Goal: Use online tool/utility: Utilize a website feature to perform a specific function

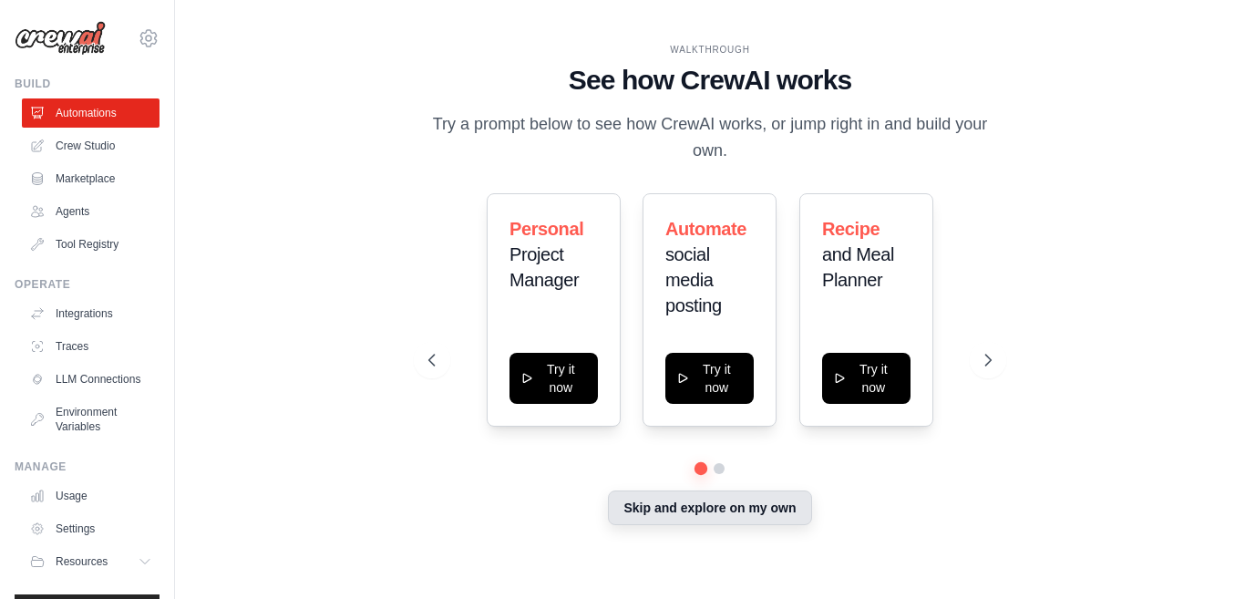
click at [672, 515] on button "Skip and explore on my own" at bounding box center [709, 507] width 203 height 35
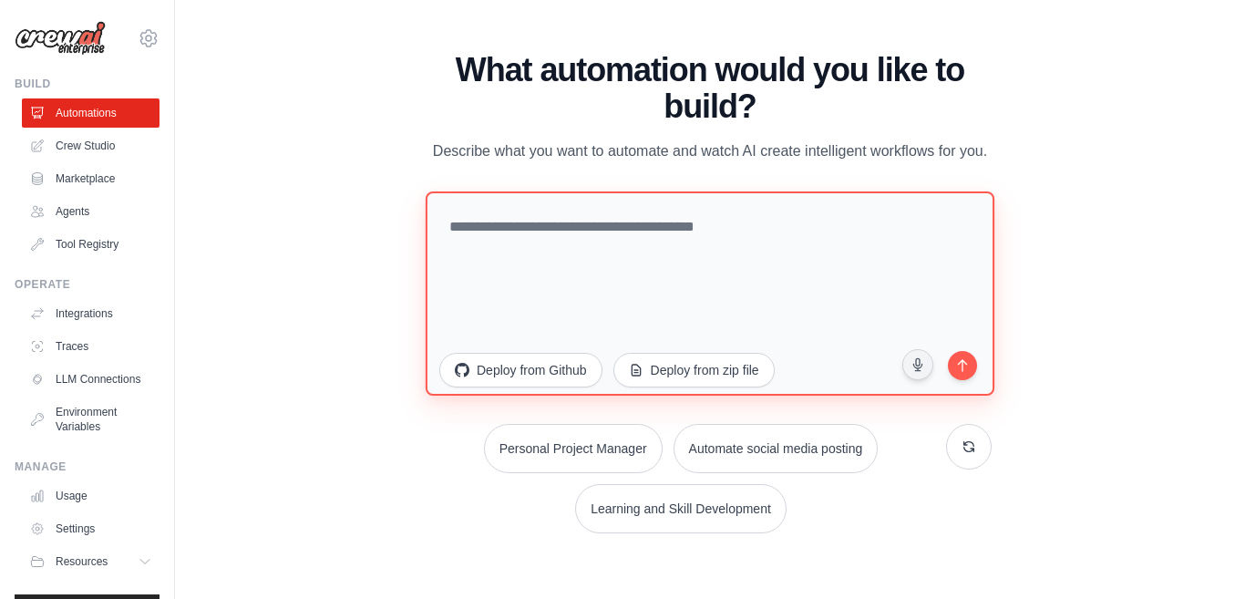
click at [661, 234] on textarea at bounding box center [709, 292] width 569 height 204
paste textarea "**********"
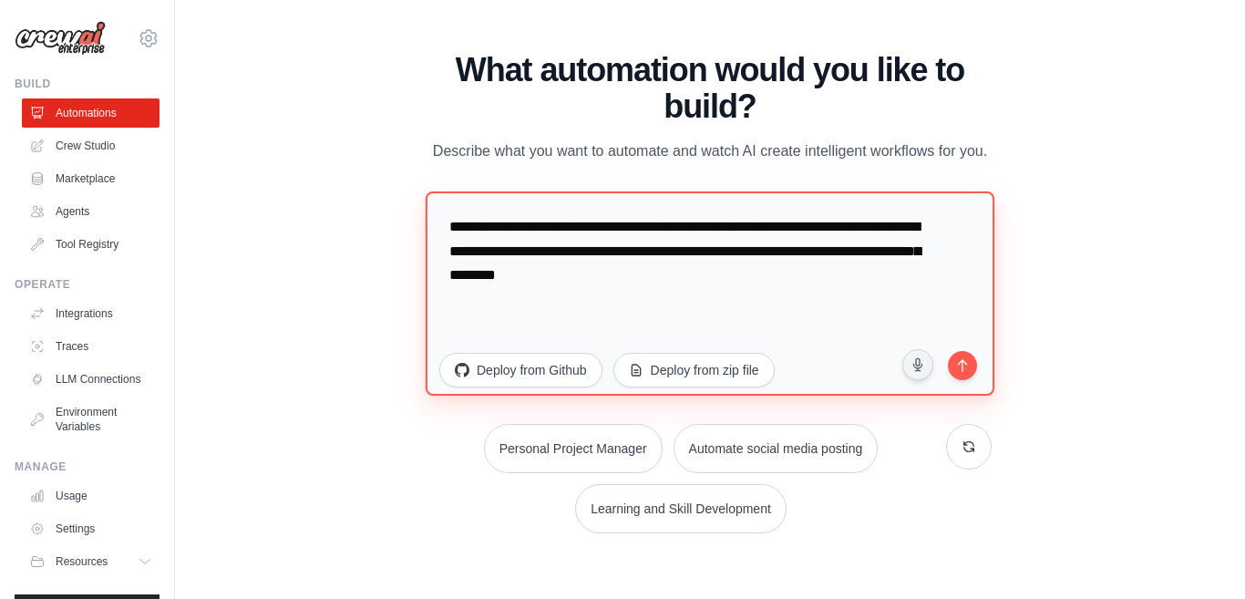
paste textarea "**********"
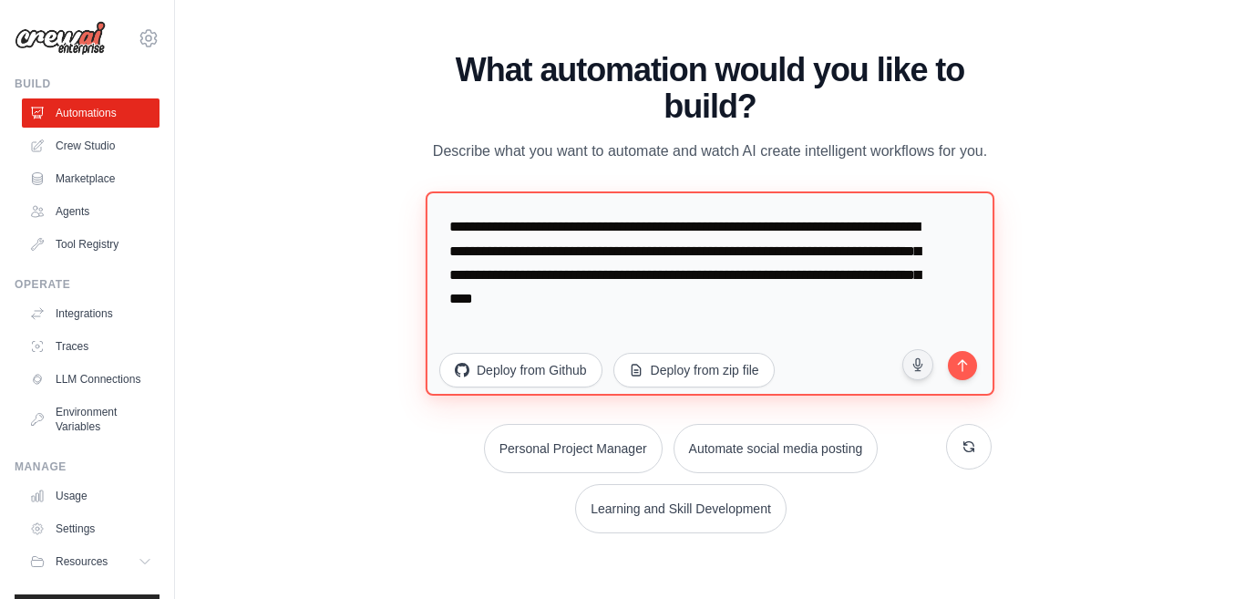
click at [629, 280] on textarea "**********" at bounding box center [709, 292] width 569 height 204
paste textarea "**********"
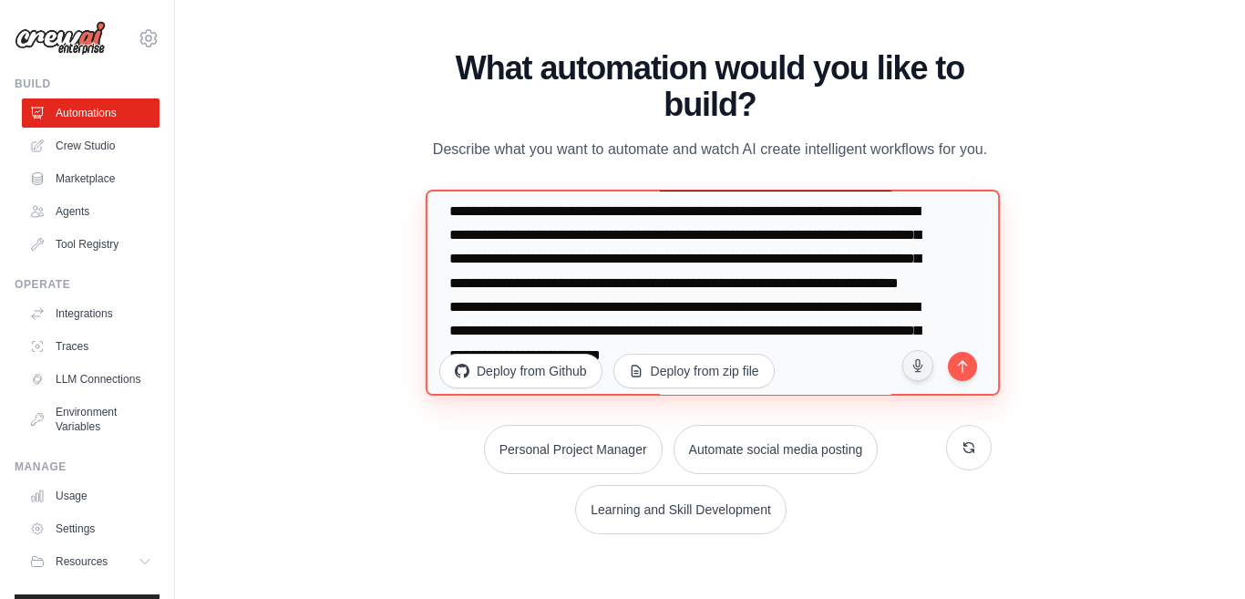
scroll to position [2795, 0]
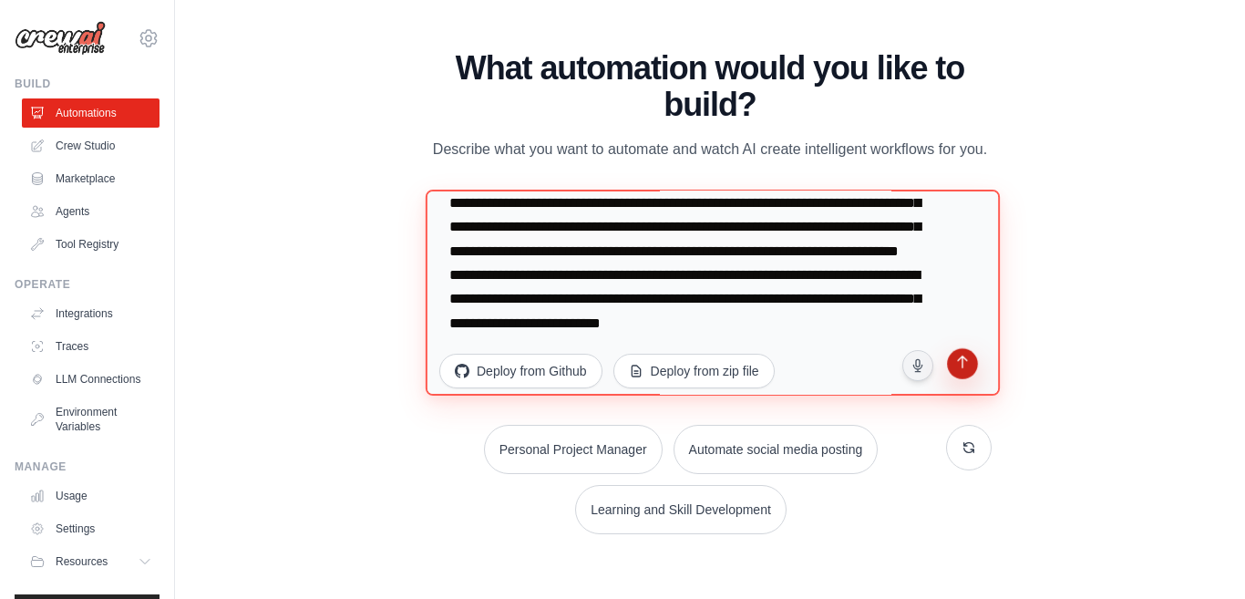
type textarea "**********"
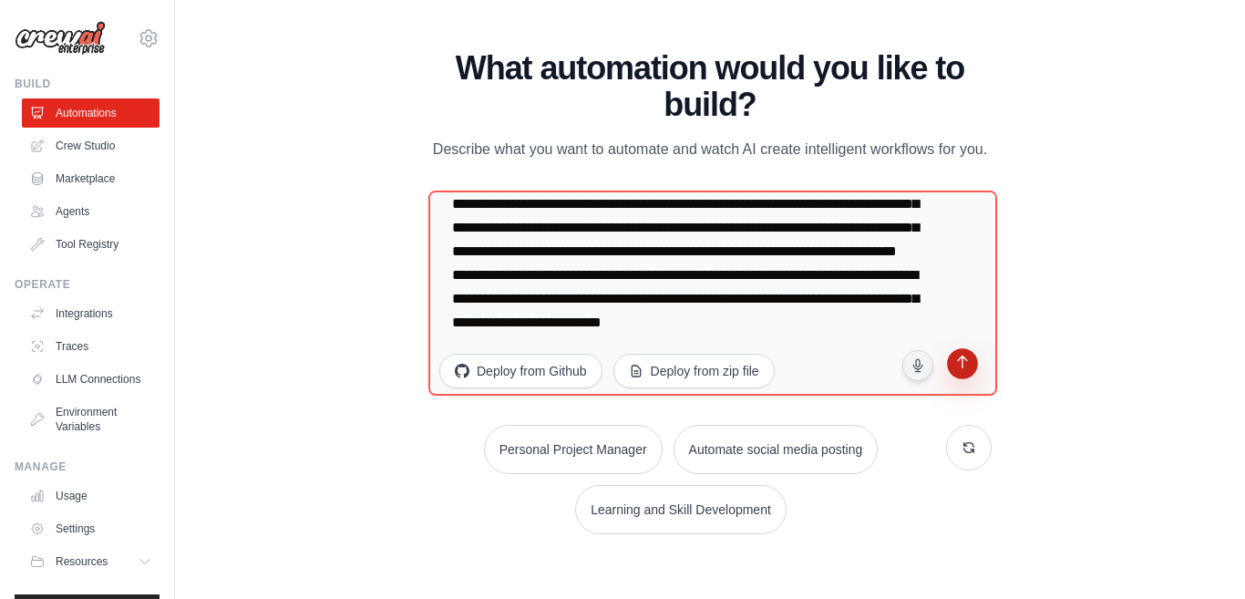
click at [960, 363] on icon "submit" at bounding box center [961, 363] width 17 height 17
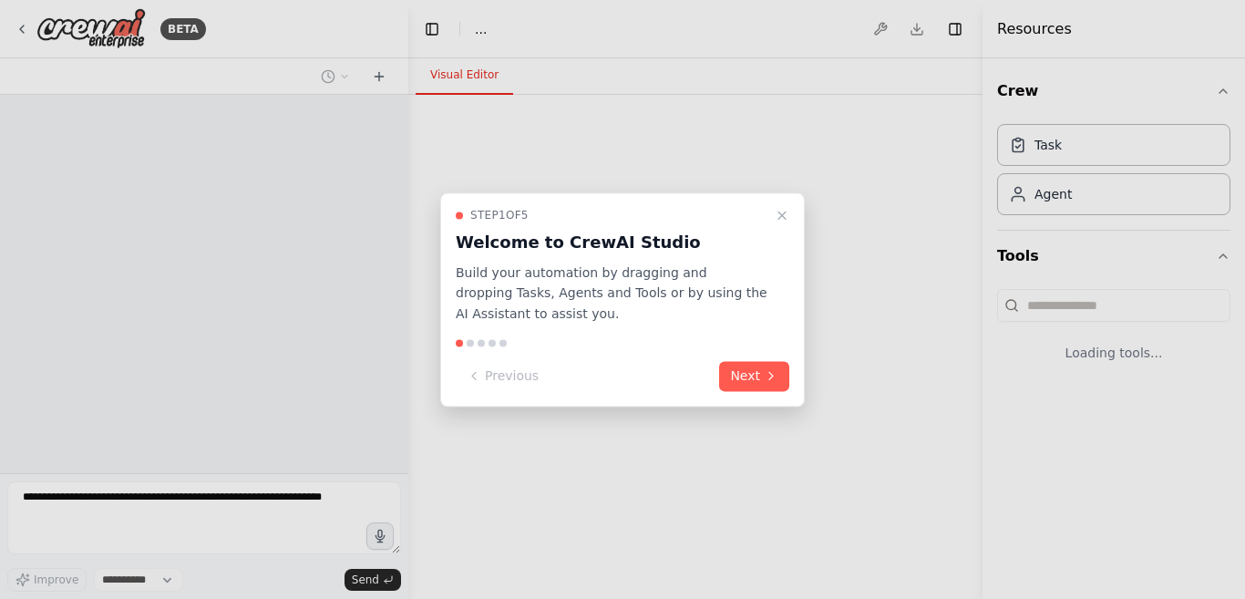
select select "****"
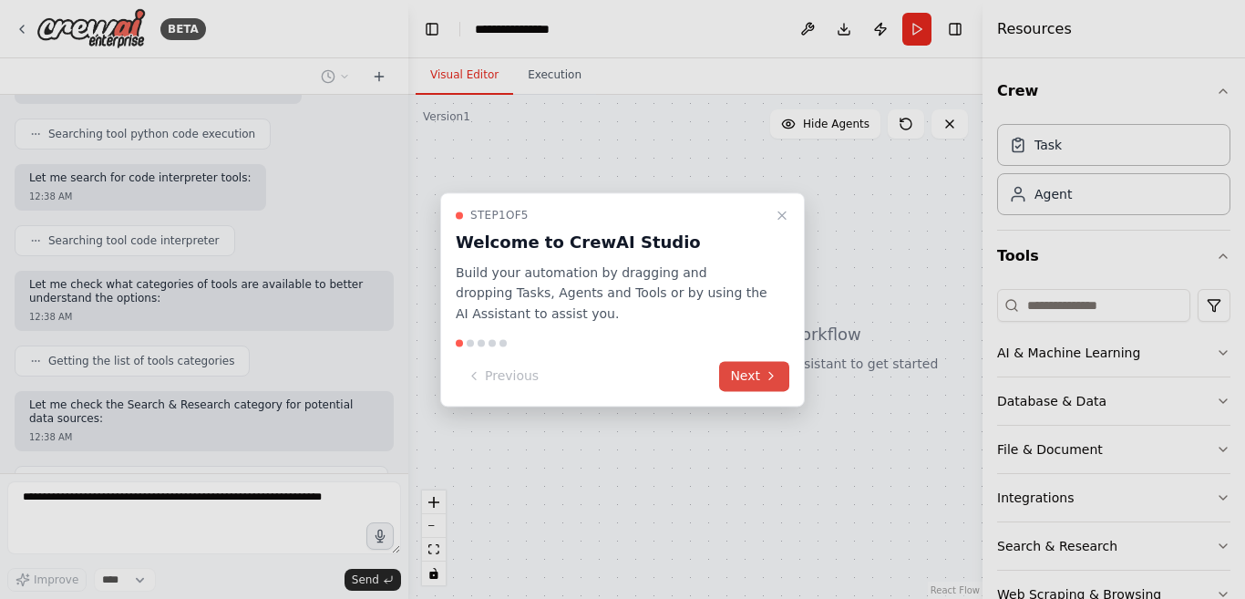
scroll to position [2249, 0]
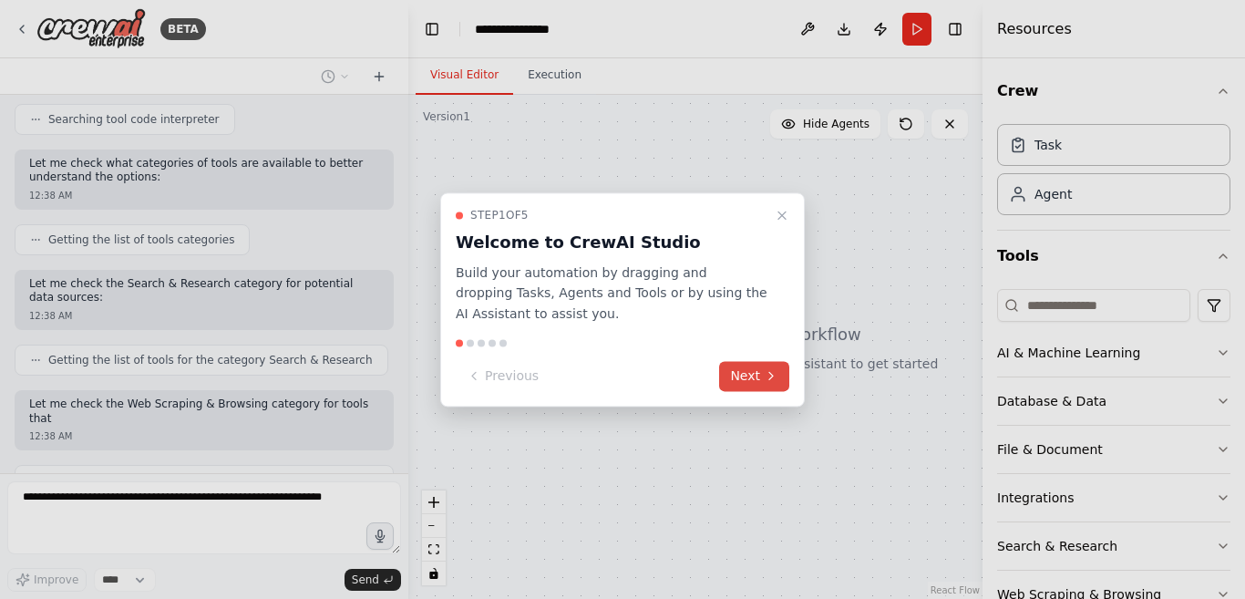
click at [754, 374] on button "Next" at bounding box center [754, 376] width 70 height 30
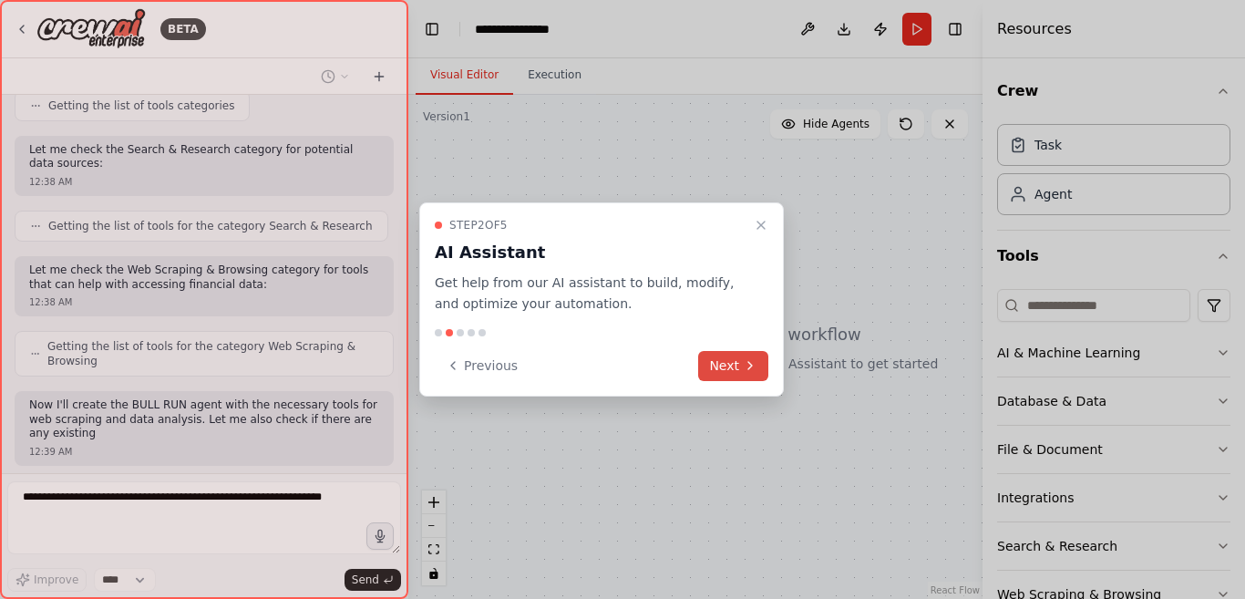
scroll to position [2398, 0]
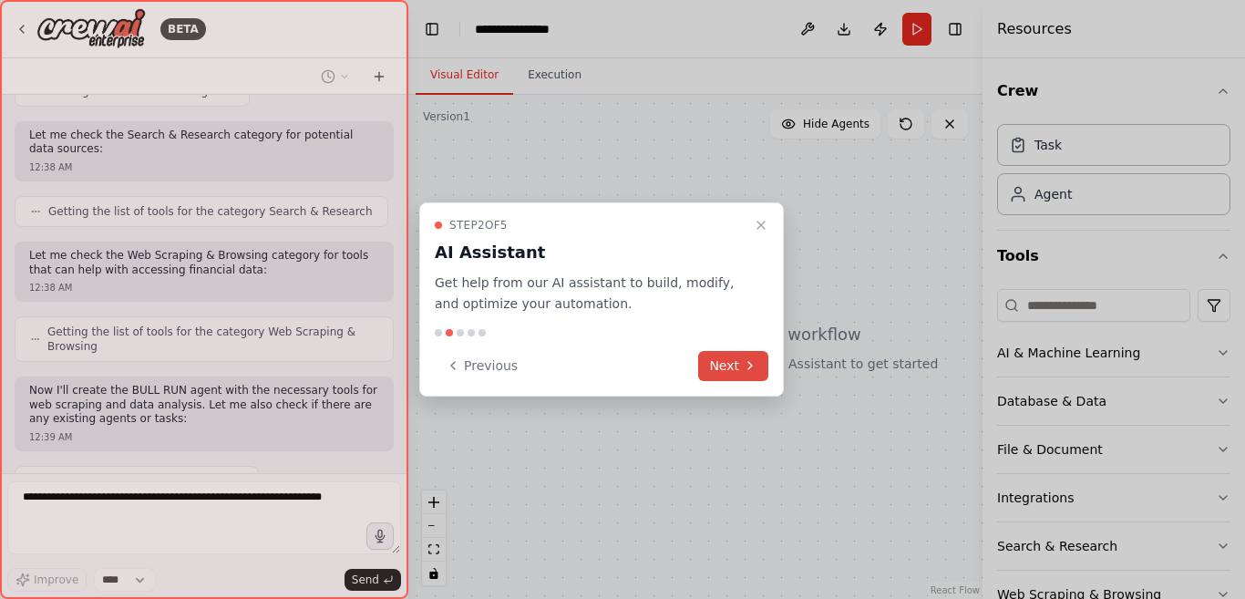
click at [741, 367] on button "Next" at bounding box center [733, 366] width 70 height 30
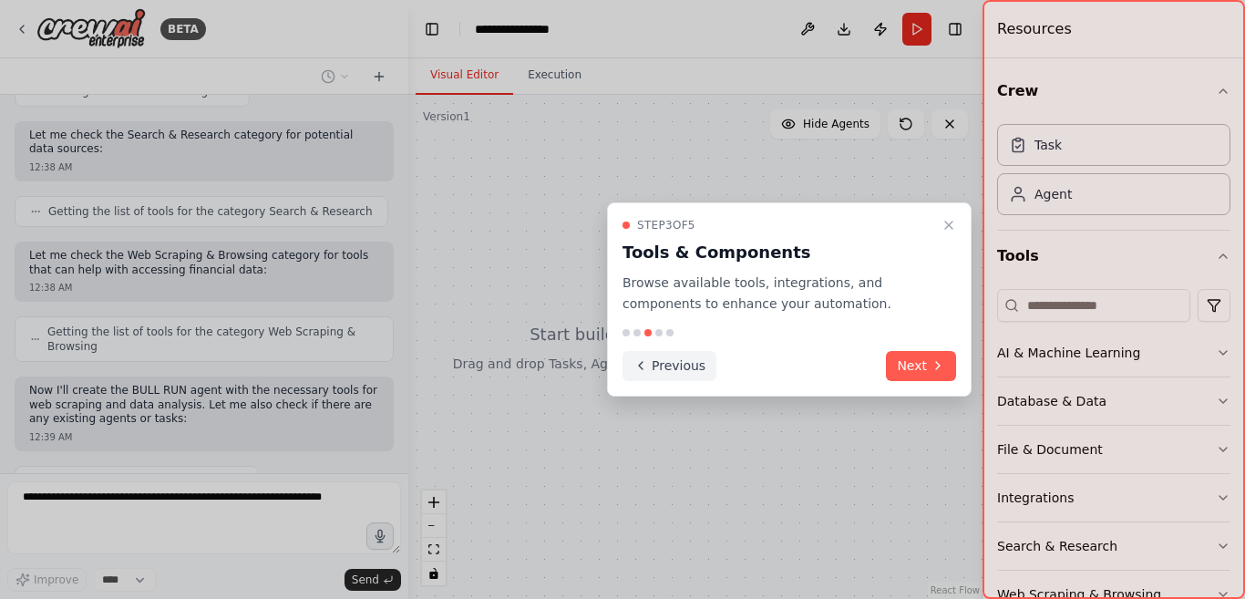
click at [660, 362] on button "Previous" at bounding box center [669, 366] width 94 height 30
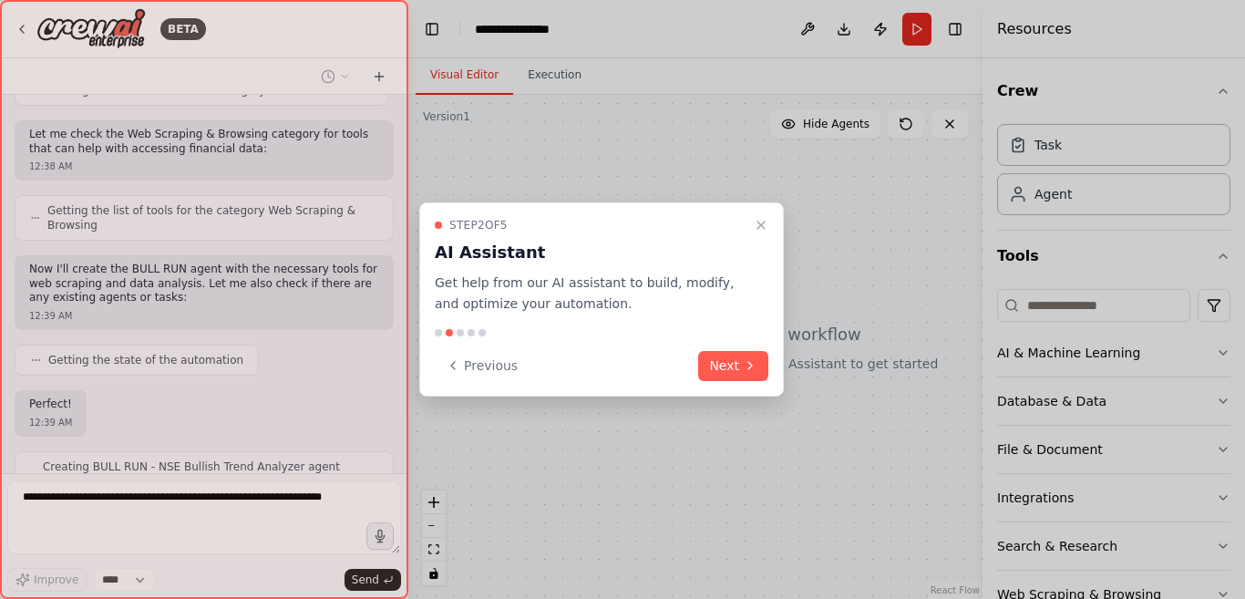
scroll to position [2519, 0]
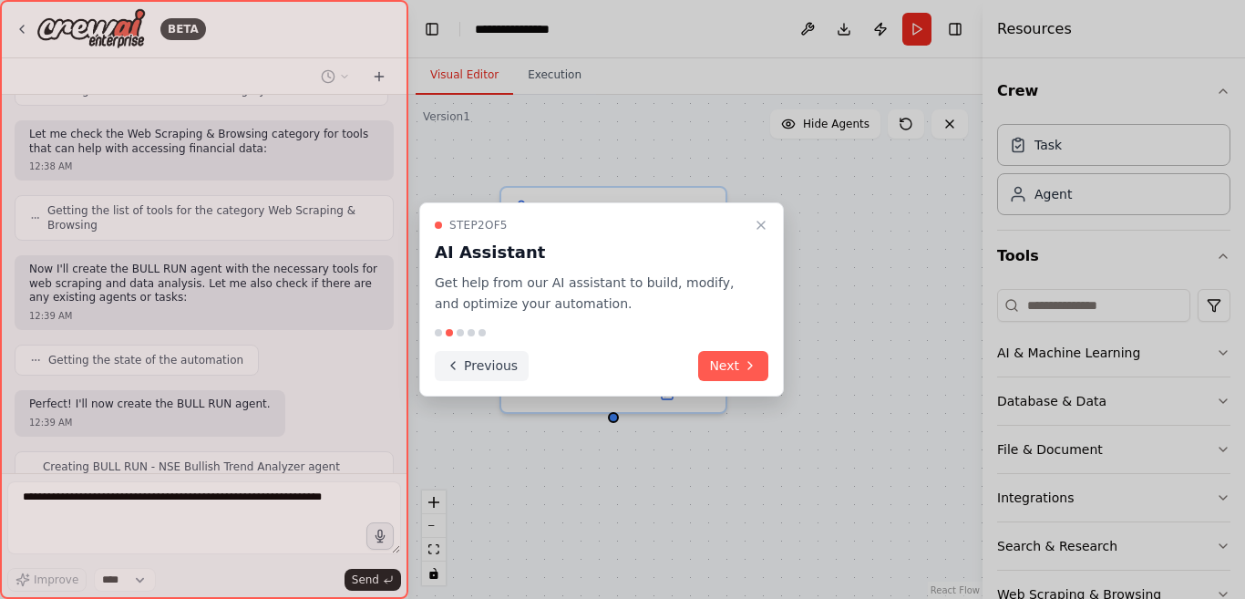
click at [492, 373] on button "Previous" at bounding box center [482, 366] width 94 height 30
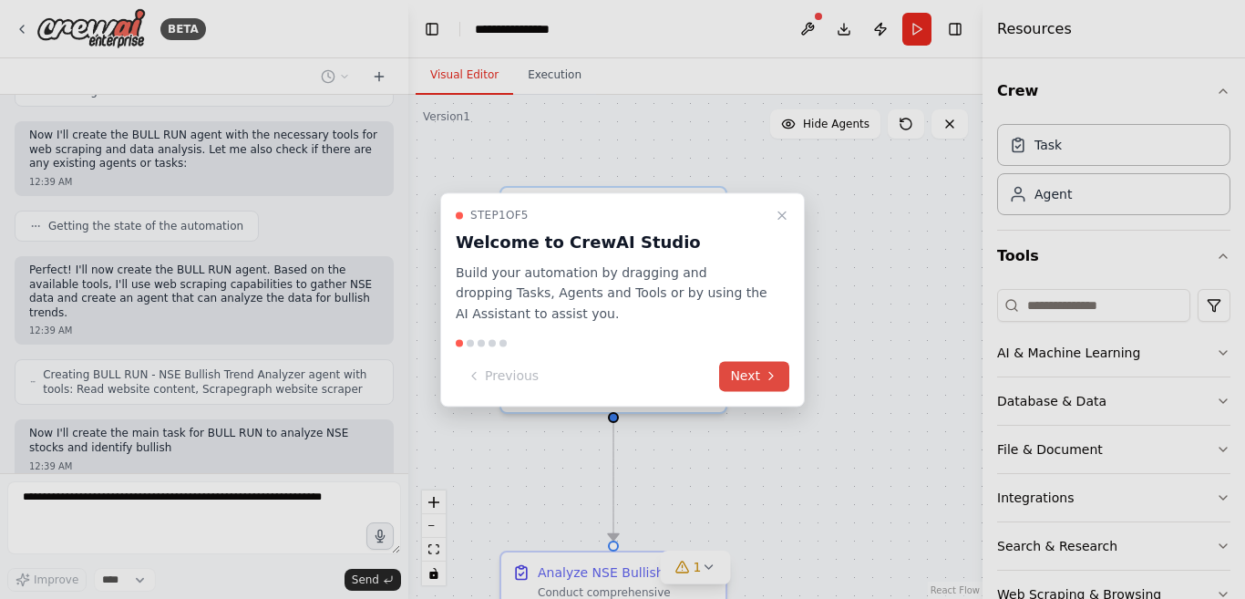
scroll to position [2668, 0]
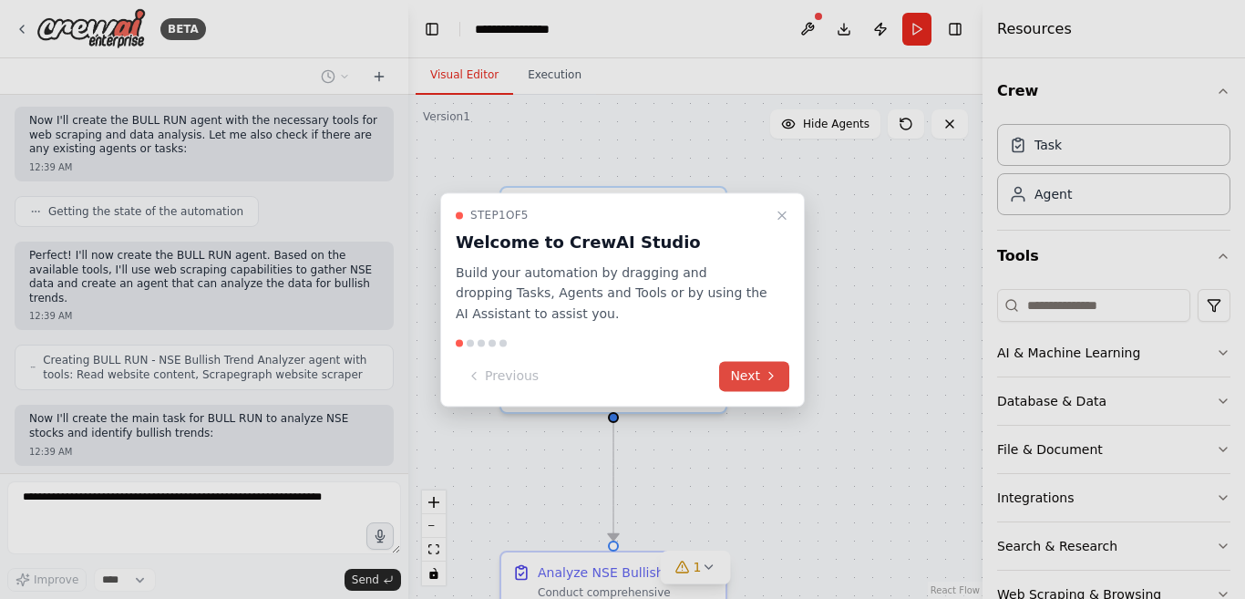
click at [744, 370] on button "Next" at bounding box center [754, 376] width 70 height 30
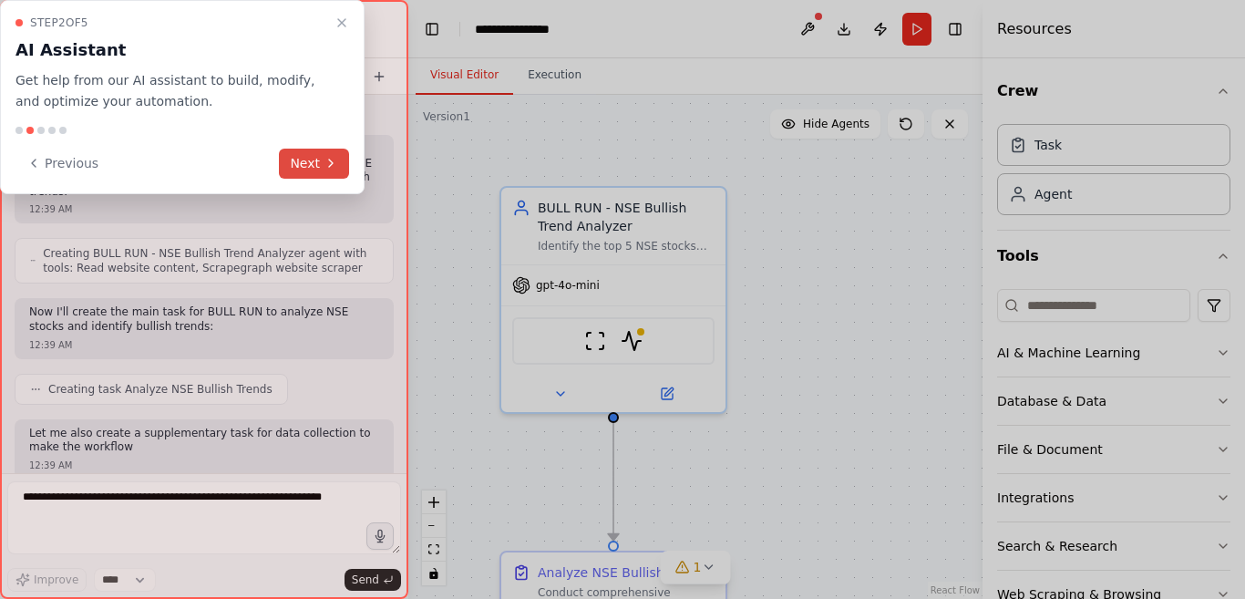
scroll to position [2788, 0]
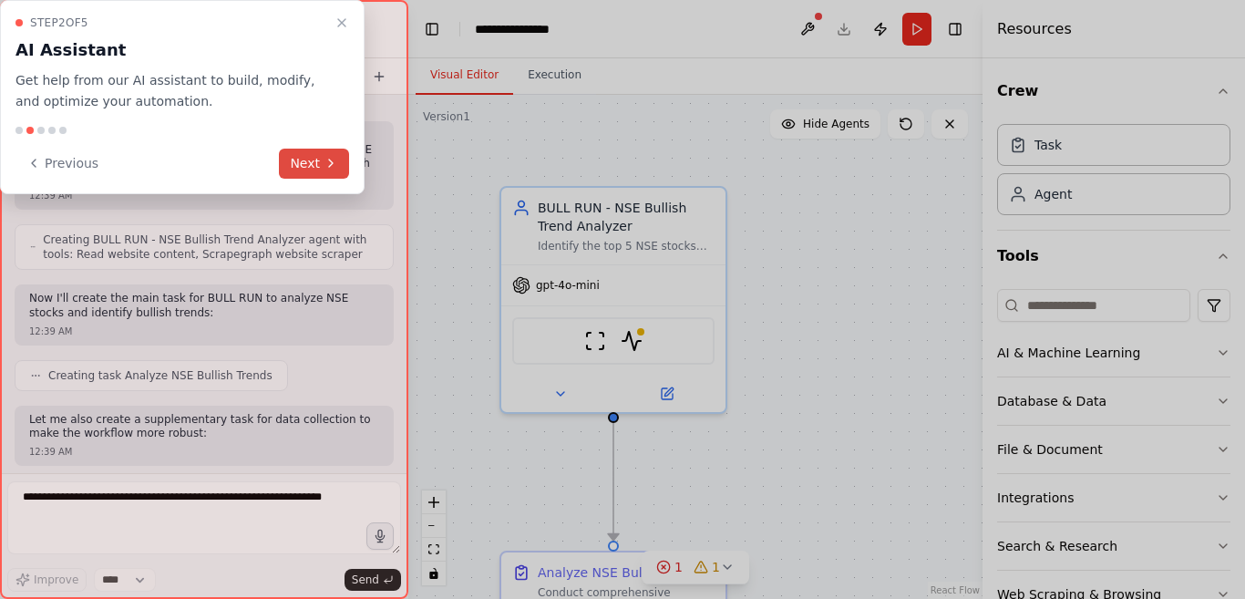
click at [321, 158] on button "Next" at bounding box center [314, 164] width 70 height 30
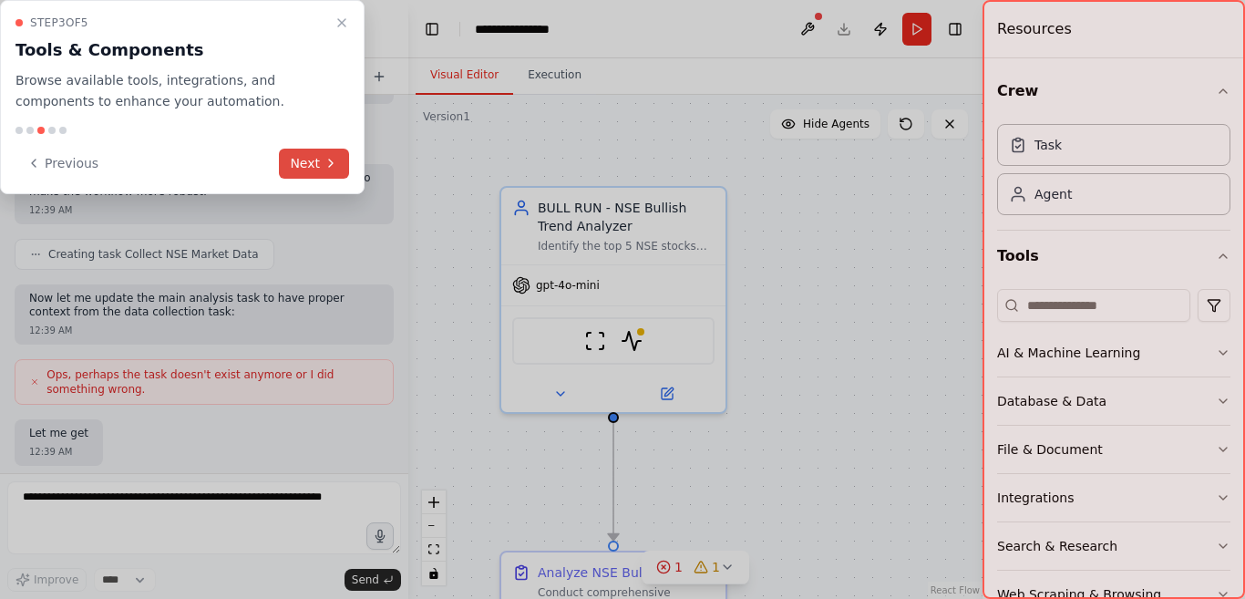
scroll to position [3029, 0]
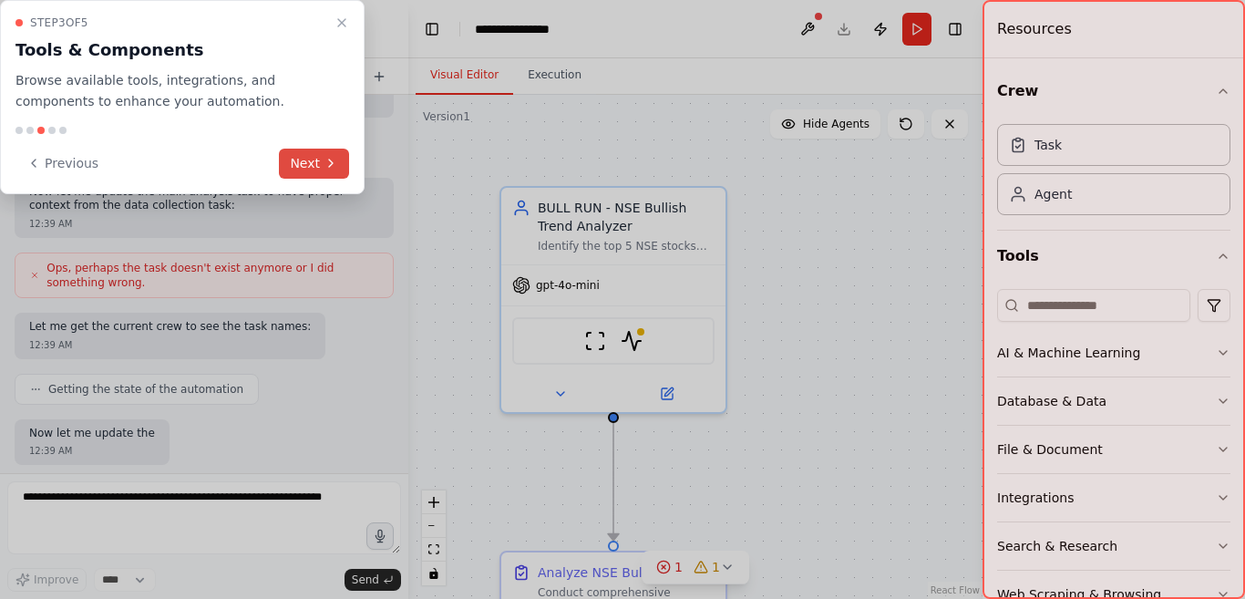
click at [321, 159] on button "Next" at bounding box center [314, 164] width 70 height 30
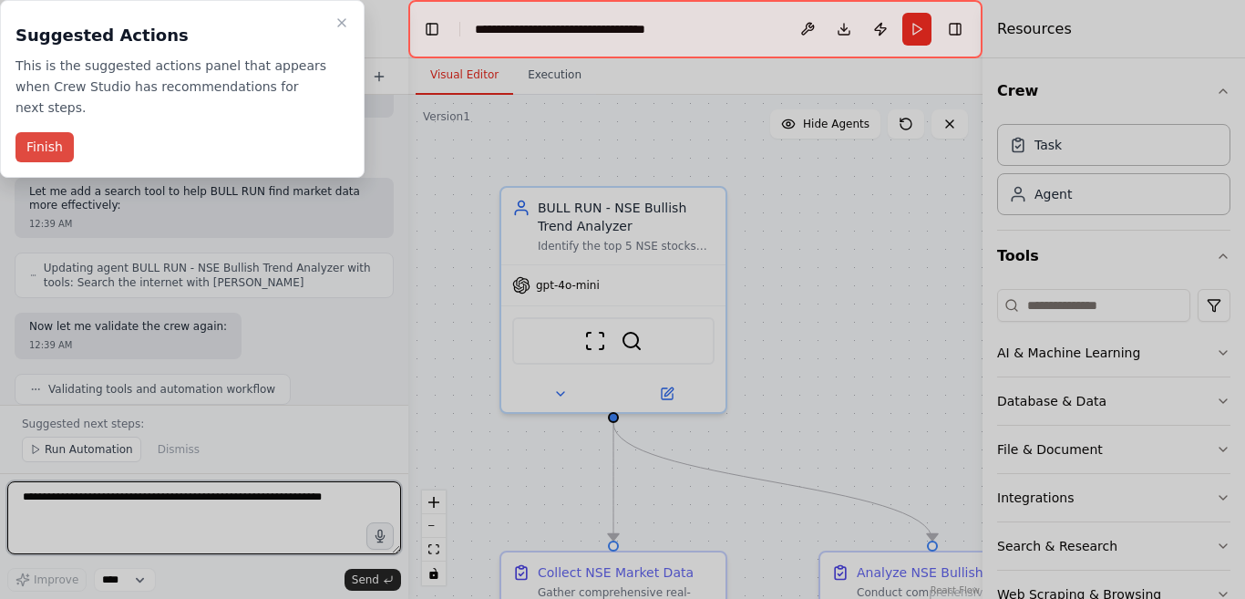
scroll to position [3841, 0]
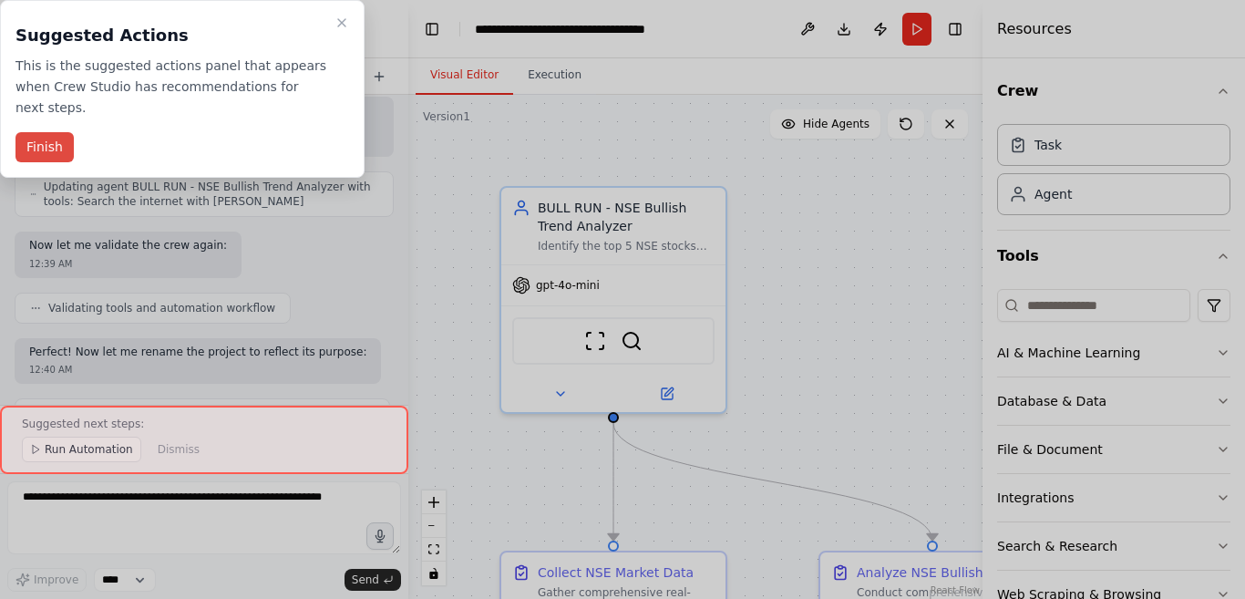
click at [52, 132] on button "Finish" at bounding box center [44, 147] width 58 height 30
click at [52, 126] on div "A special AI agent, named "BULL RUN," needs to be created to identify immediate…" at bounding box center [204, 250] width 408 height 310
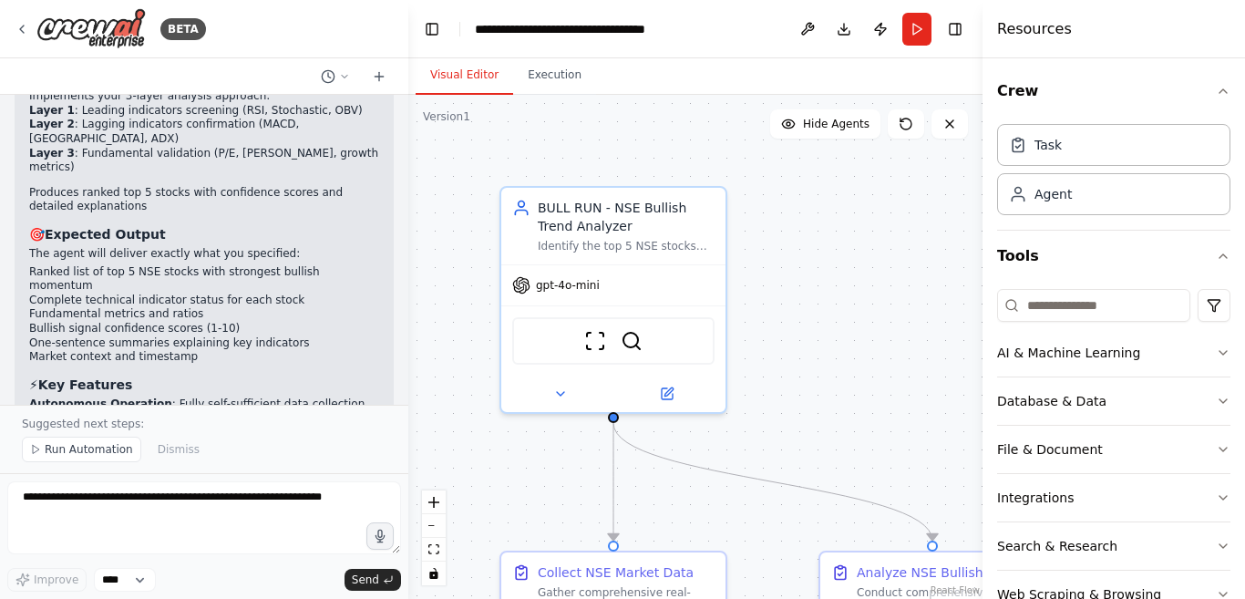
scroll to position [4591, 0]
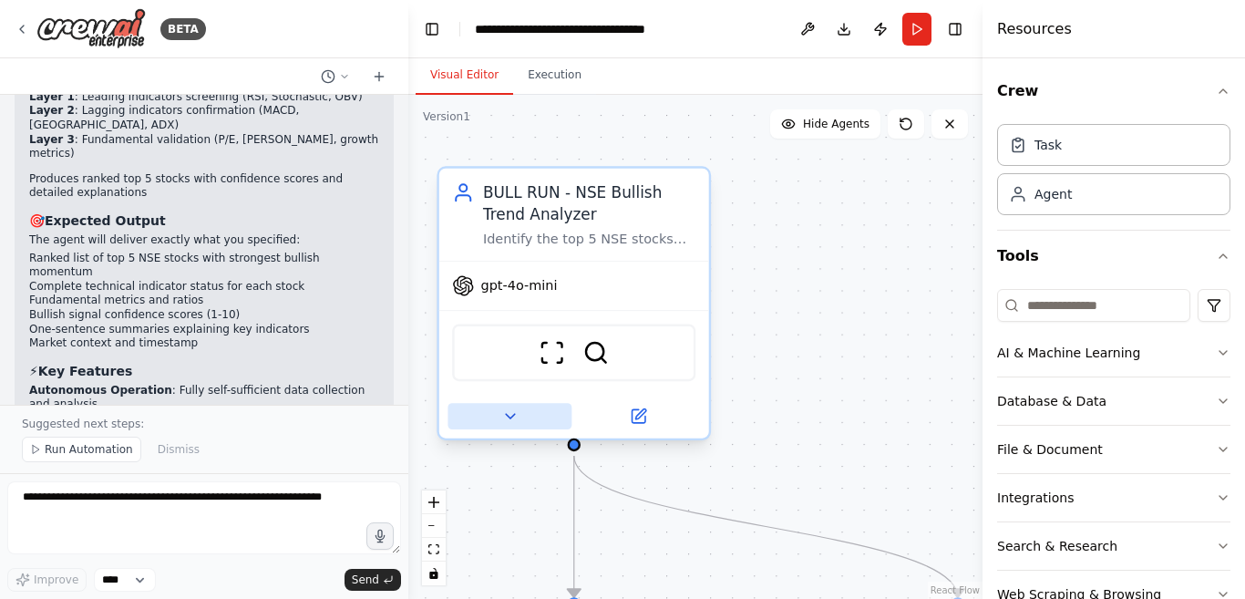
click at [507, 415] on icon at bounding box center [510, 416] width 9 height 5
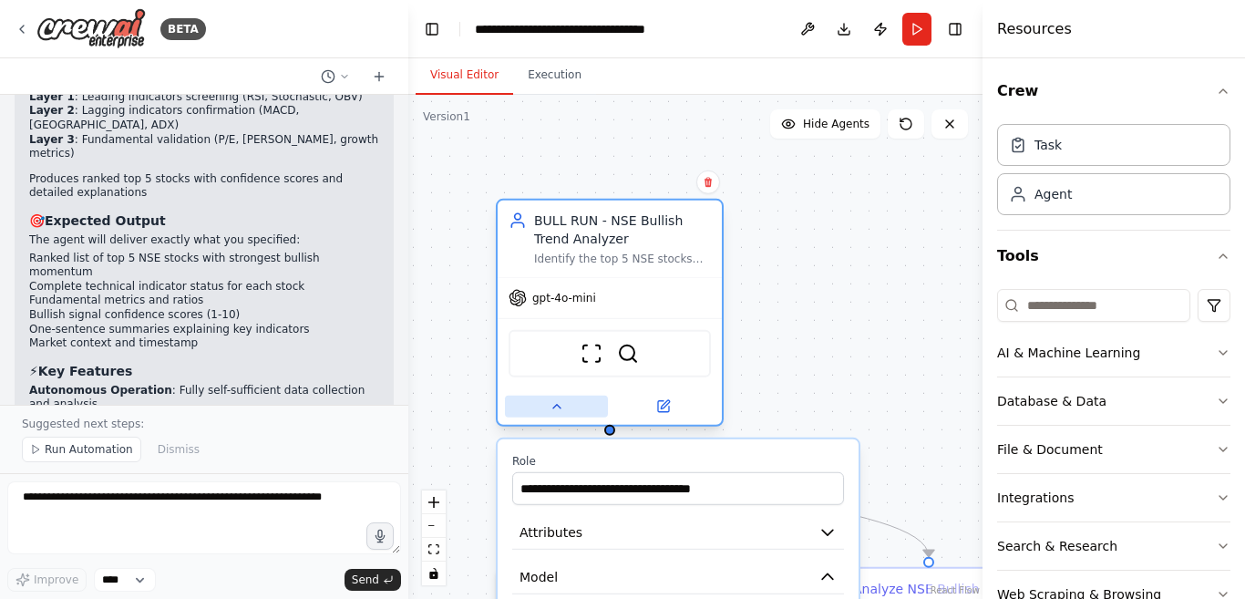
click at [558, 405] on icon at bounding box center [555, 407] width 7 height 4
click at [553, 403] on icon at bounding box center [555, 406] width 15 height 15
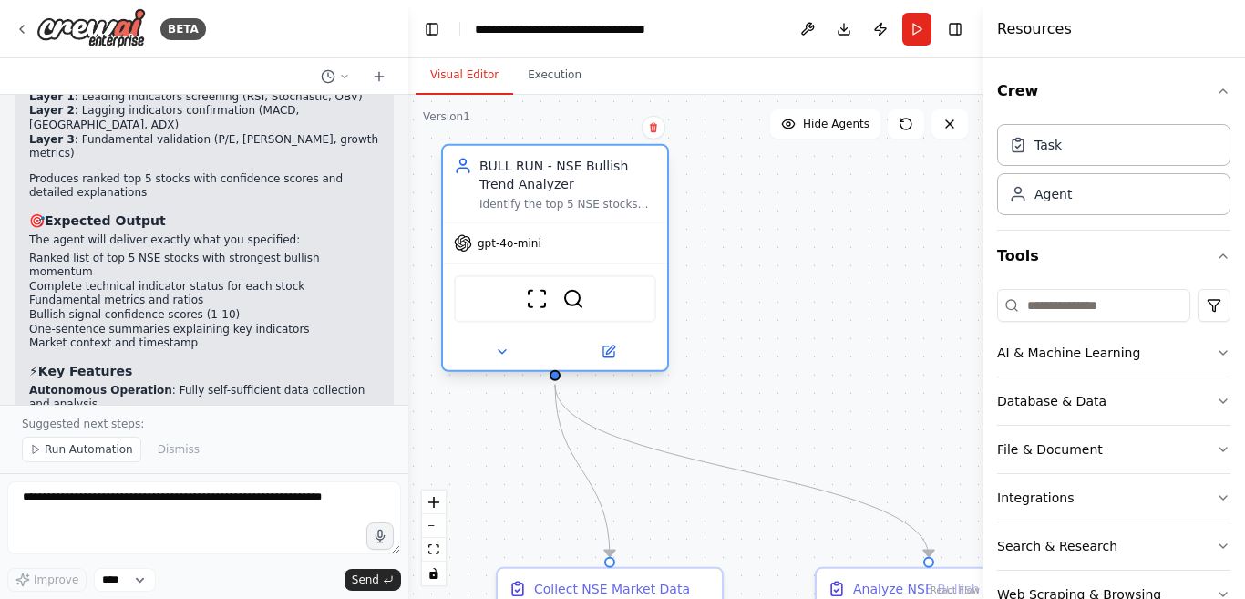
drag, startPoint x: 606, startPoint y: 245, endPoint x: 557, endPoint y: 186, distance: 77.0
click at [557, 186] on div "BULL RUN - NSE Bullish Trend Analyzer" at bounding box center [567, 175] width 177 height 36
click at [823, 127] on span "Hide Agents" at bounding box center [836, 124] width 67 height 15
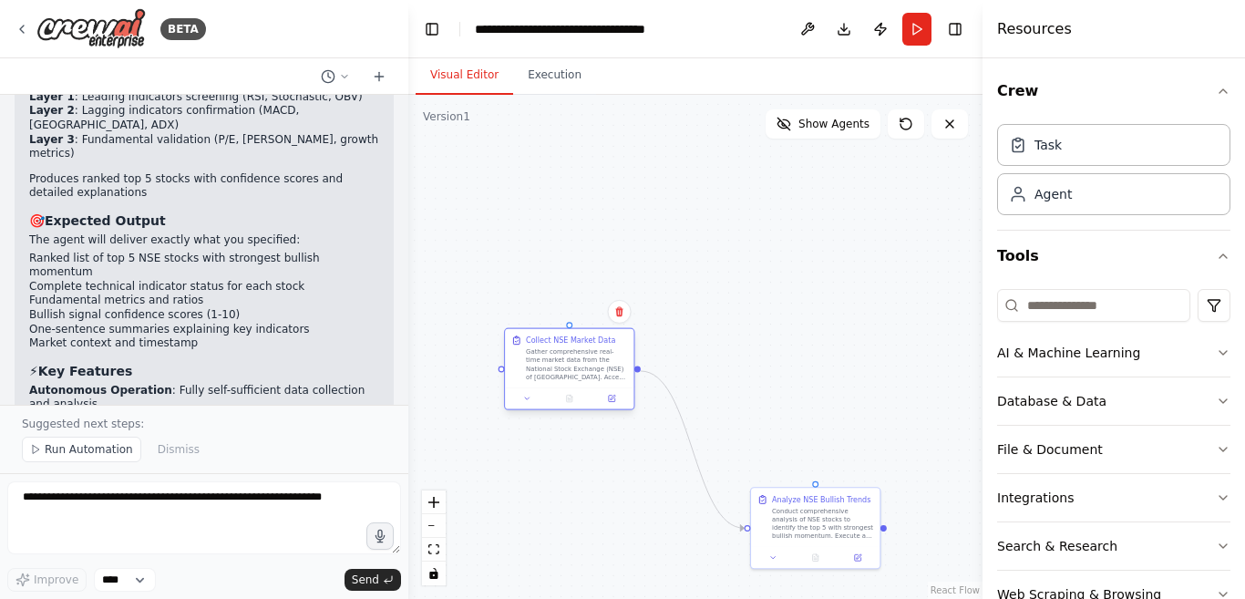
drag, startPoint x: 620, startPoint y: 525, endPoint x: 558, endPoint y: 371, distance: 165.6
click at [558, 370] on div "Gather comprehensive real-time market data from the National Stock Exchange (NS…" at bounding box center [576, 364] width 101 height 34
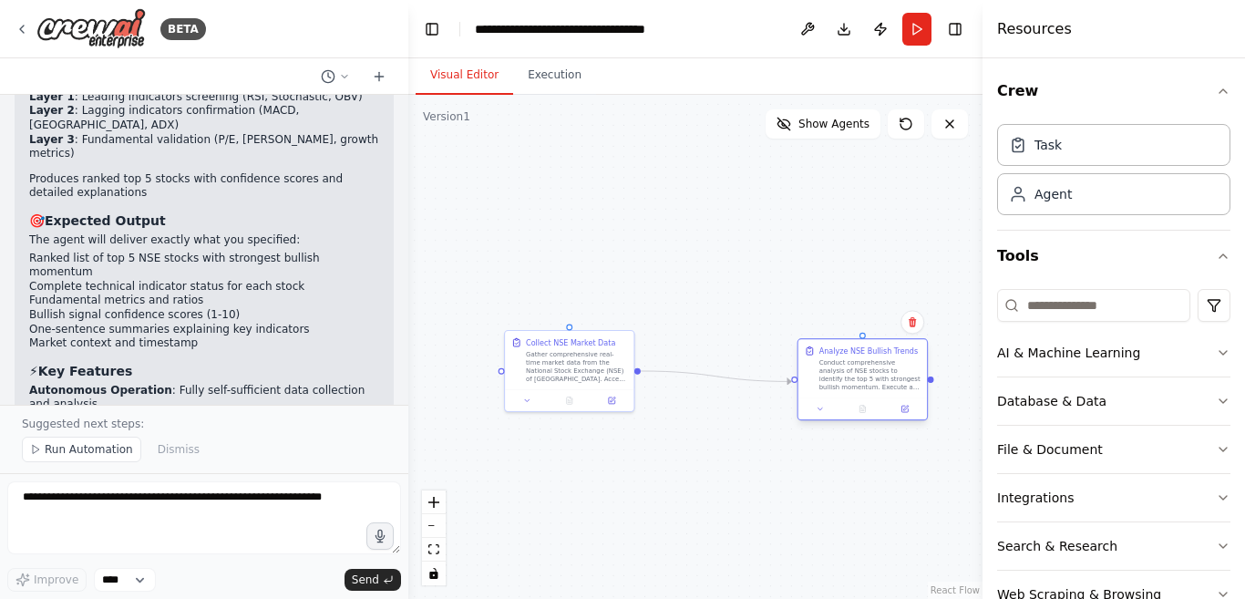
drag, startPoint x: 799, startPoint y: 522, endPoint x: 846, endPoint y: 371, distance: 158.5
click at [846, 371] on div "Conduct comprehensive analysis of NSE stocks to identify the top 5 with stronge…" at bounding box center [869, 375] width 101 height 34
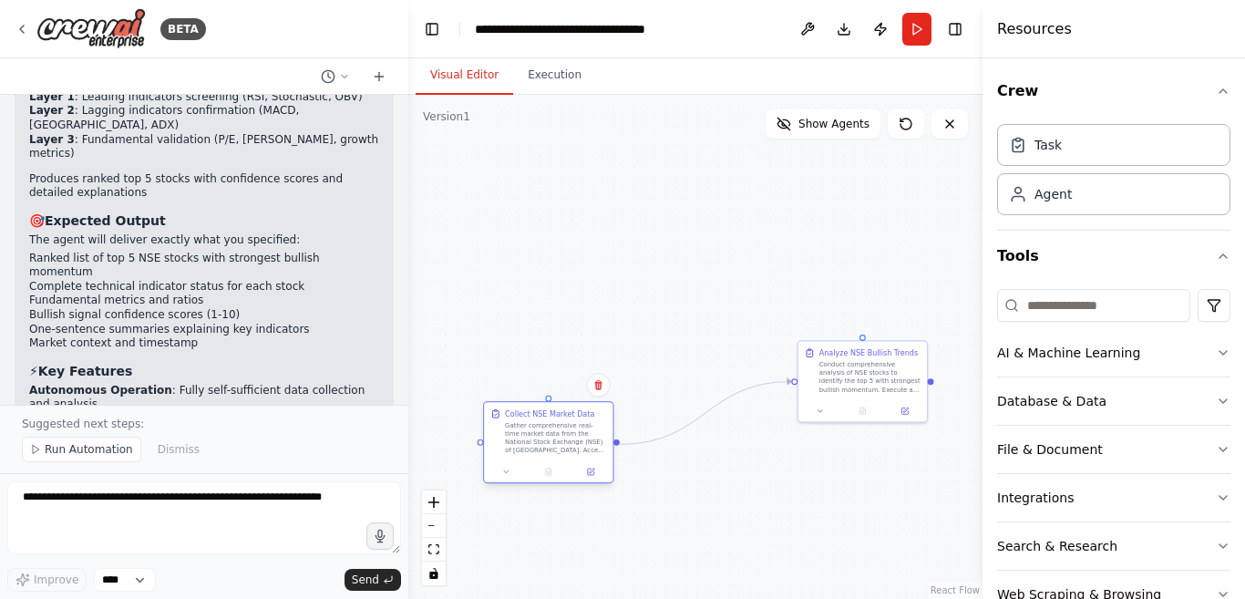
click at [556, 466] on div "Collect NSE Market Data Gather comprehensive real-time market data from the Nat…" at bounding box center [548, 442] width 131 height 82
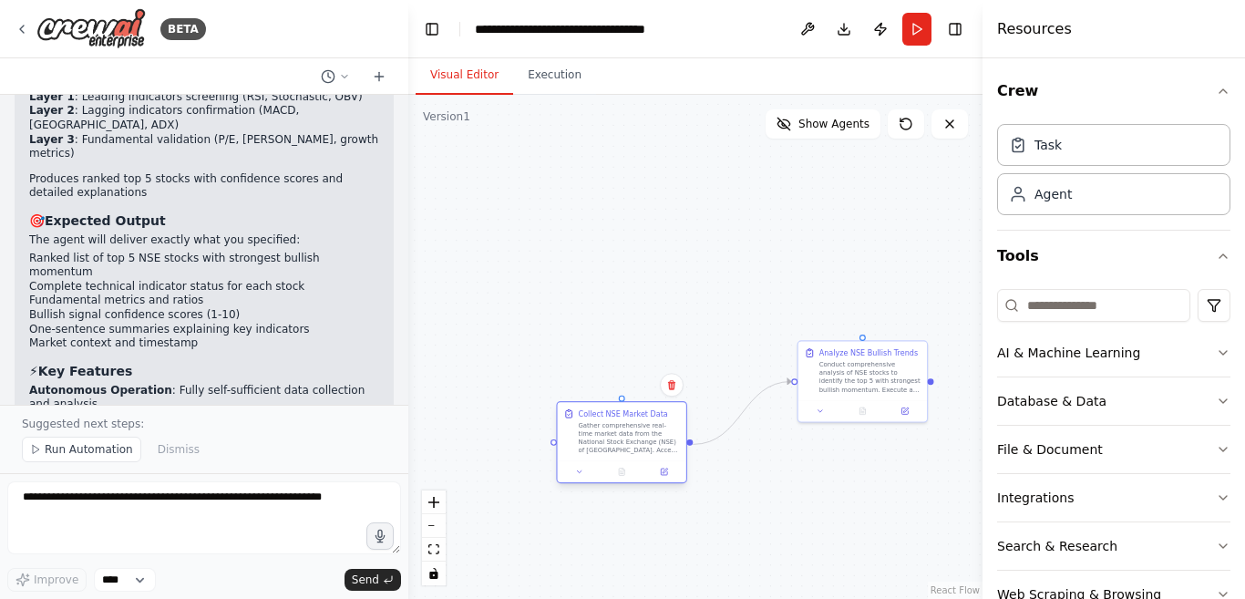
drag, startPoint x: 599, startPoint y: 456, endPoint x: 589, endPoint y: 452, distance: 11.0
click at [592, 454] on div "Collect NSE Market Data Gather comprehensive real-time market data from the Nat…" at bounding box center [621, 442] width 131 height 82
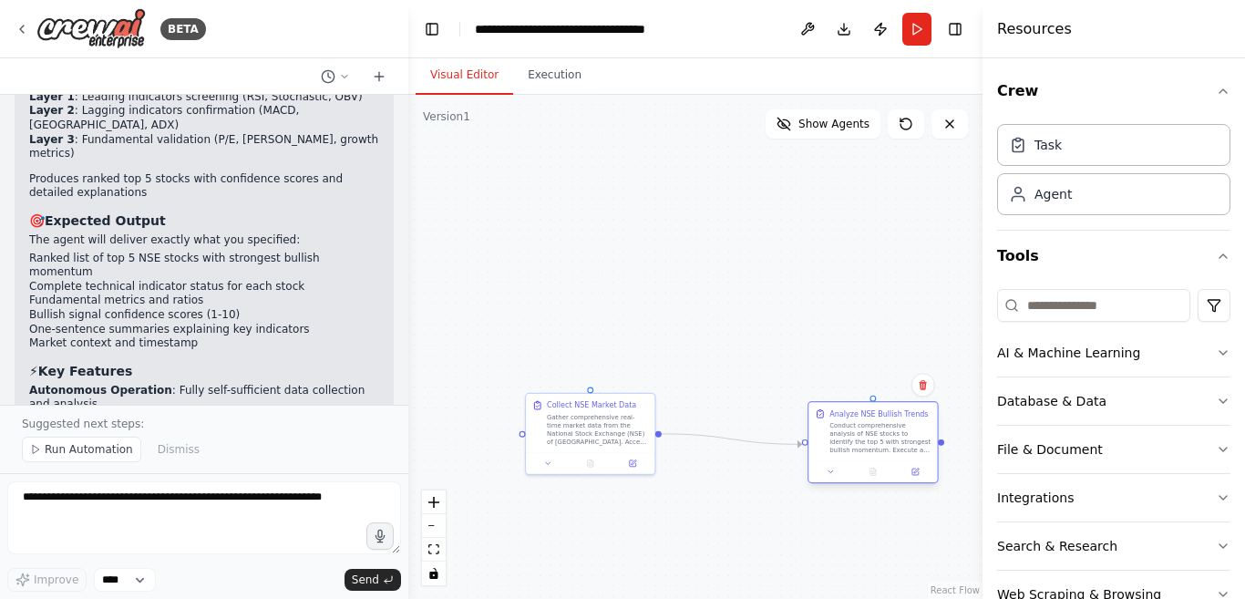
drag, startPoint x: 851, startPoint y: 392, endPoint x: 863, endPoint y: 454, distance: 63.1
click at [863, 454] on div "Analyze NSE Bullish Trends Conduct comprehensive analysis of NSE stocks to iden…" at bounding box center [872, 431] width 128 height 58
click at [798, 323] on div ".deletable-edge-delete-btn { width: 20px; height: 20px; border: 0px solid #ffff…" at bounding box center [695, 347] width 574 height 504
click at [822, 131] on button "Show Agents" at bounding box center [822, 123] width 115 height 29
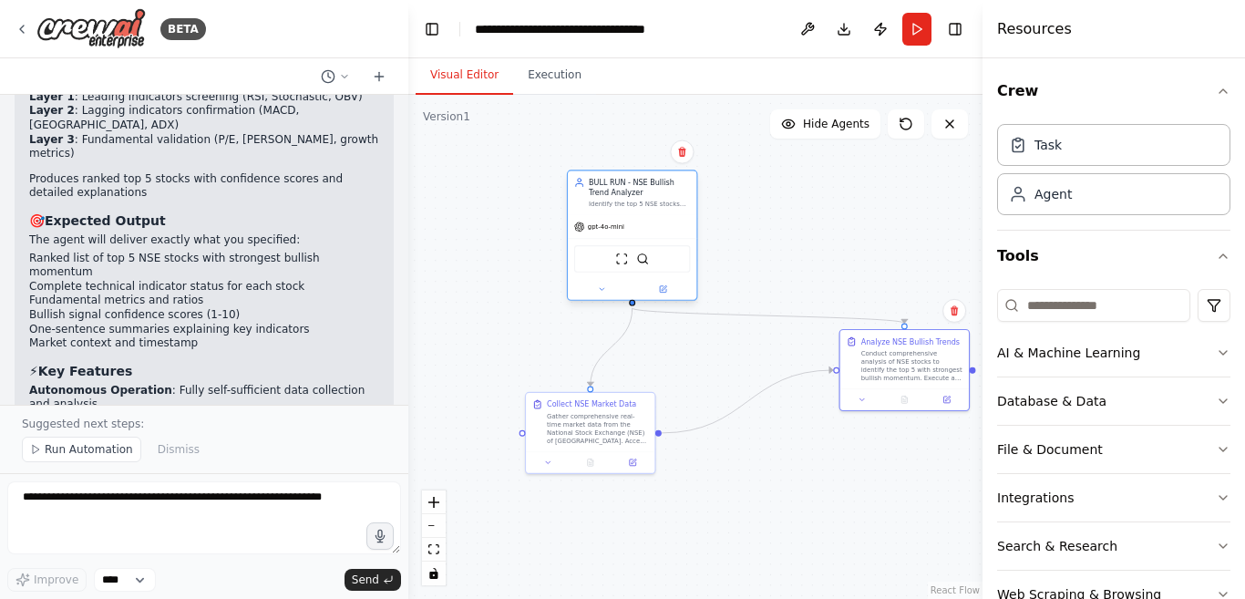
drag, startPoint x: 613, startPoint y: 282, endPoint x: 651, endPoint y: 200, distance: 90.5
click at [651, 200] on div "Identify the top 5 NSE stocks with the strongest bullish momentum by analyzing …" at bounding box center [639, 204] width 101 height 8
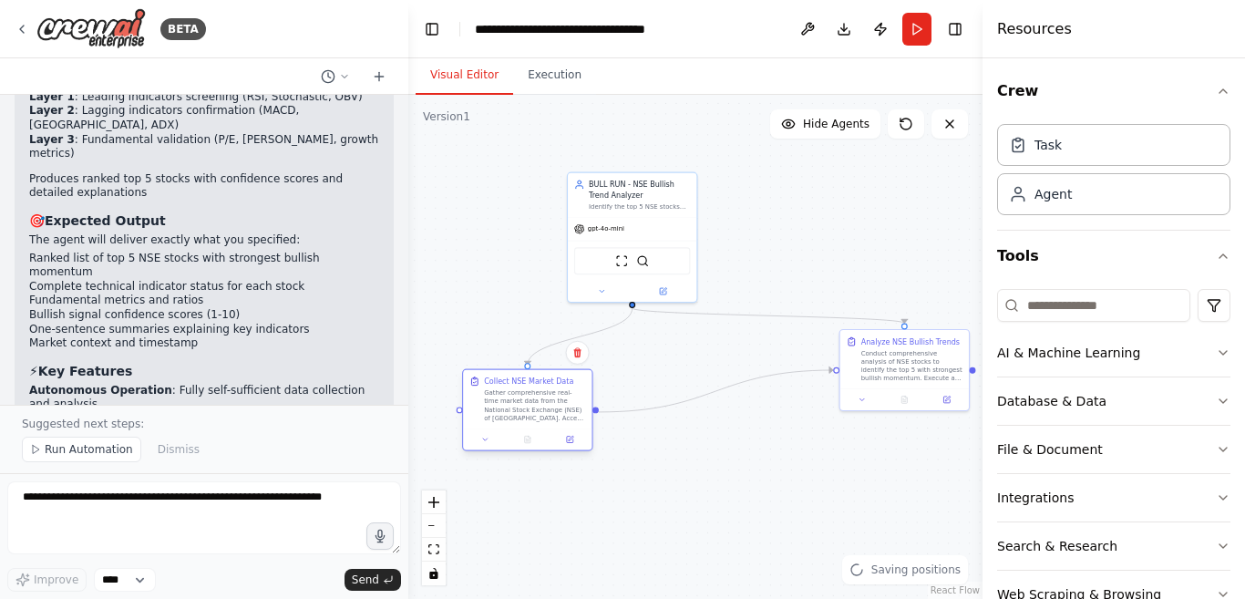
drag, startPoint x: 589, startPoint y: 430, endPoint x: 528, endPoint y: 410, distance: 63.4
click at [528, 410] on div "Gather comprehensive real-time market data from the National Stock Exchange (NS…" at bounding box center [534, 405] width 101 height 34
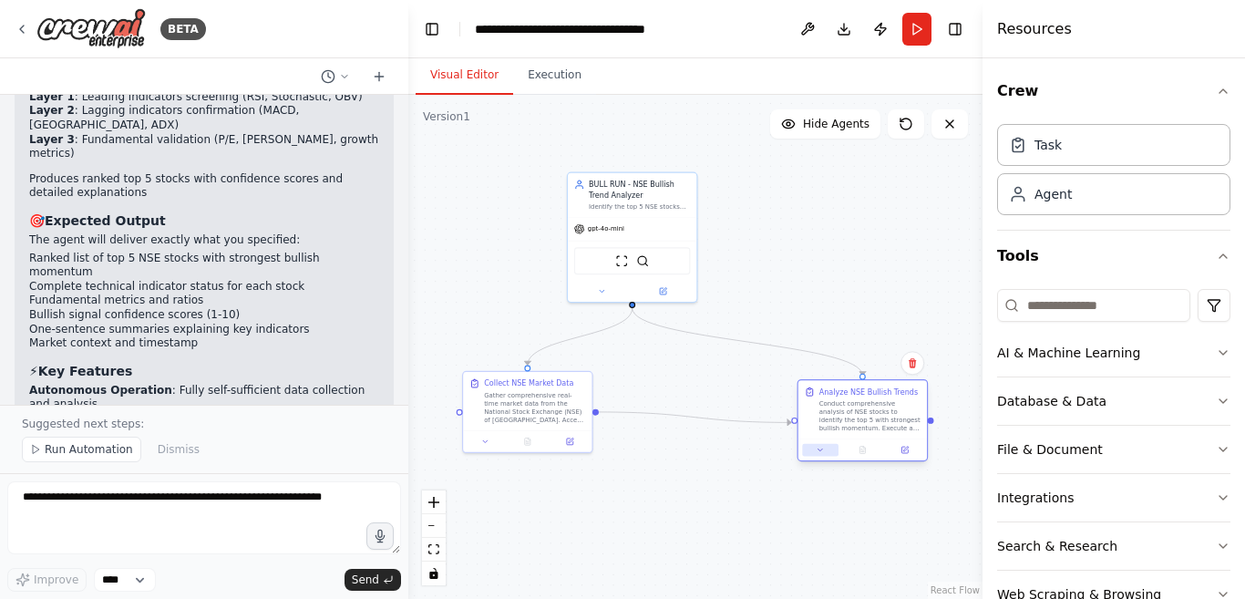
click at [840, 448] on div at bounding box center [862, 450] width 128 height 22
drag, startPoint x: 892, startPoint y: 390, endPoint x: 848, endPoint y: 470, distance: 91.3
click at [848, 470] on div at bounding box center [862, 460] width 128 height 22
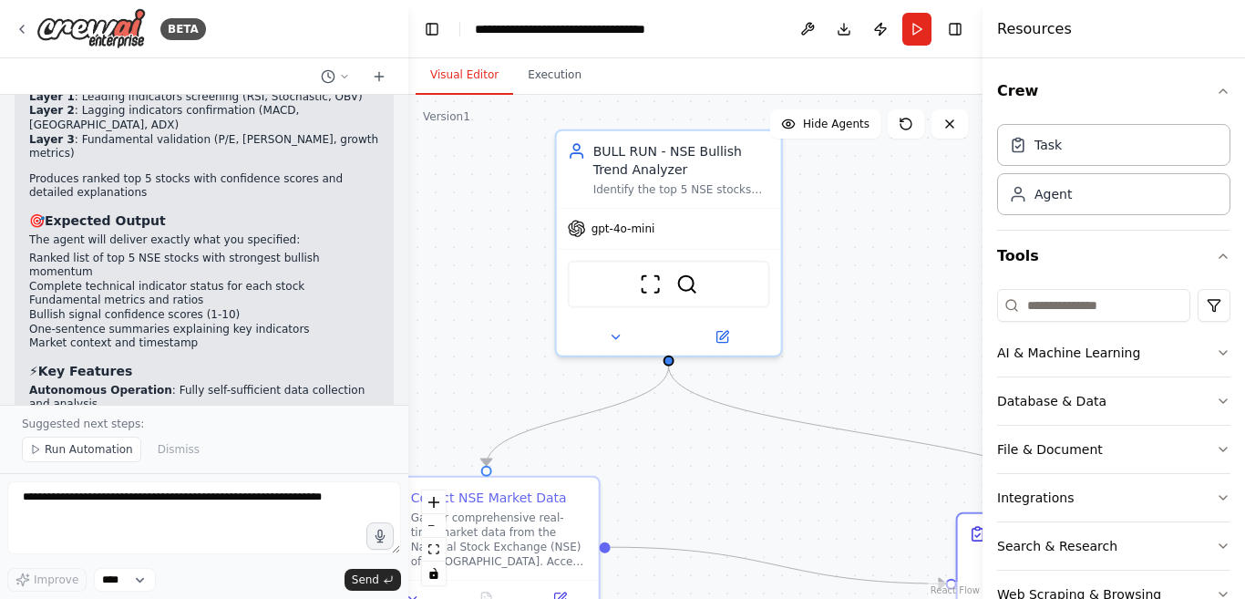
drag, startPoint x: 707, startPoint y: 298, endPoint x: 872, endPoint y: 311, distance: 165.4
click at [872, 311] on div ".deletable-edge-delete-btn { width: 20px; height: 20px; border: 0px solid #ffff…" at bounding box center [695, 347] width 574 height 504
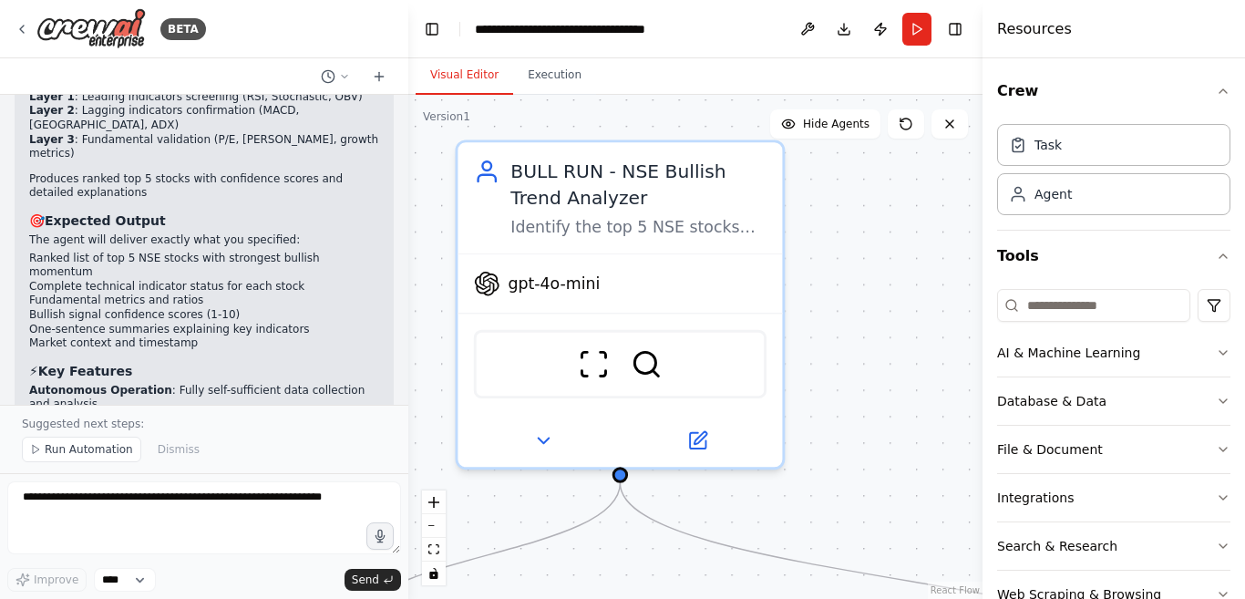
drag, startPoint x: 816, startPoint y: 276, endPoint x: 856, endPoint y: 371, distance: 102.9
click at [856, 371] on div ".deletable-edge-delete-btn { width: 20px; height: 20px; border: 0px solid #ffff…" at bounding box center [695, 347] width 574 height 504
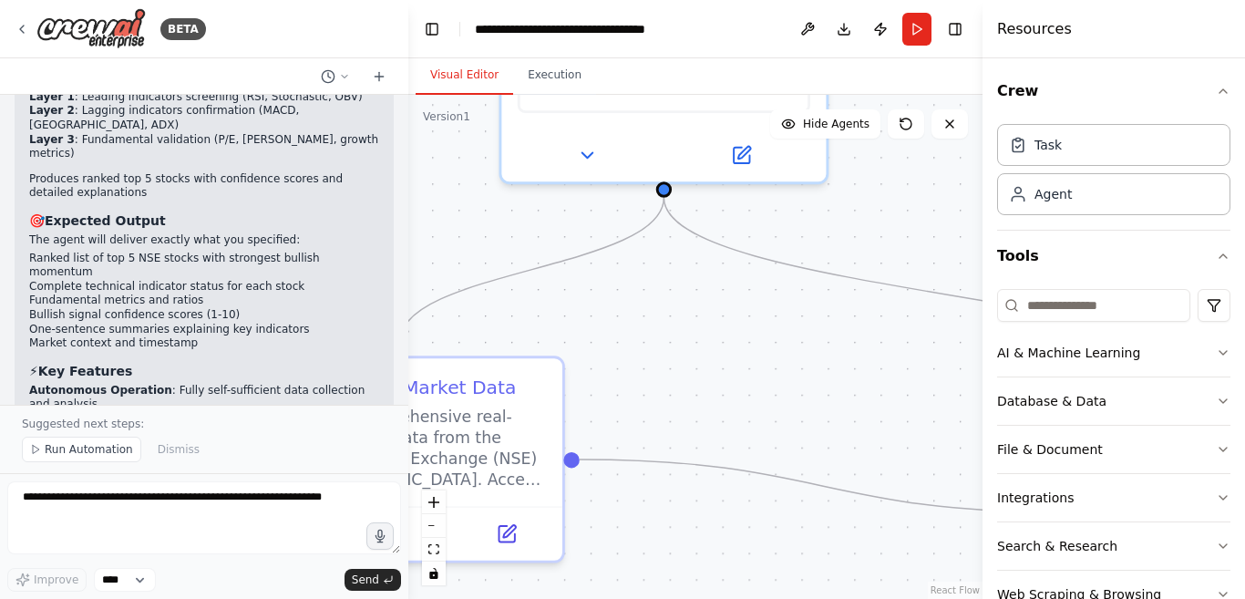
drag, startPoint x: 869, startPoint y: 474, endPoint x: 913, endPoint y: 188, distance: 289.4
click at [913, 188] on div ".deletable-edge-delete-btn { width: 20px; height: 20px; border: 0px solid #ffff…" at bounding box center [695, 347] width 574 height 504
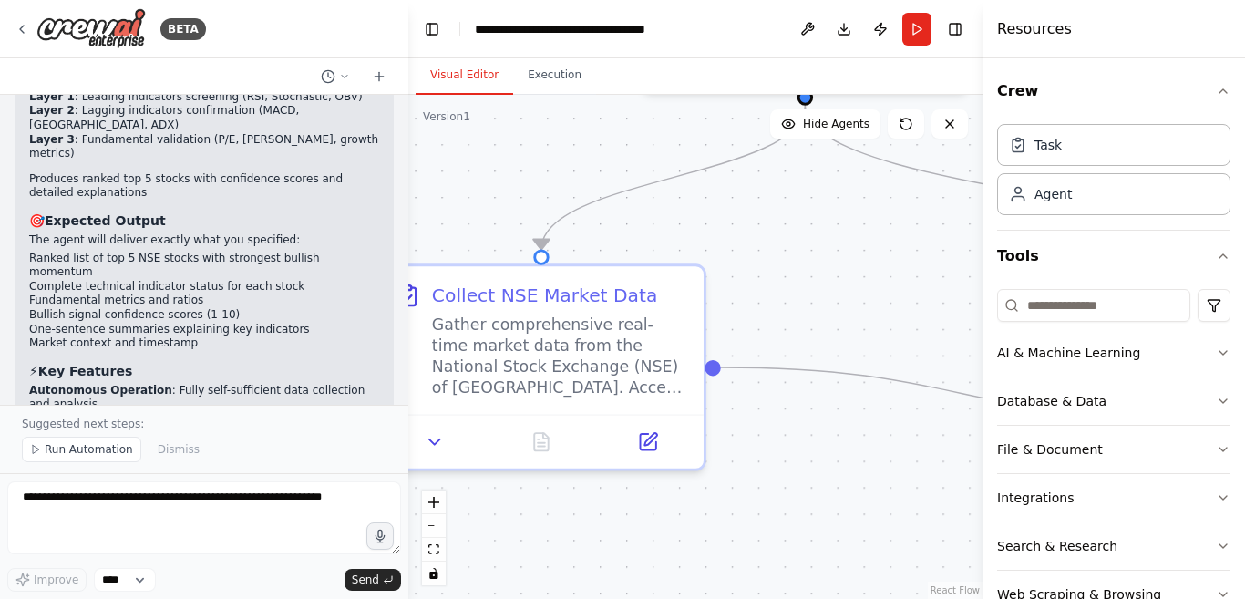
drag, startPoint x: 681, startPoint y: 378, endPoint x: 823, endPoint y: 288, distance: 167.6
click at [823, 288] on div ".deletable-edge-delete-btn { width: 20px; height: 20px; border: 0px solid #ffff…" at bounding box center [695, 347] width 574 height 504
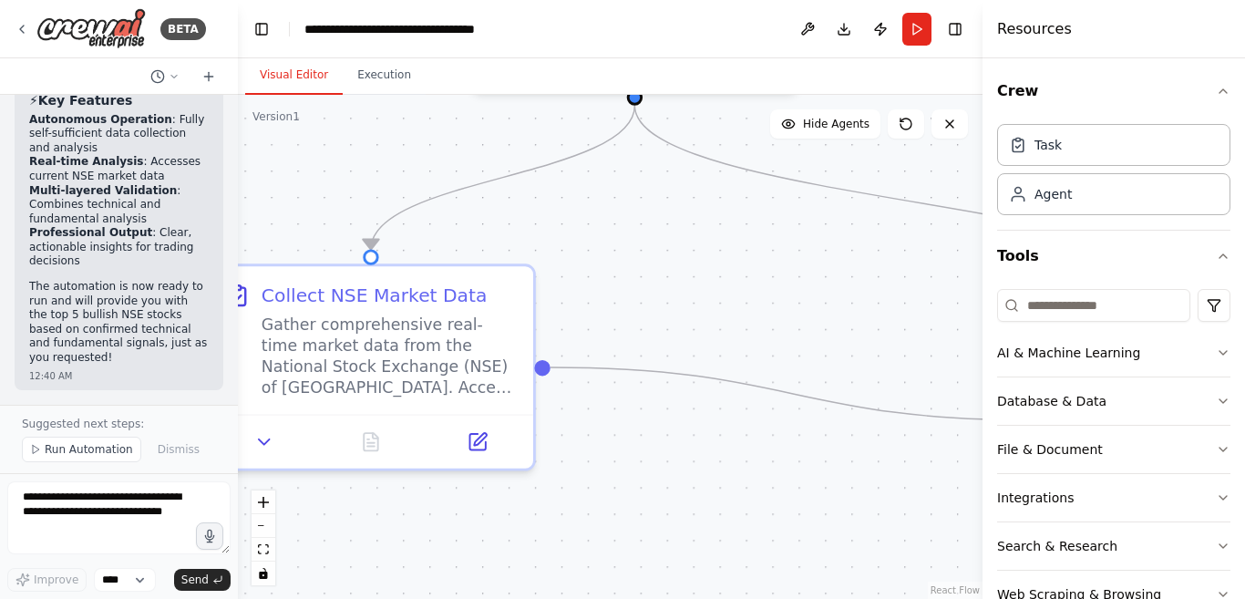
scroll to position [6906, 0]
drag, startPoint x: 404, startPoint y: 204, endPoint x: 238, endPoint y: 223, distance: 166.9
click at [238, 223] on div "BETA A special AI agent, named "BULL RUN," needs to be created to identify imme…" at bounding box center [622, 299] width 1245 height 599
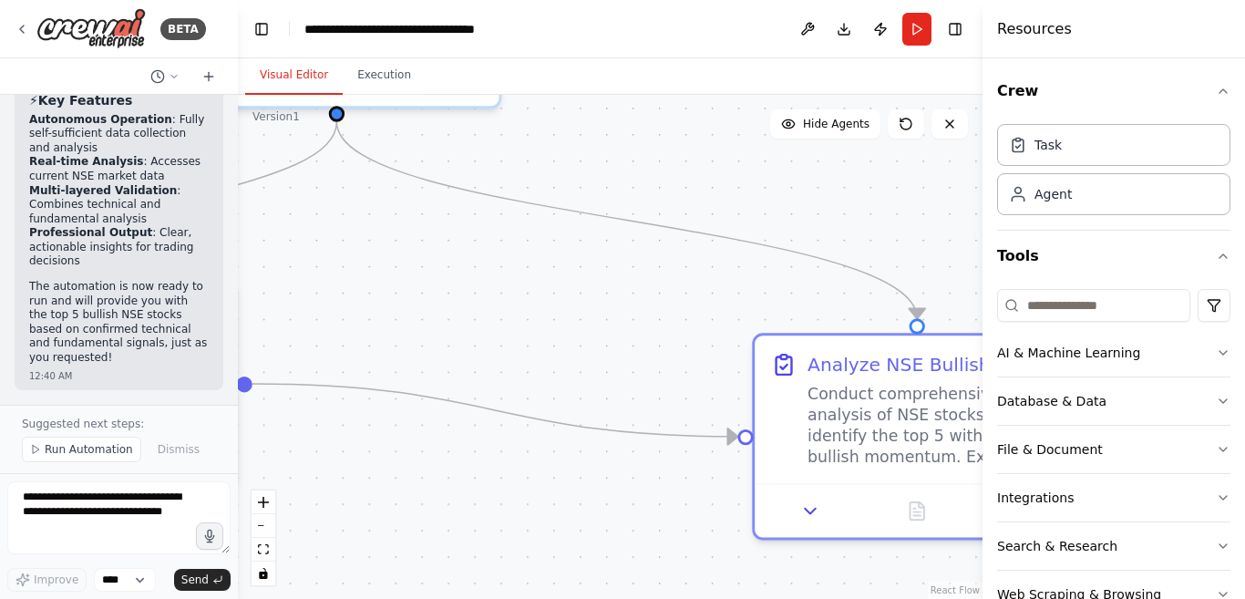
drag, startPoint x: 854, startPoint y: 325, endPoint x: 556, endPoint y: 342, distance: 298.4
click at [556, 342] on div ".deletable-edge-delete-btn { width: 20px; height: 20px; border: 0px solid #ffff…" at bounding box center [610, 347] width 744 height 504
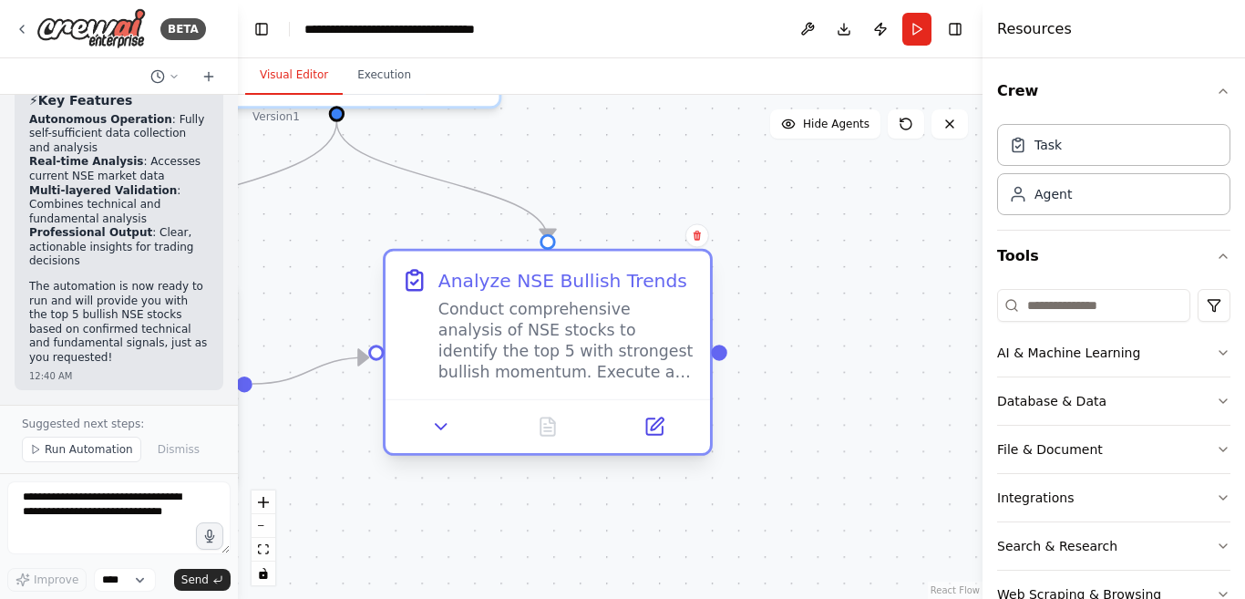
drag, startPoint x: 854, startPoint y: 358, endPoint x: 487, endPoint y: 291, distance: 373.3
click at [487, 291] on div "Analyze NSE Bullish Trends" at bounding box center [562, 280] width 249 height 26
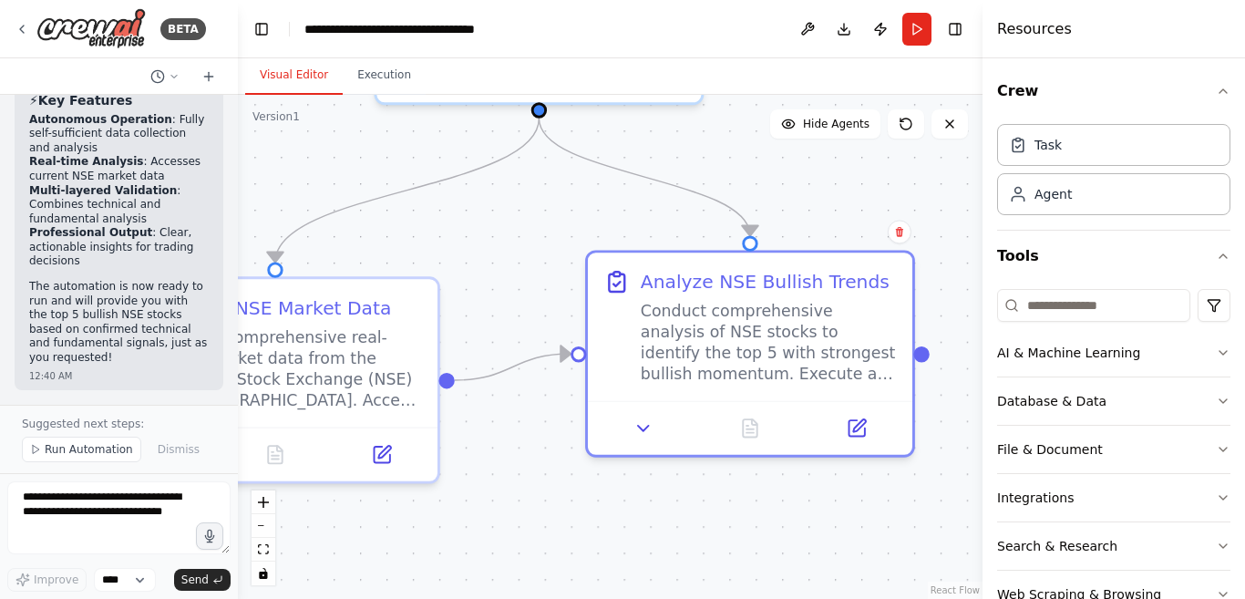
drag, startPoint x: 774, startPoint y: 308, endPoint x: 976, endPoint y: 304, distance: 202.3
click at [976, 304] on div "BETA A special AI agent, named "BULL RUN," needs to be created to identify imme…" at bounding box center [622, 299] width 1245 height 599
click at [1052, 149] on div "Task" at bounding box center [1047, 144] width 27 height 18
click at [1051, 152] on div "Task" at bounding box center [1047, 144] width 27 height 18
click at [1069, 201] on div "Agent" at bounding box center [1113, 193] width 233 height 42
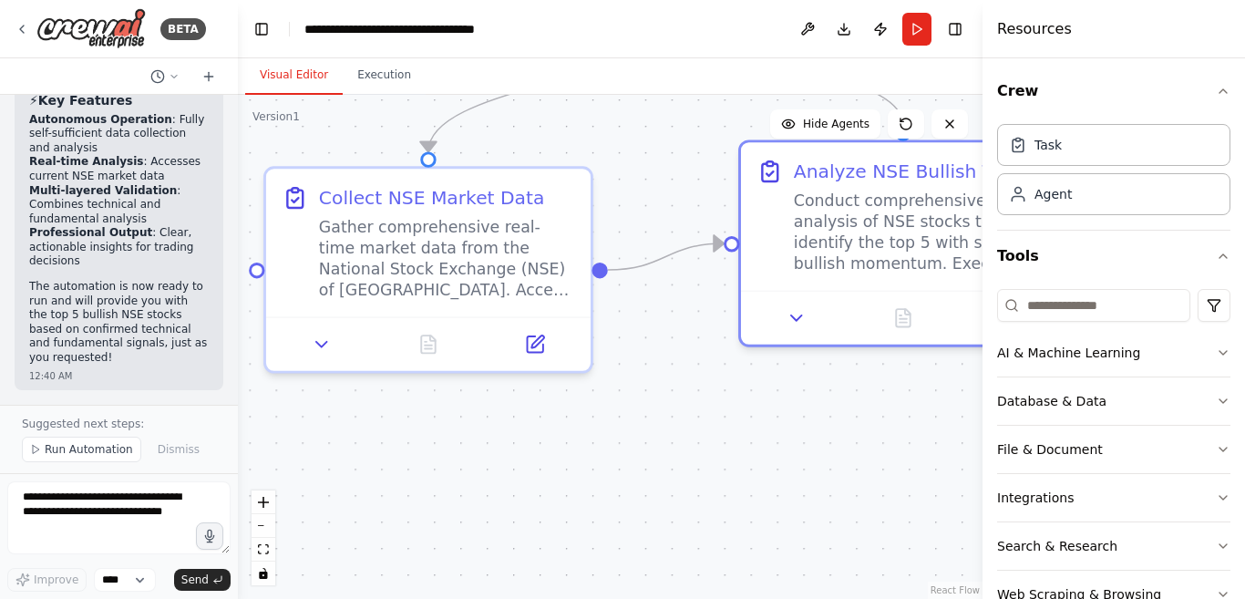
drag, startPoint x: 573, startPoint y: 506, endPoint x: 726, endPoint y: 395, distance: 188.6
click at [726, 395] on div ".deletable-edge-delete-btn { width: 20px; height: 20px; border: 0px solid #ffff…" at bounding box center [610, 347] width 744 height 504
click at [915, 32] on button "Run" at bounding box center [916, 29] width 29 height 33
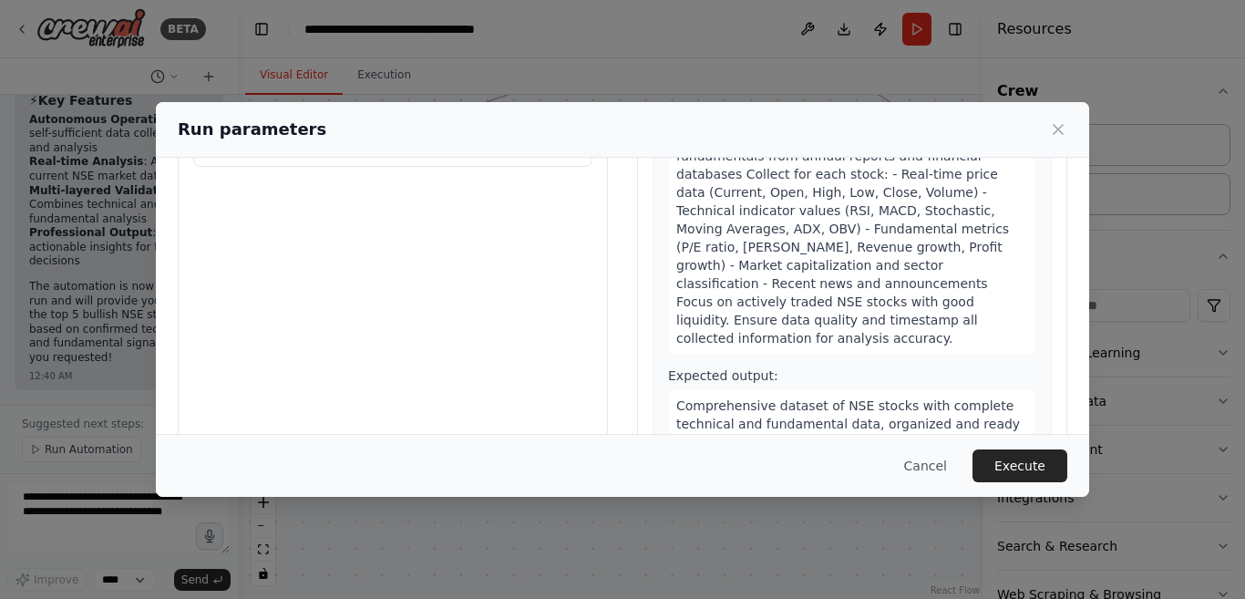
scroll to position [199, 0]
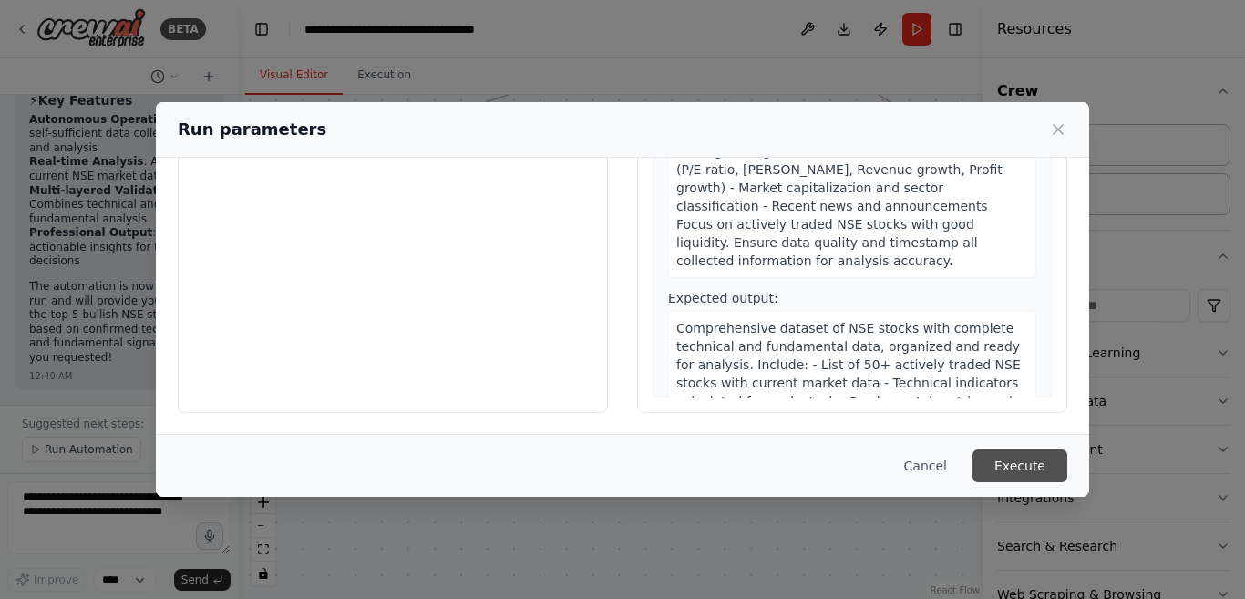
click at [1008, 467] on button "Execute" at bounding box center [1019, 465] width 95 height 33
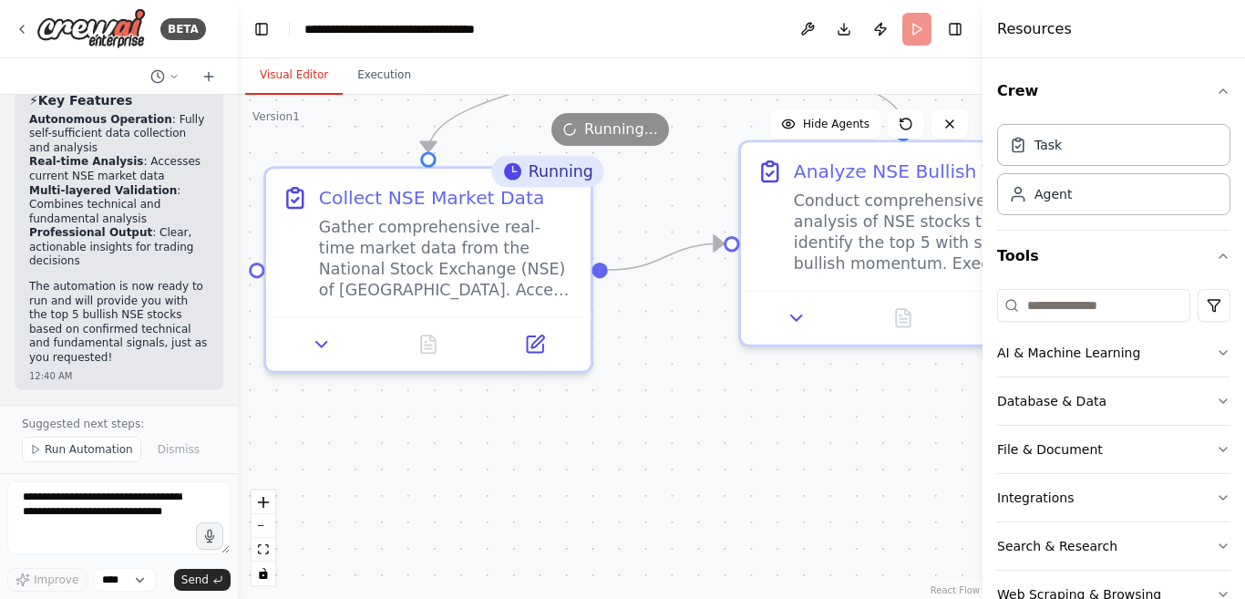
scroll to position [7092, 0]
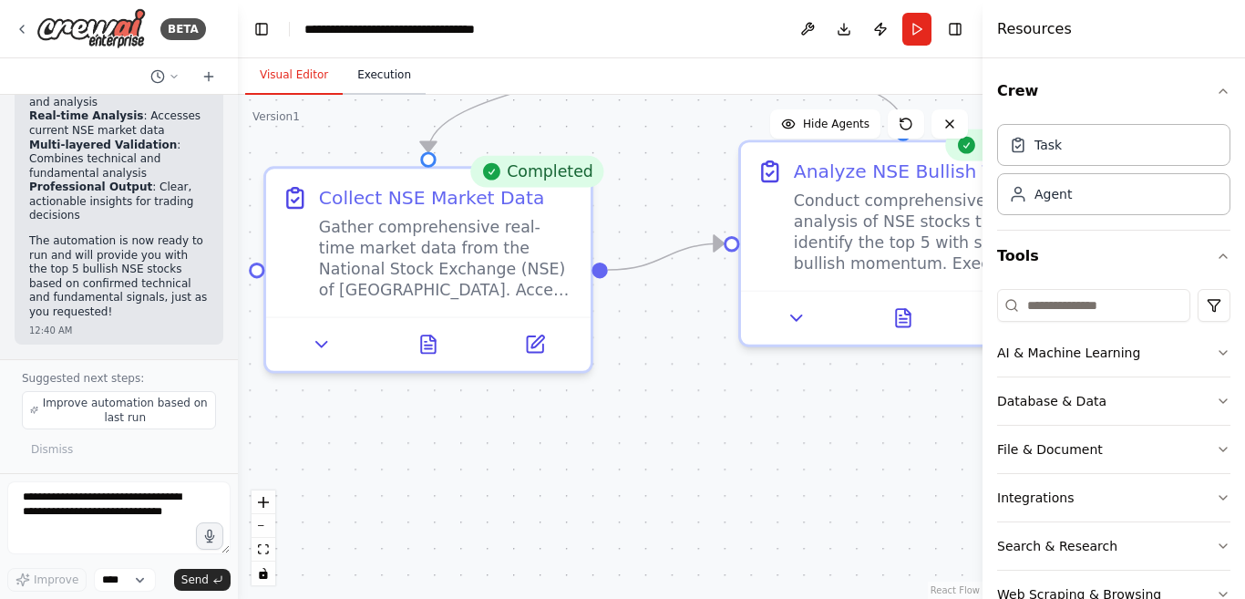
click at [374, 77] on button "Execution" at bounding box center [384, 75] width 83 height 38
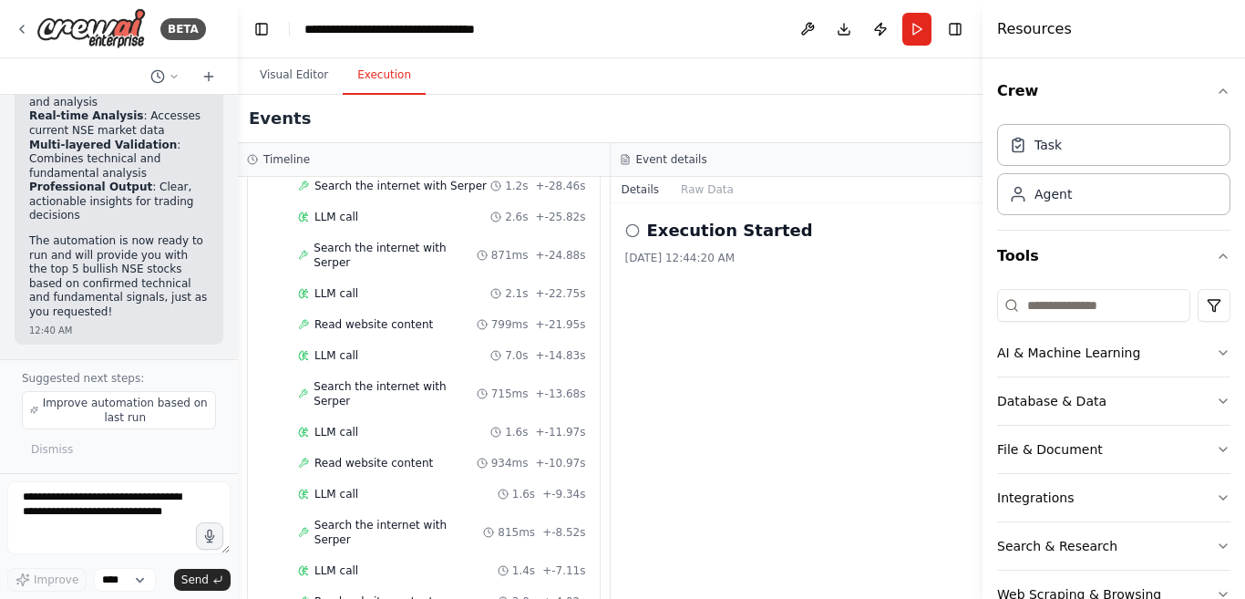
scroll to position [662, 0]
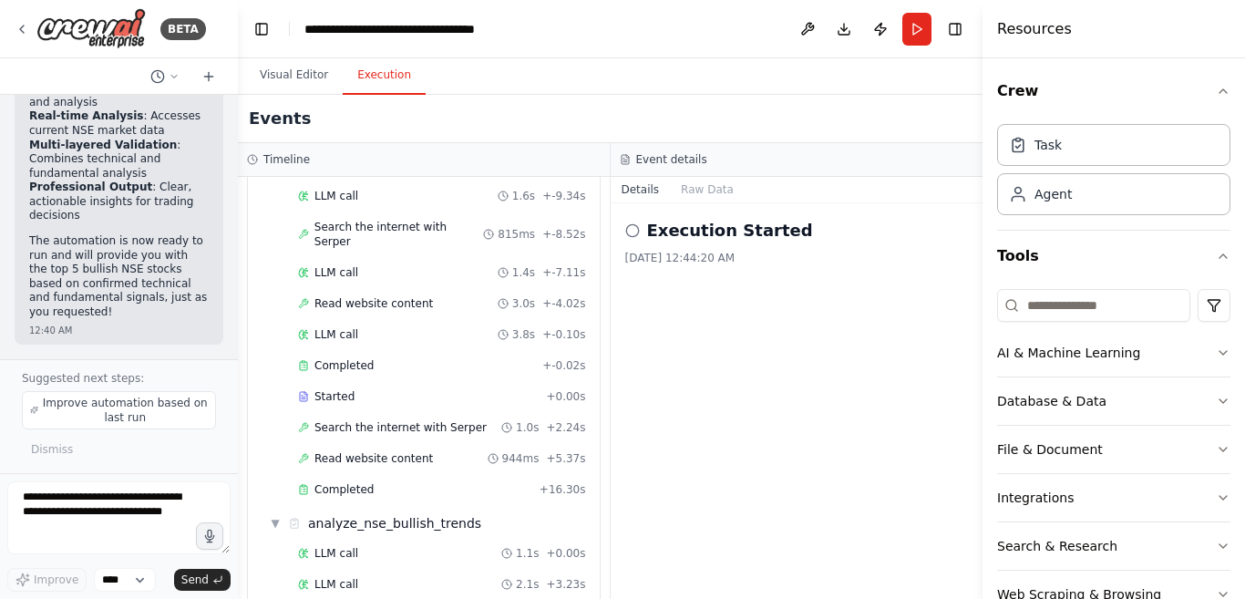
click at [630, 188] on button "Details" at bounding box center [640, 190] width 60 height 26
click at [630, 231] on icon at bounding box center [632, 230] width 15 height 15
click at [709, 190] on button "Raw Data" at bounding box center [707, 190] width 75 height 26
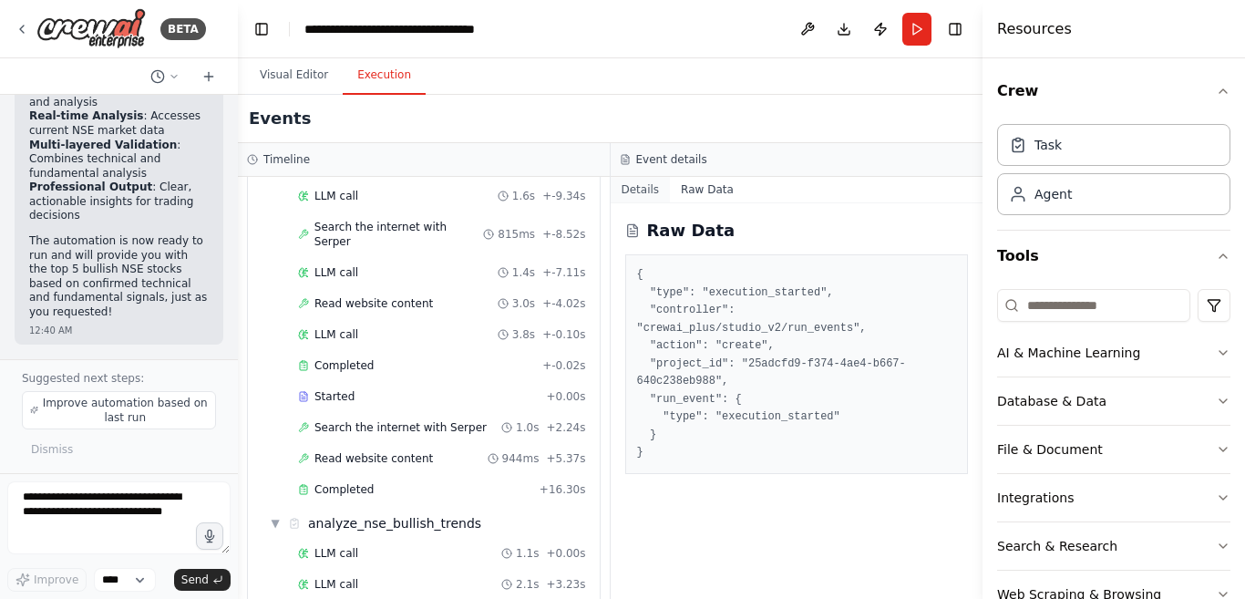
click at [640, 191] on button "Details" at bounding box center [640, 190] width 60 height 26
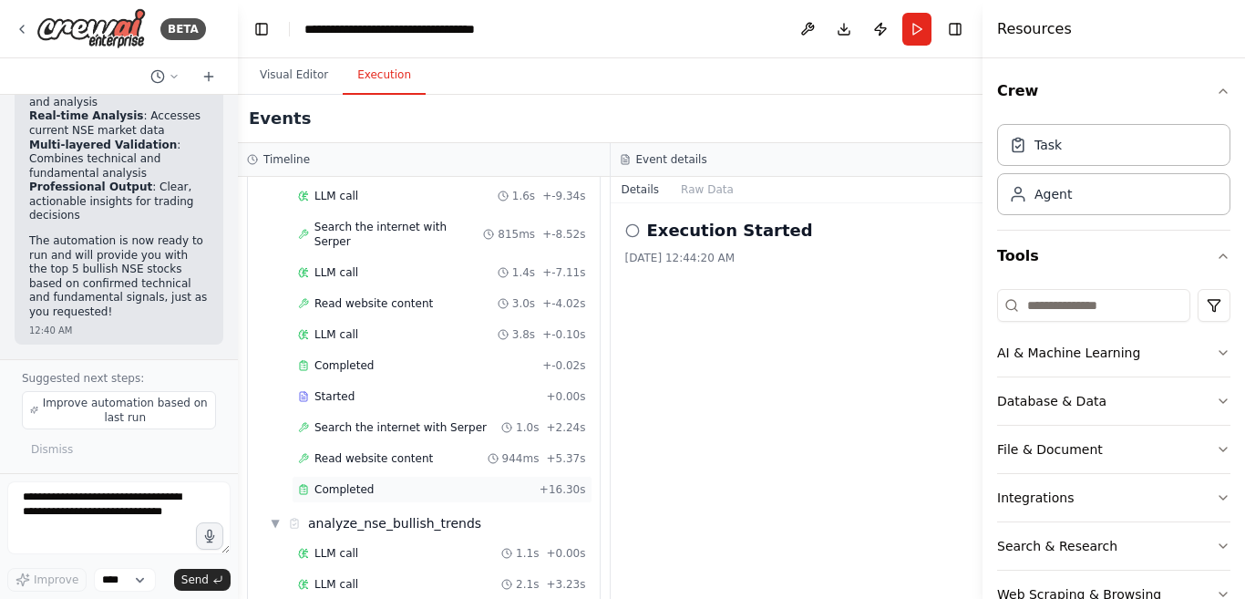
scroll to position [0, 0]
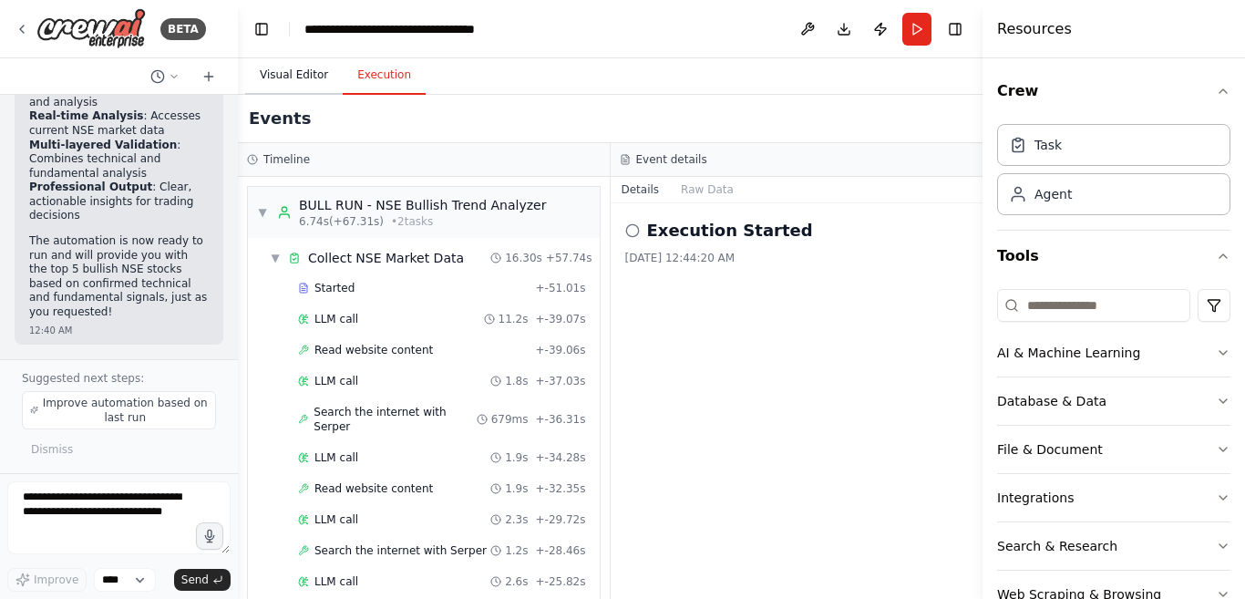
click at [296, 71] on button "Visual Editor" at bounding box center [293, 75] width 97 height 38
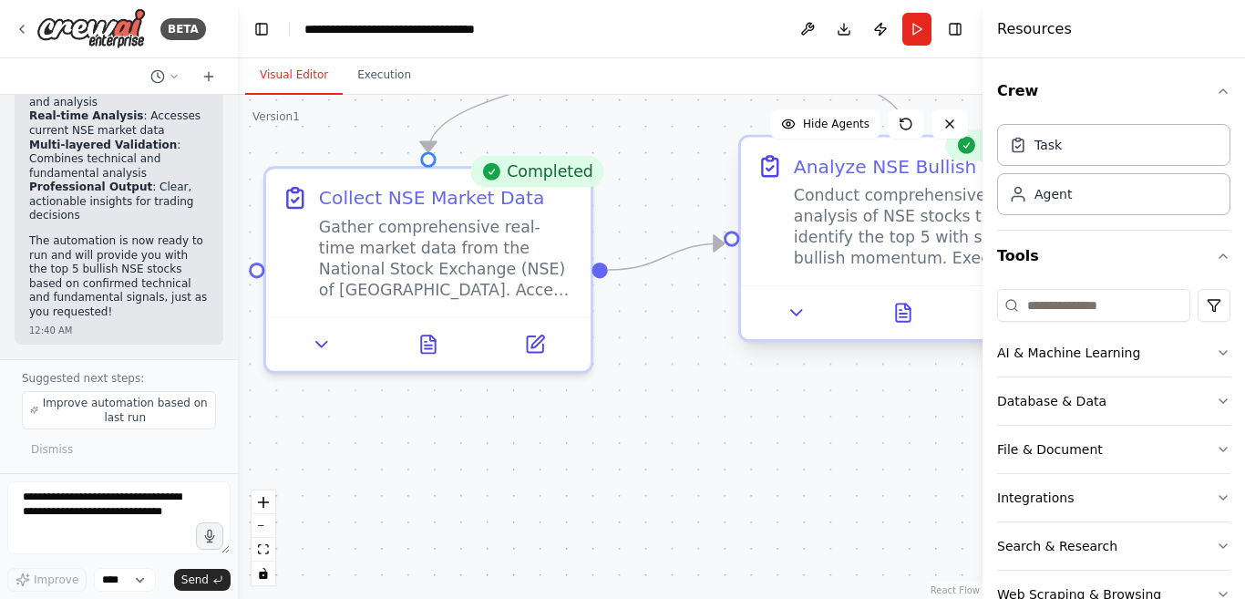
click at [845, 169] on div "Analyze NSE Bullish Trends" at bounding box center [918, 166] width 249 height 26
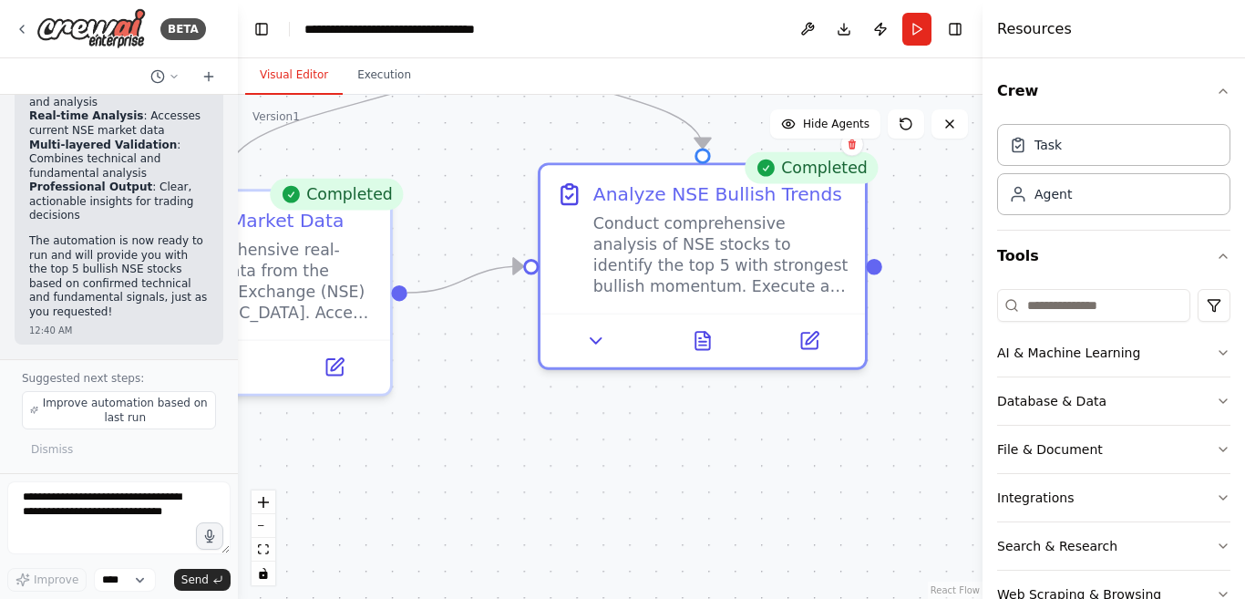
drag, startPoint x: 917, startPoint y: 451, endPoint x: 717, endPoint y: 477, distance: 202.2
click at [717, 477] on div ".deletable-edge-delete-btn { width: 20px; height: 20px; border: 0px solid #ffff…" at bounding box center [610, 347] width 744 height 504
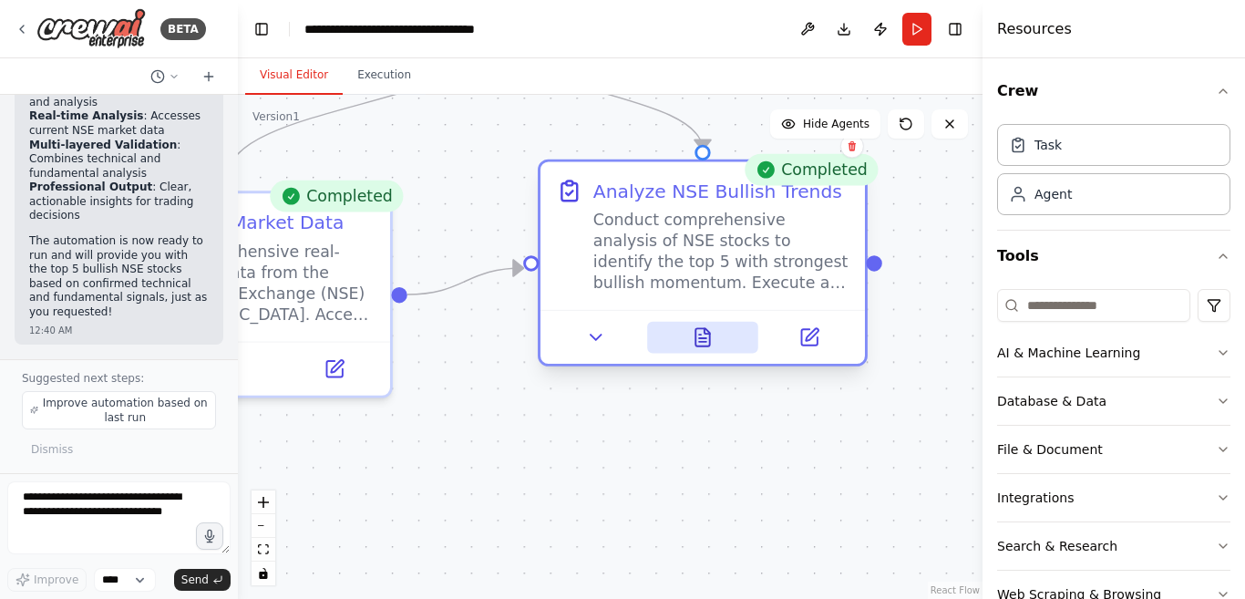
click at [700, 334] on icon at bounding box center [700, 334] width 2 height 0
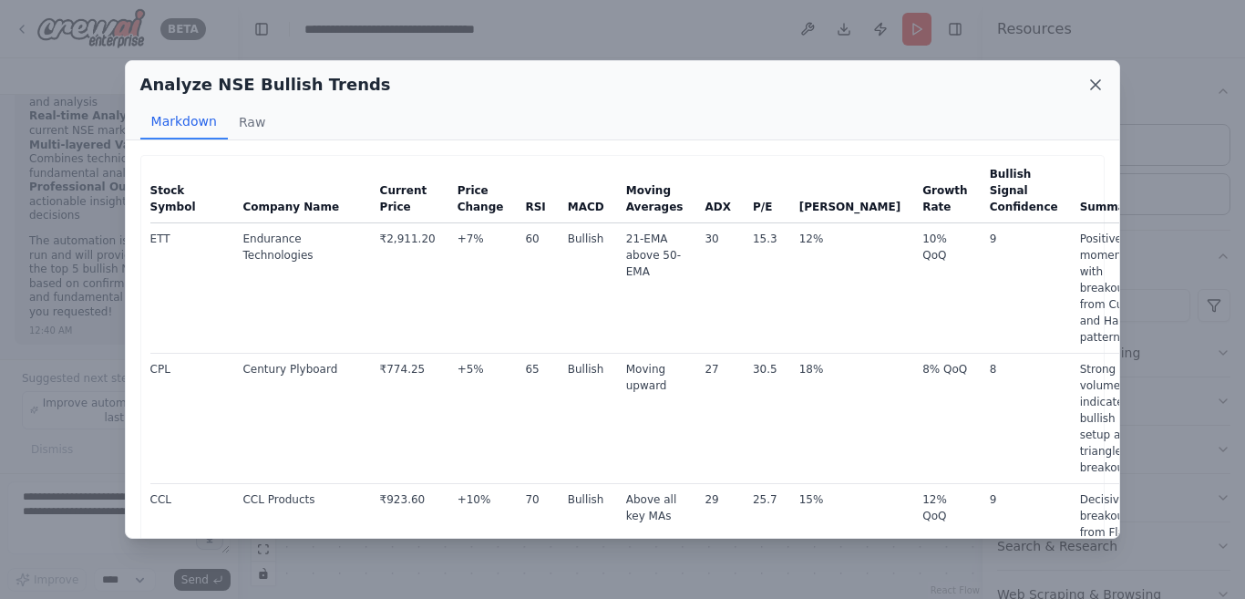
click at [1092, 85] on icon at bounding box center [1095, 85] width 18 height 18
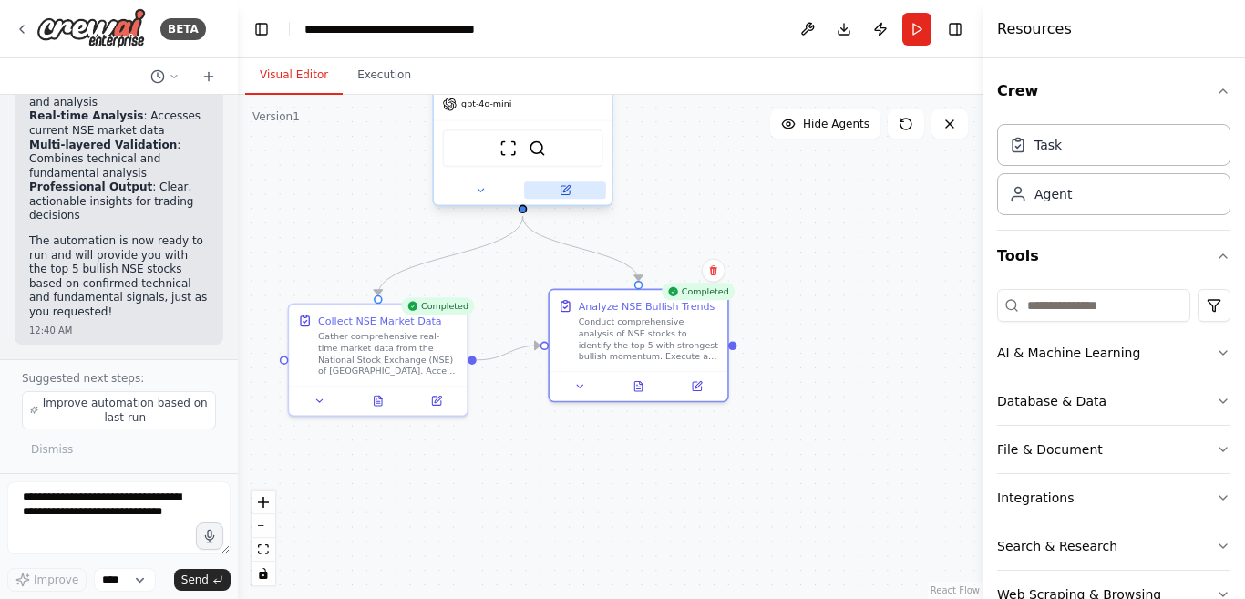
click at [565, 190] on icon at bounding box center [566, 188] width 6 height 6
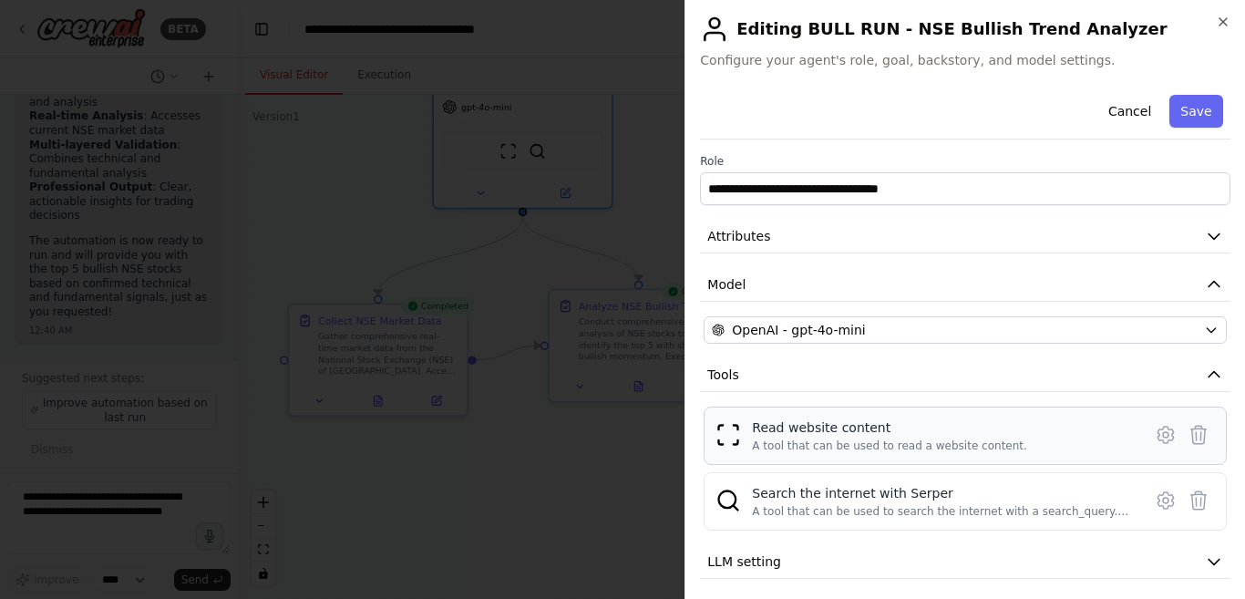
scroll to position [57, 0]
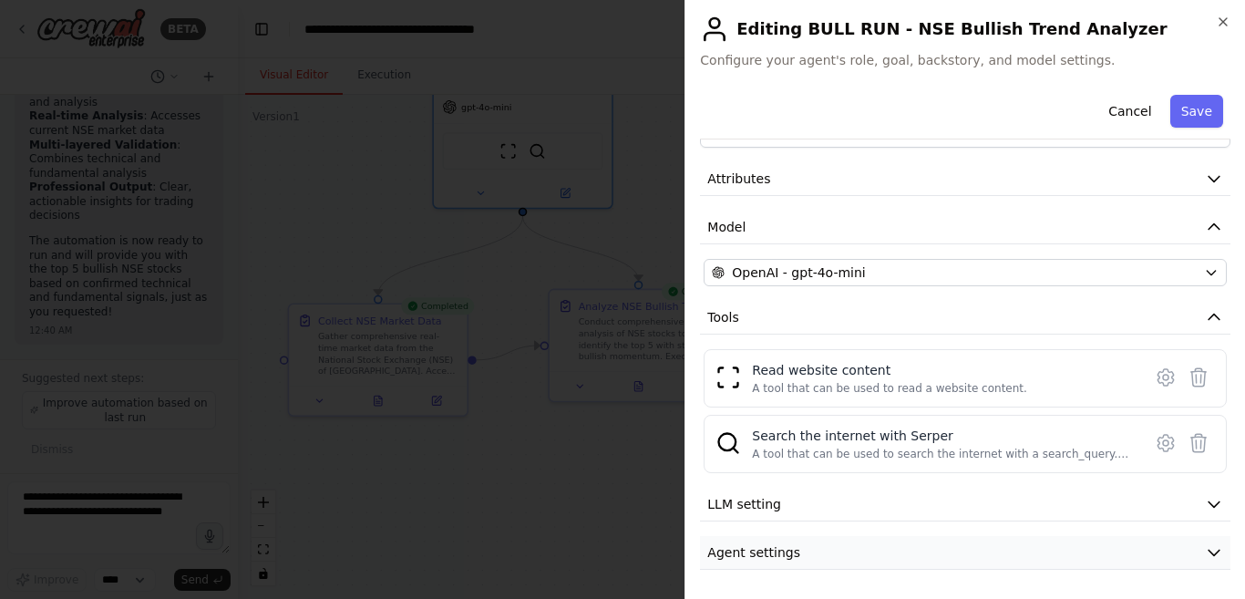
click at [1204, 549] on icon "button" at bounding box center [1213, 552] width 18 height 18
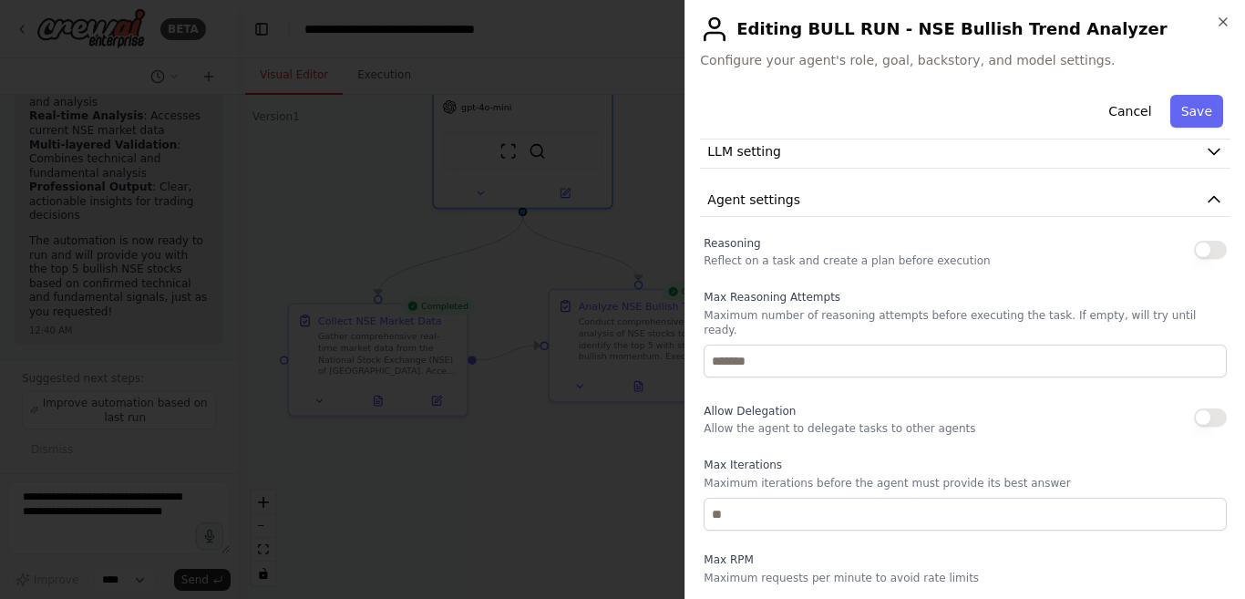
scroll to position [288, 0]
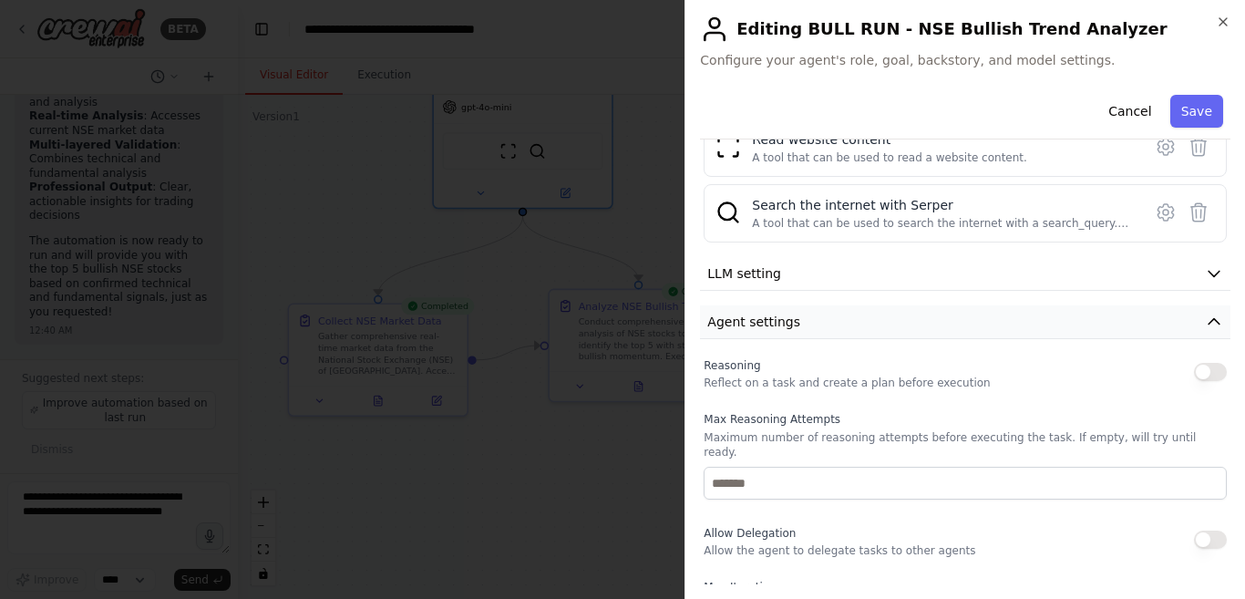
click at [1204, 323] on icon "button" at bounding box center [1213, 321] width 18 height 18
click at [1204, 96] on icon "button" at bounding box center [1213, 86] width 18 height 18
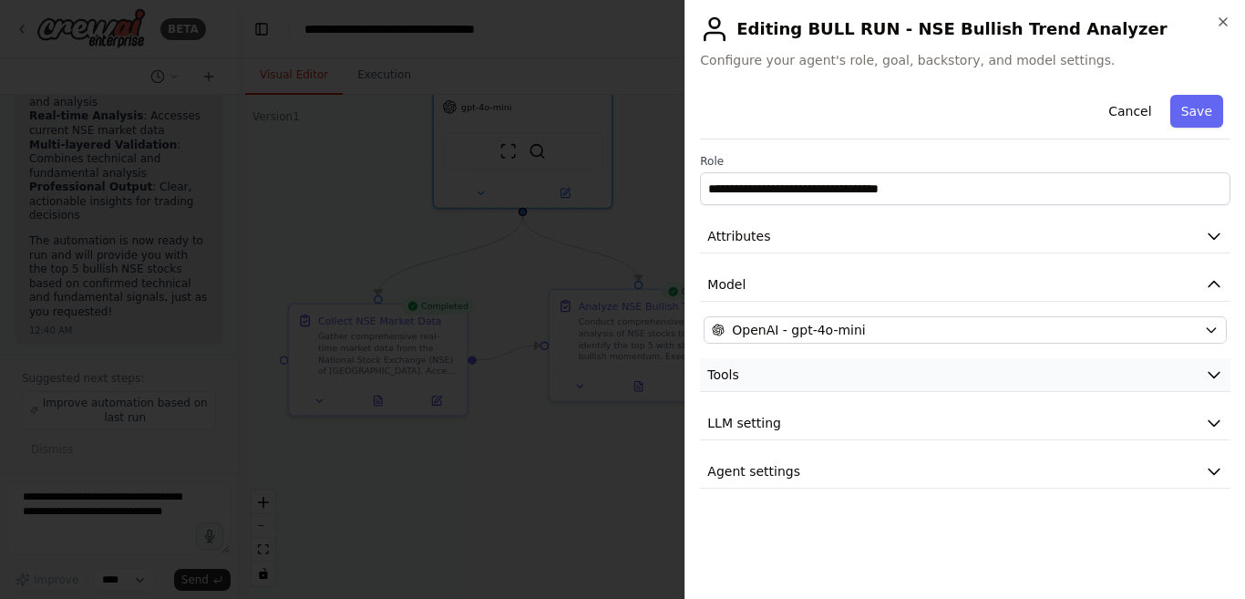
click at [1207, 372] on icon "button" at bounding box center [1213, 374] width 18 height 18
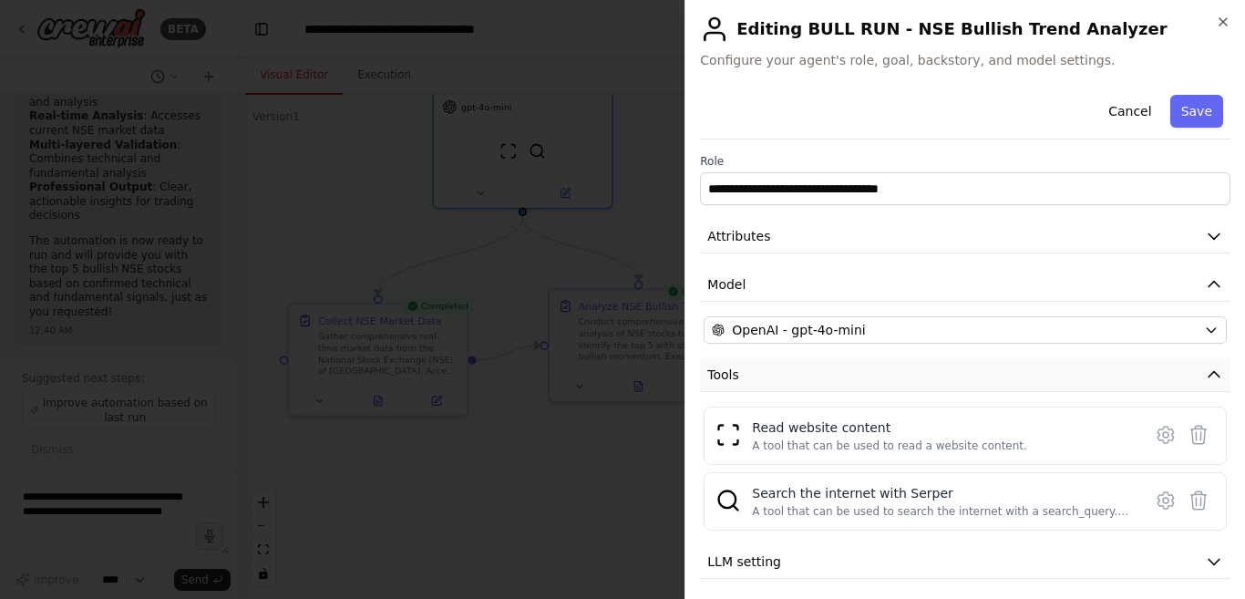
click at [1207, 372] on button "Tools" at bounding box center [965, 375] width 530 height 34
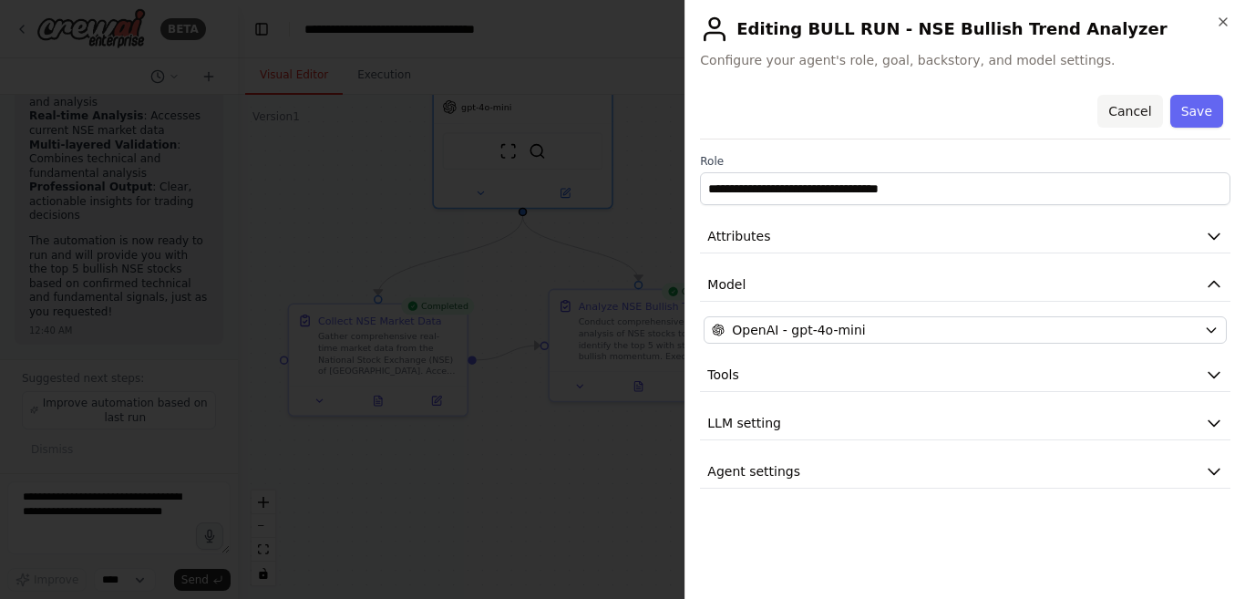
click at [1129, 111] on button "Cancel" at bounding box center [1129, 111] width 65 height 33
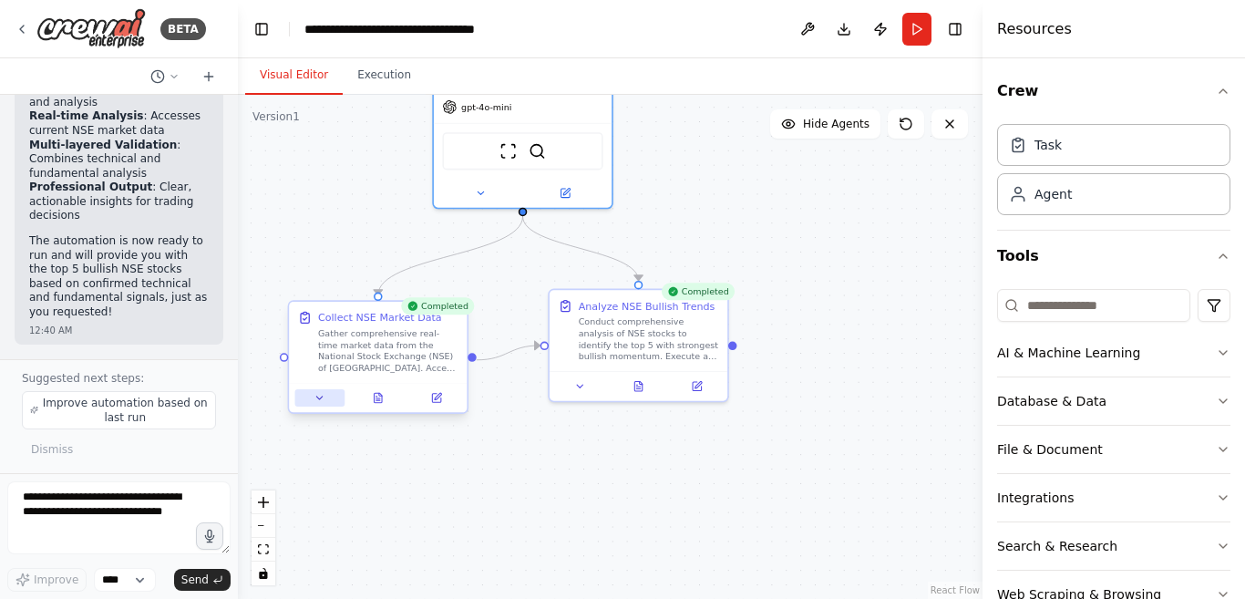
click at [319, 394] on icon at bounding box center [319, 398] width 12 height 12
click at [320, 394] on icon at bounding box center [319, 398] width 12 height 12
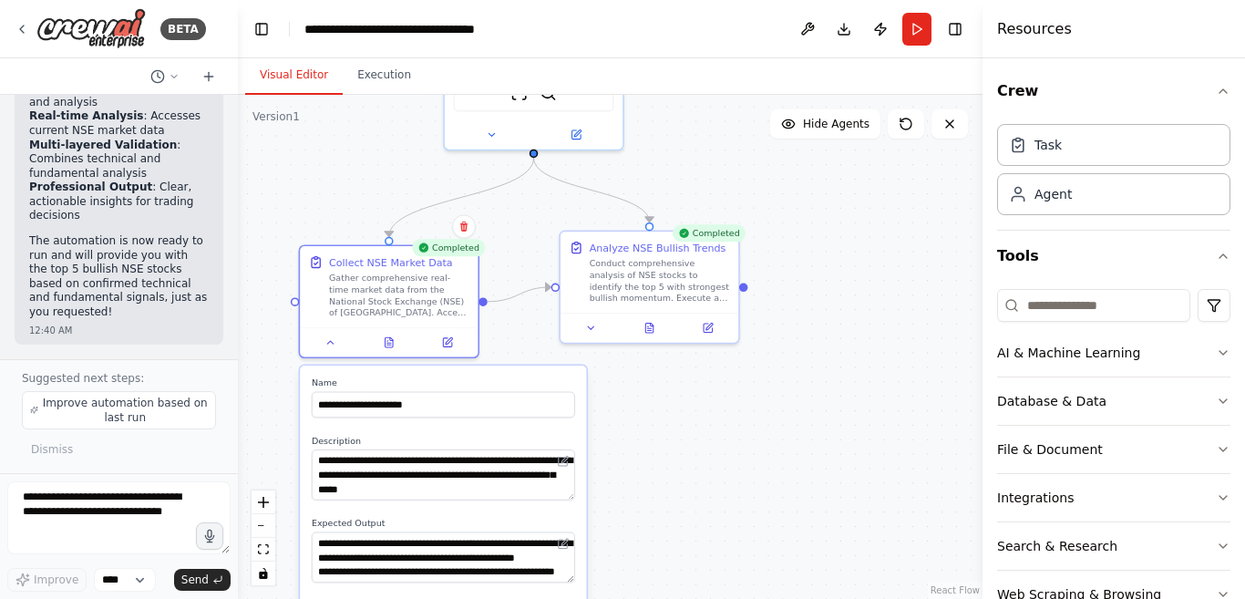
drag, startPoint x: 810, startPoint y: 428, endPoint x: 821, endPoint y: 370, distance: 59.3
click at [821, 370] on div ".deletable-edge-delete-btn { width: 20px; height: 20px; border: 0px solid #ffff…" at bounding box center [610, 347] width 744 height 504
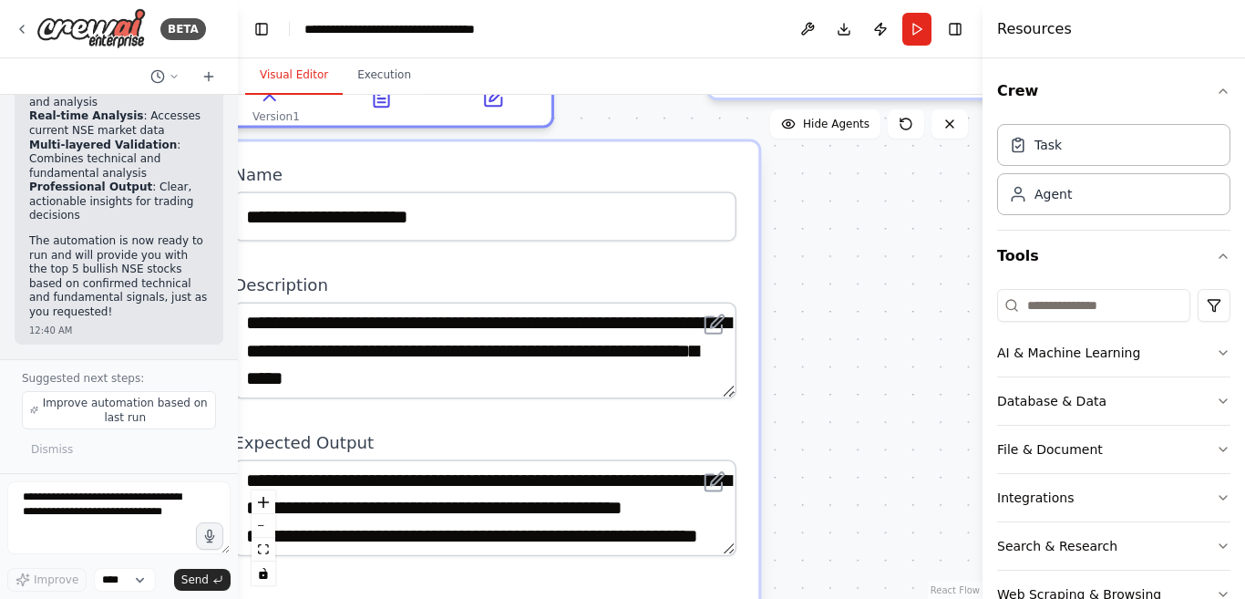
drag, startPoint x: 564, startPoint y: 453, endPoint x: 946, endPoint y: 238, distance: 438.1
click at [950, 234] on div ".deletable-edge-delete-btn { width: 20px; height: 20px; border: 0px solid #ffff…" at bounding box center [610, 347] width 744 height 504
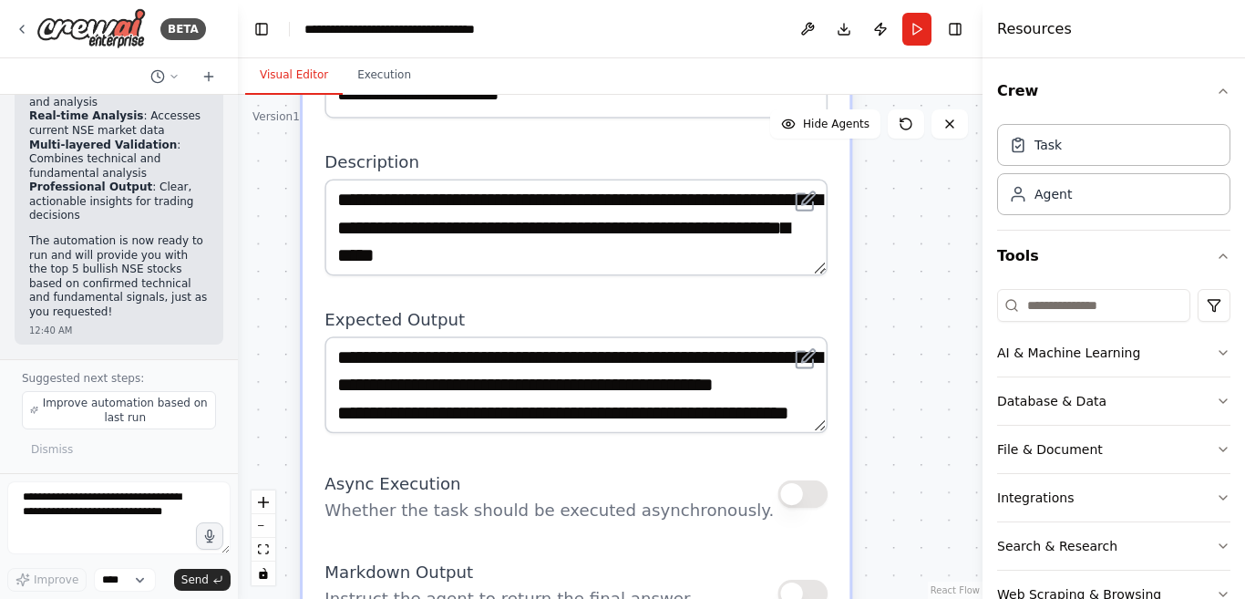
drag, startPoint x: 817, startPoint y: 412, endPoint x: 908, endPoint y: 290, distance: 152.3
click at [908, 290] on div ".deletable-edge-delete-btn { width: 20px; height: 20px; border: 0px solid #ffff…" at bounding box center [610, 347] width 744 height 504
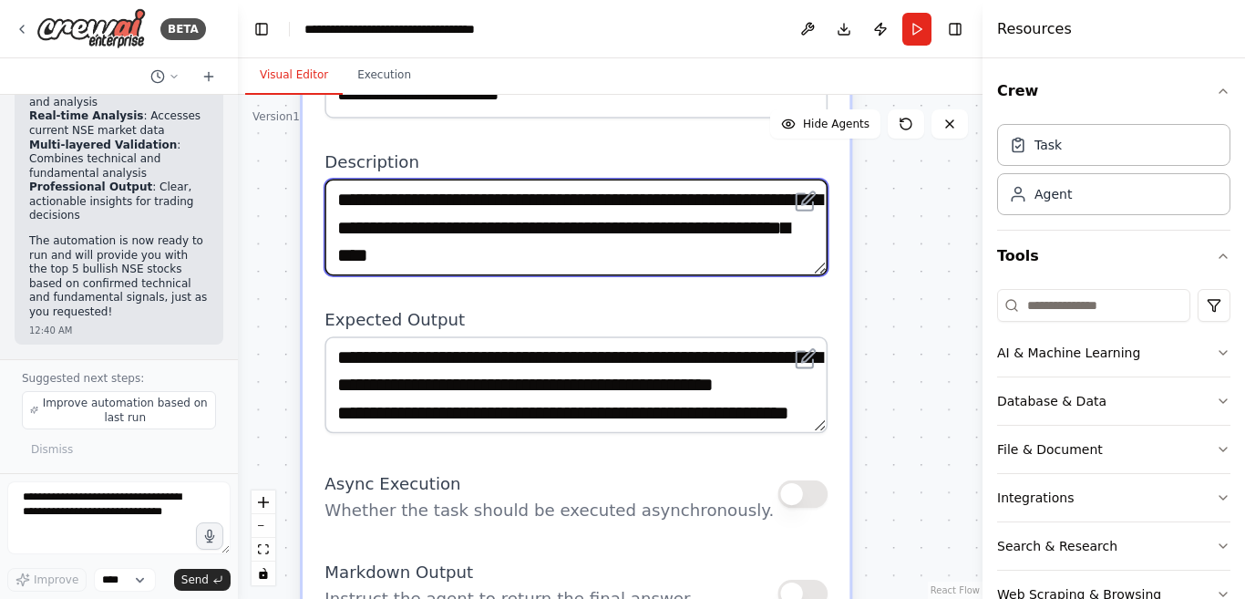
scroll to position [419, 0]
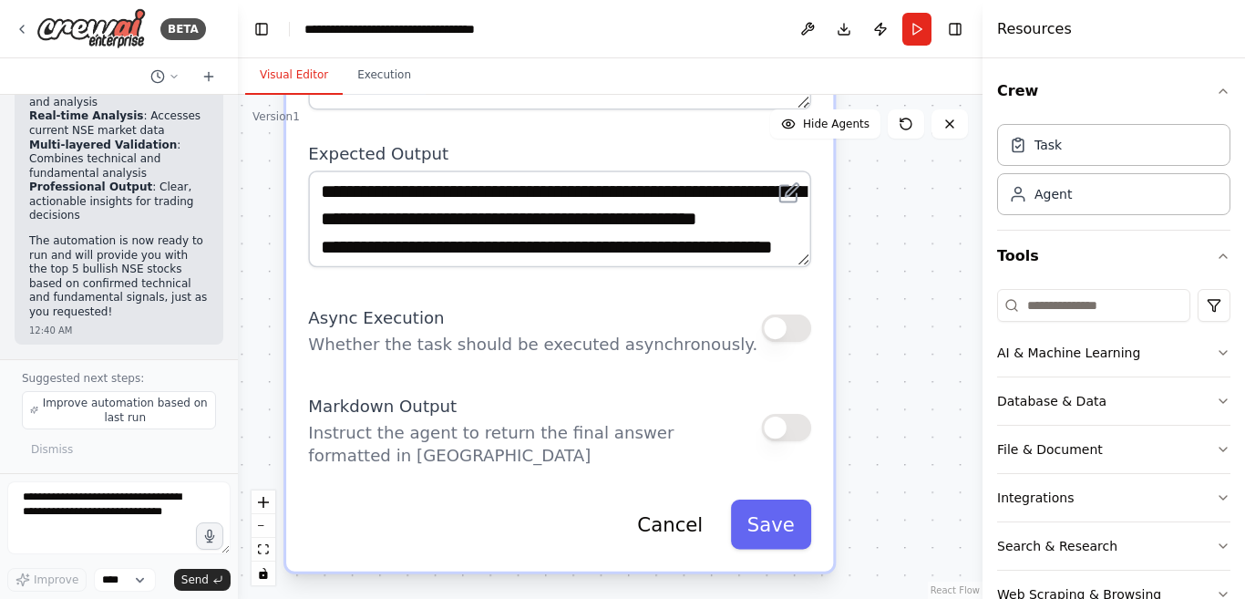
drag, startPoint x: 909, startPoint y: 380, endPoint x: 906, endPoint y: 286, distance: 93.9
click at [906, 286] on div ".deletable-edge-delete-btn { width: 20px; height: 20px; border: 0px solid #ffff…" at bounding box center [610, 347] width 744 height 504
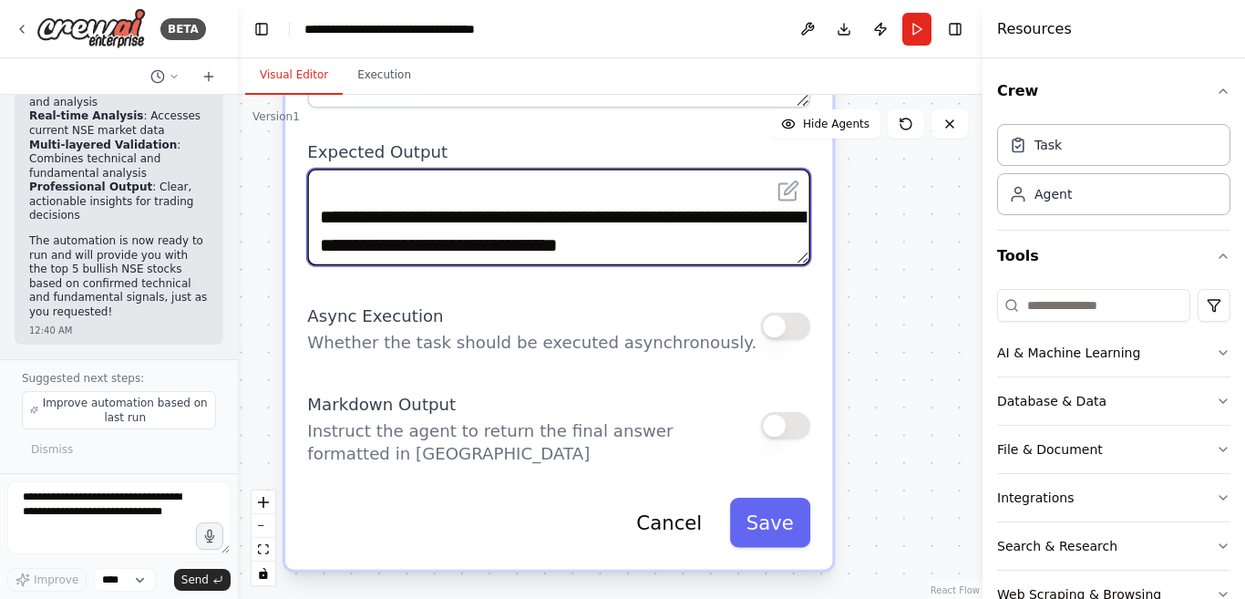
scroll to position [182, 0]
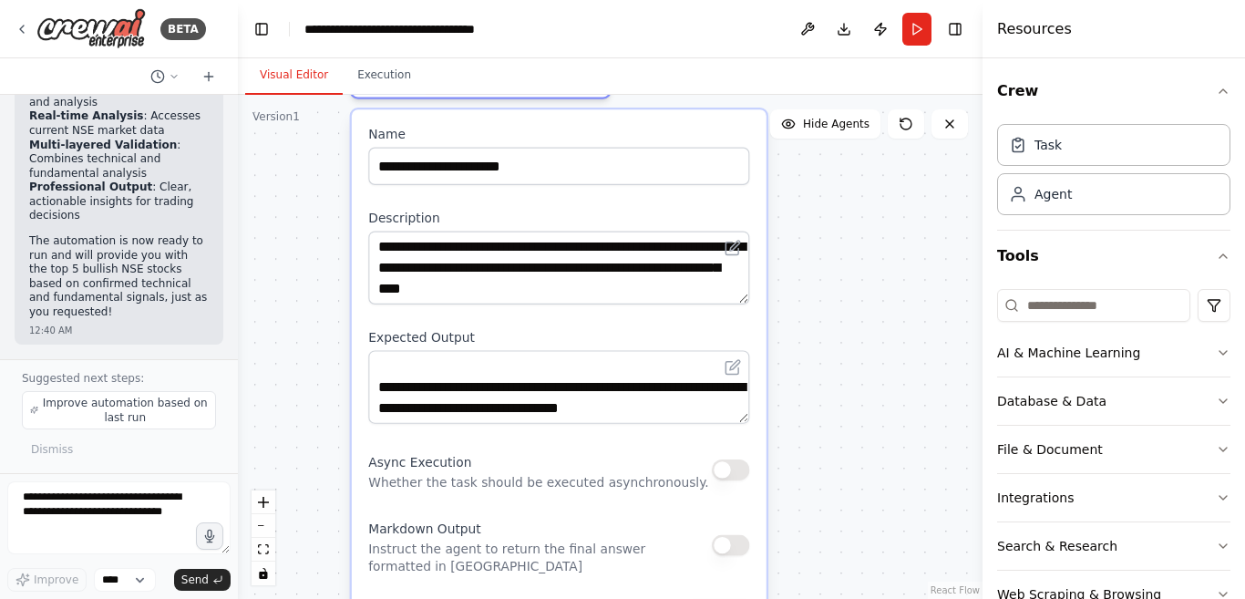
drag, startPoint x: 897, startPoint y: 298, endPoint x: 814, endPoint y: 401, distance: 132.2
click at [814, 401] on div ".deletable-edge-delete-btn { width: 20px; height: 20px; border: 0px solid #ffff…" at bounding box center [610, 347] width 744 height 504
click at [731, 246] on icon at bounding box center [731, 248] width 13 height 13
click at [729, 246] on icon at bounding box center [731, 248] width 13 height 13
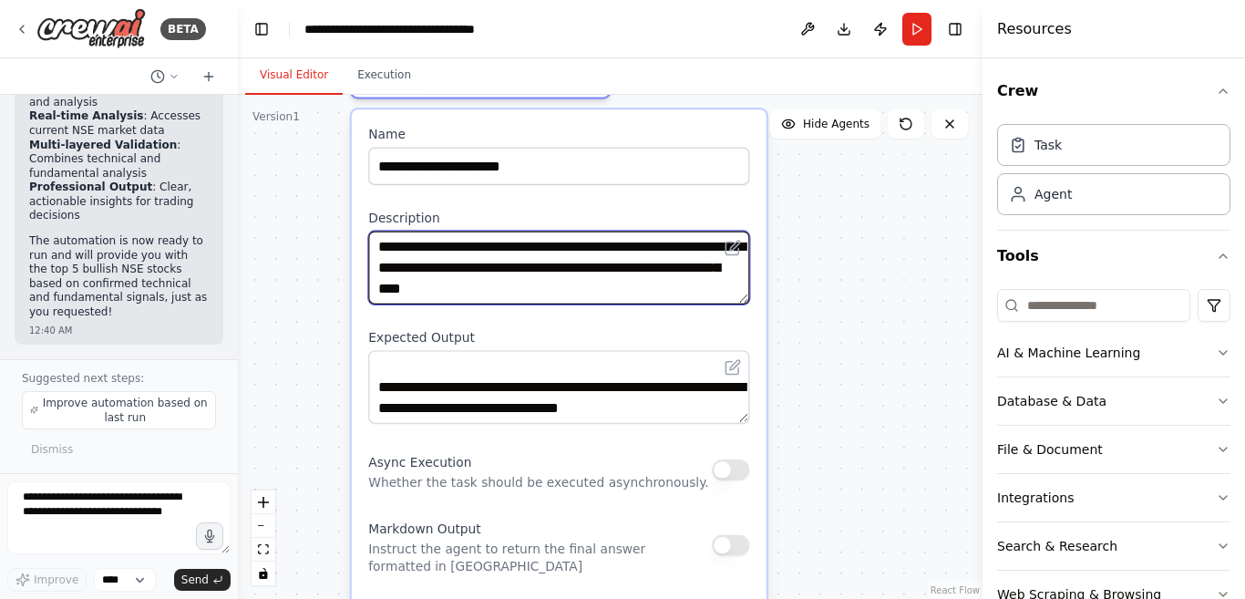
click at [685, 290] on textarea "**********" at bounding box center [558, 267] width 381 height 73
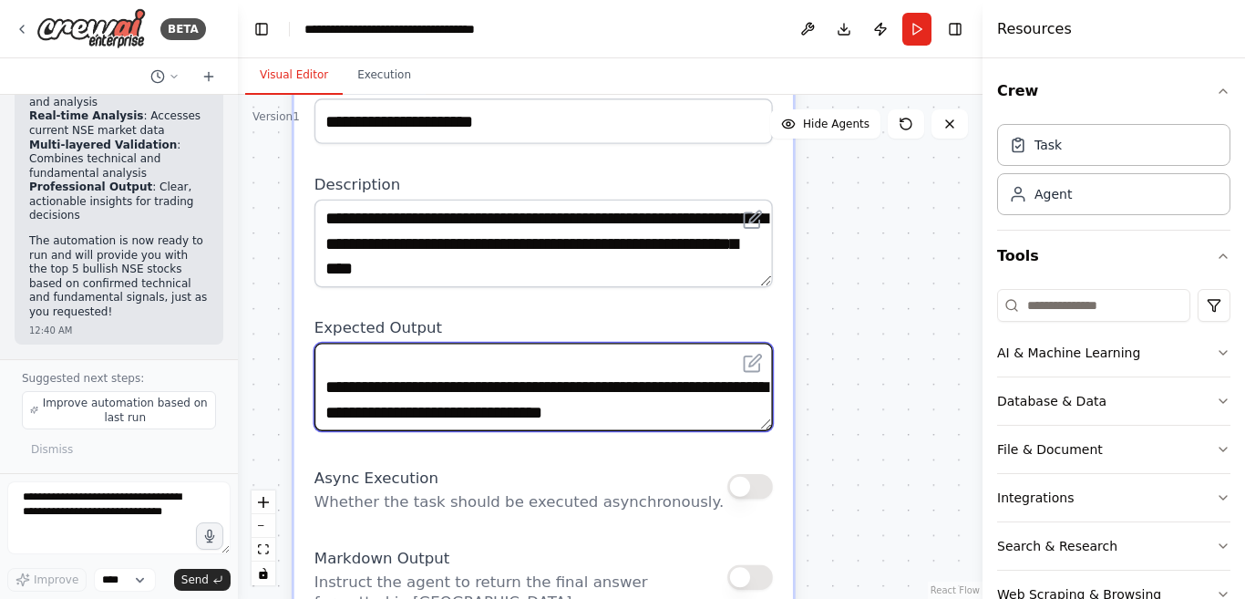
click at [599, 354] on textarea "**********" at bounding box center [543, 387] width 458 height 88
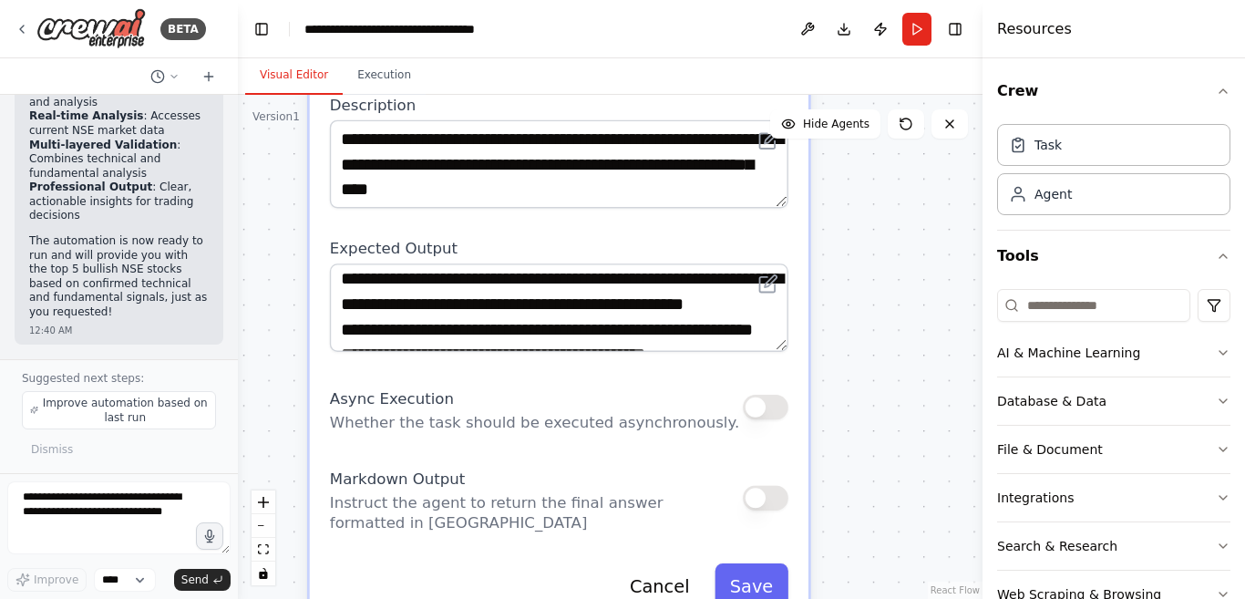
drag, startPoint x: 852, startPoint y: 300, endPoint x: 866, endPoint y: 217, distance: 84.0
click at [866, 218] on div ".deletable-edge-delete-btn { width: 20px; height: 20px; border: 0px solid #ffff…" at bounding box center [610, 347] width 744 height 504
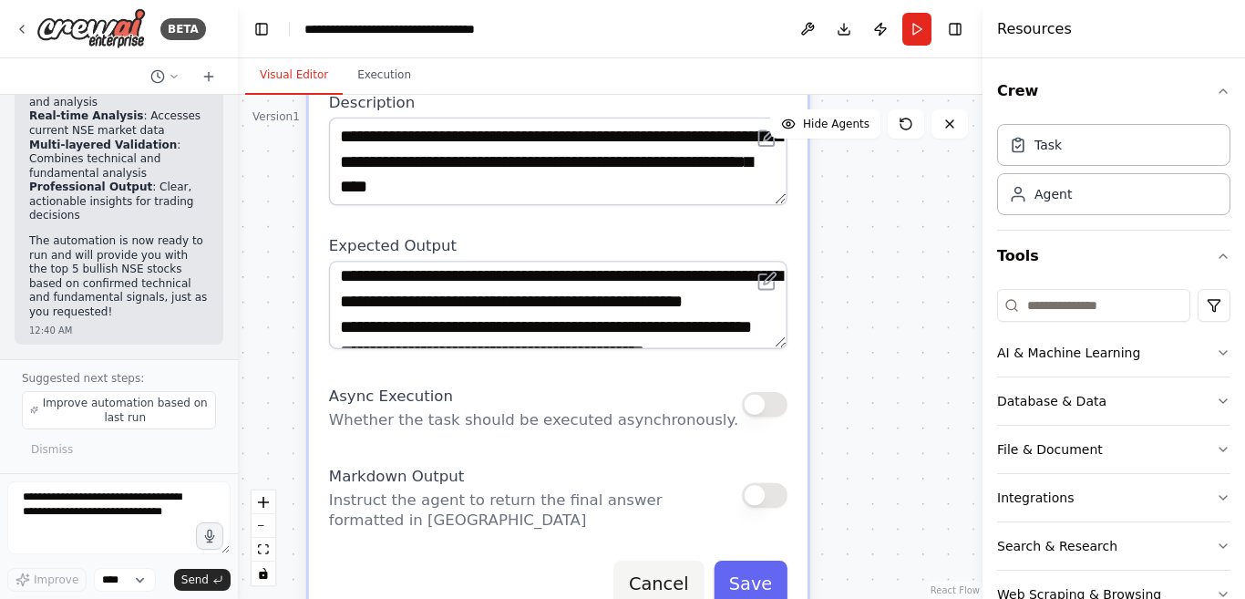
click at [681, 581] on button "Cancel" at bounding box center [658, 583] width 90 height 46
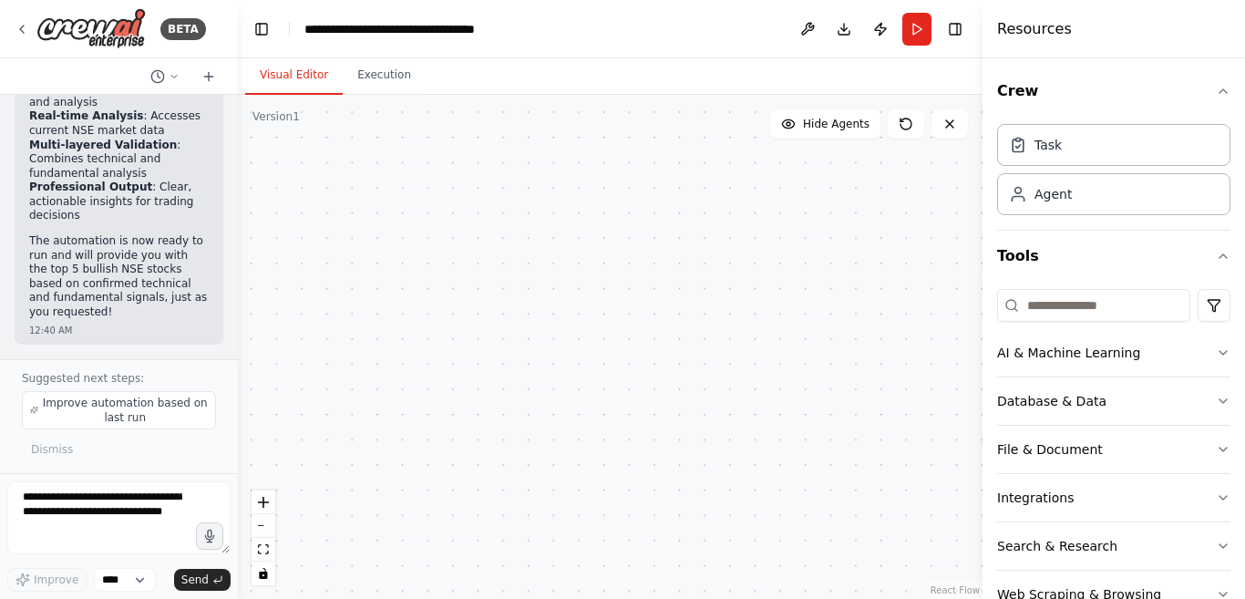
drag, startPoint x: 563, startPoint y: 278, endPoint x: 722, endPoint y: 264, distance: 160.0
click at [722, 264] on div ".deletable-edge-delete-btn { width: 20px; height: 20px; border: 0px solid #ffff…" at bounding box center [610, 347] width 744 height 504
drag, startPoint x: 702, startPoint y: 368, endPoint x: 711, endPoint y: 345, distance: 24.5
click at [715, 351] on div ".deletable-edge-delete-btn { width: 20px; height: 20px; border: 0px solid #ffff…" at bounding box center [610, 347] width 744 height 504
click at [123, 505] on textarea at bounding box center [118, 517] width 223 height 73
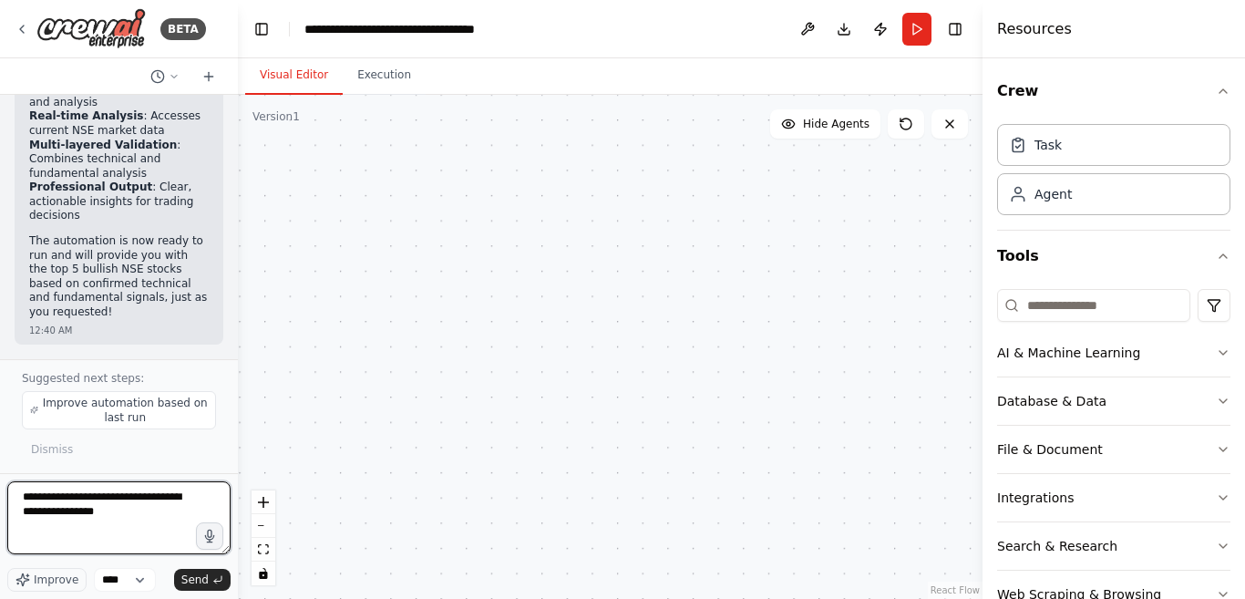
click at [135, 498] on textarea "**********" at bounding box center [118, 517] width 223 height 73
type textarea "**********"
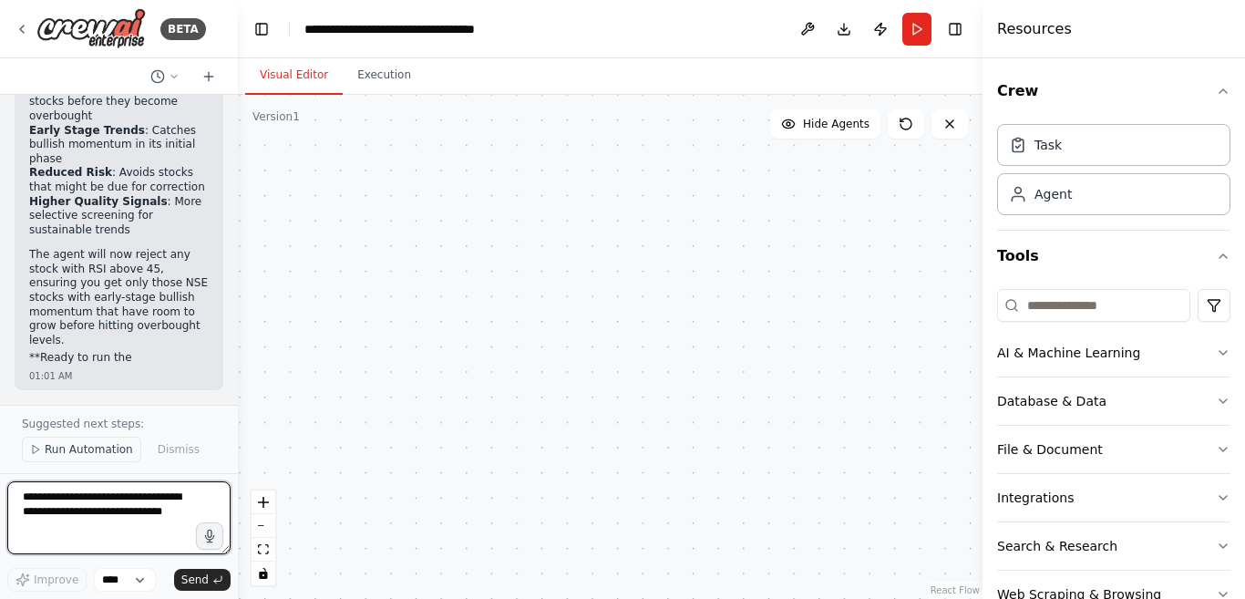
scroll to position [8613, 0]
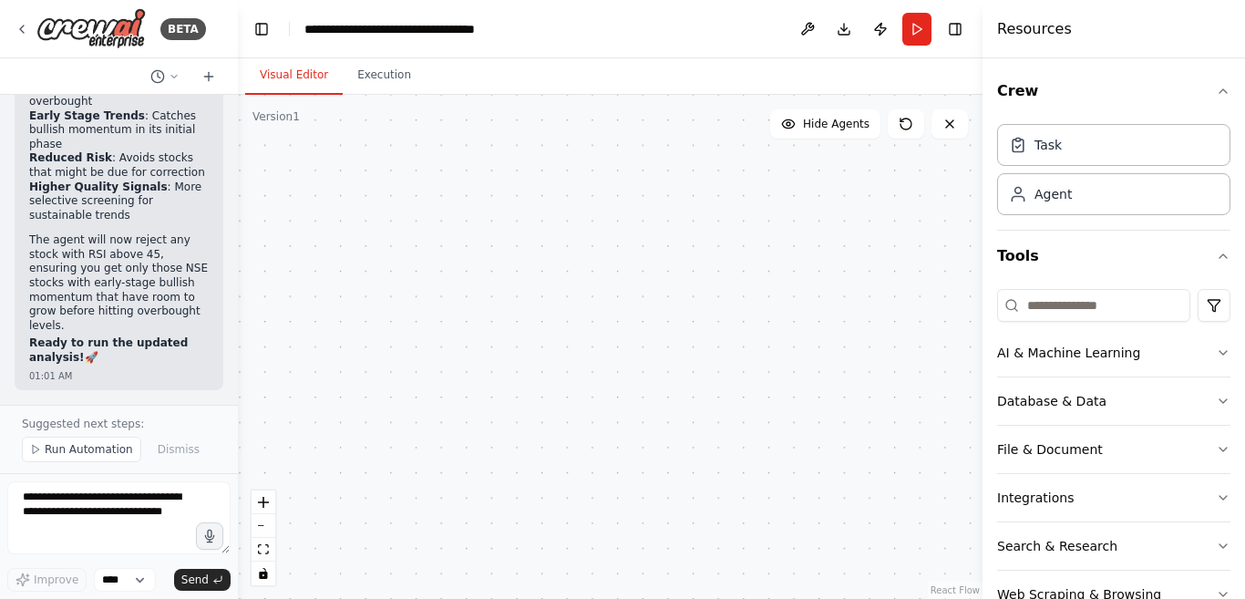
click at [89, 449] on span "Run Automation" at bounding box center [89, 449] width 88 height 15
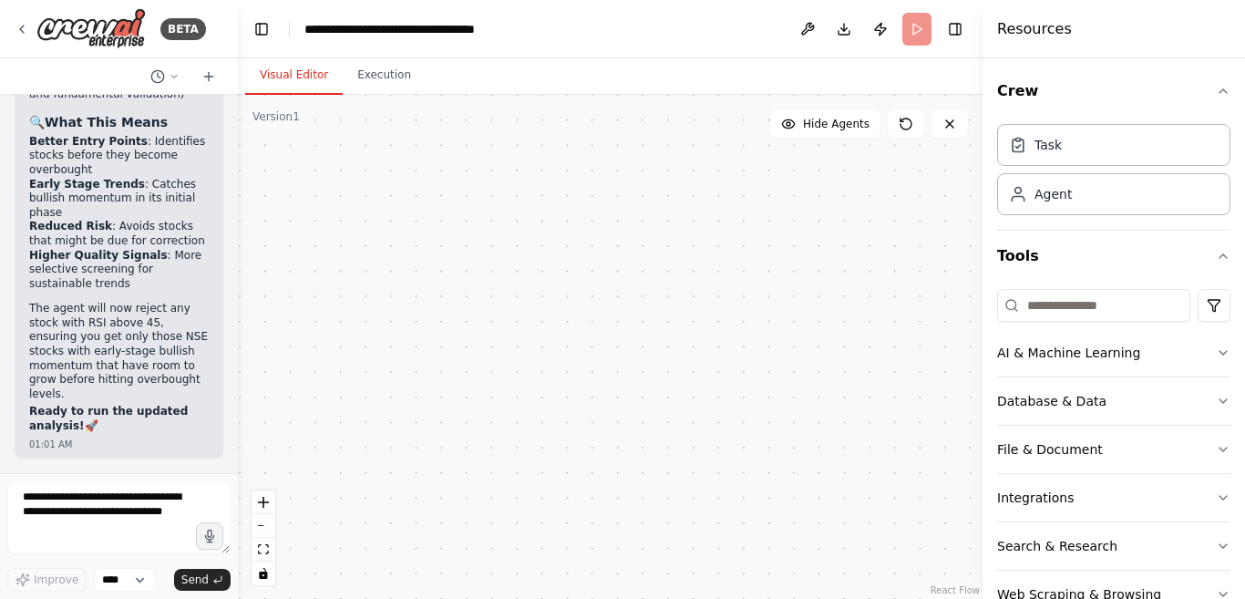
scroll to position [8545, 0]
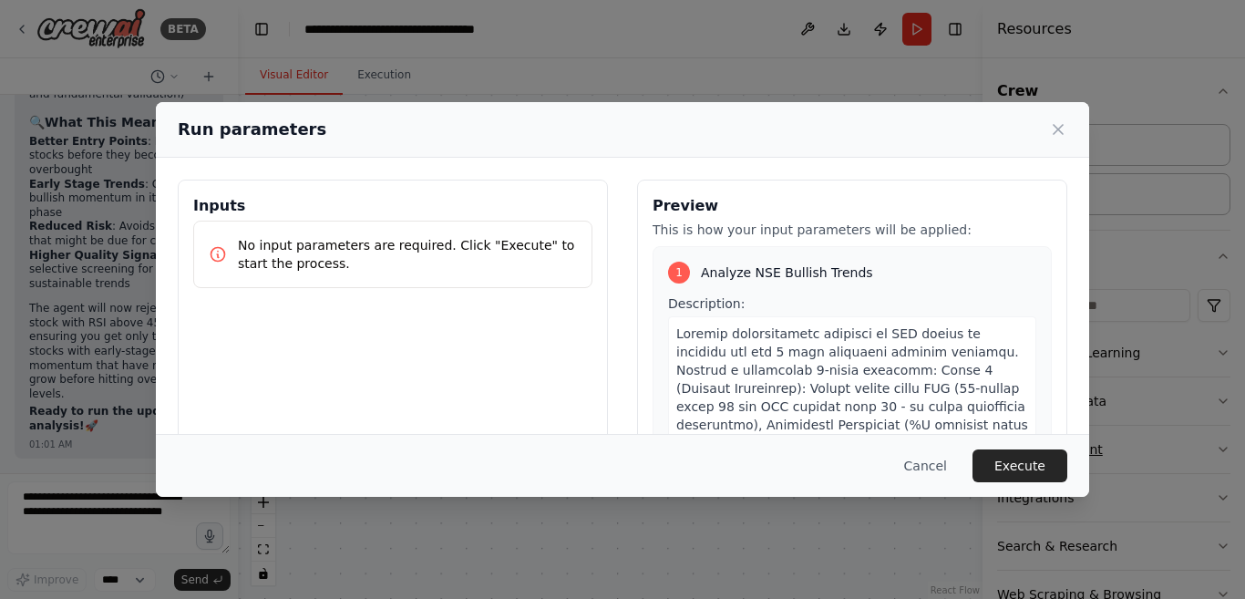
click at [1009, 472] on button "Execute" at bounding box center [1019, 465] width 95 height 33
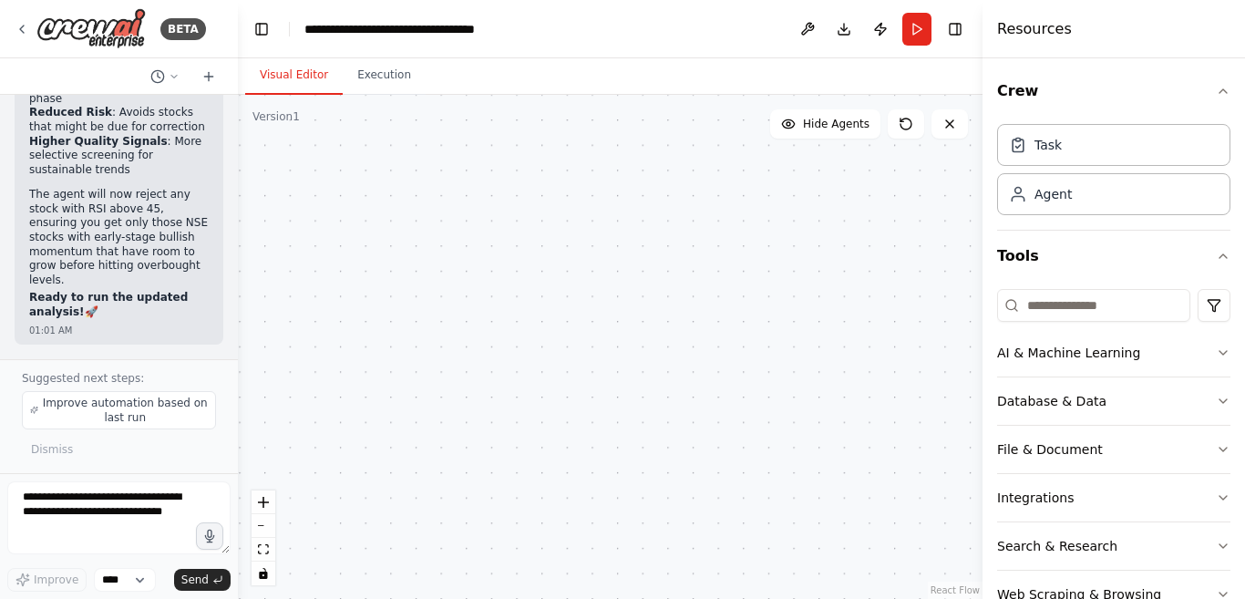
scroll to position [8659, 0]
click at [117, 400] on span "Improve automation based on last run" at bounding box center [125, 409] width 166 height 29
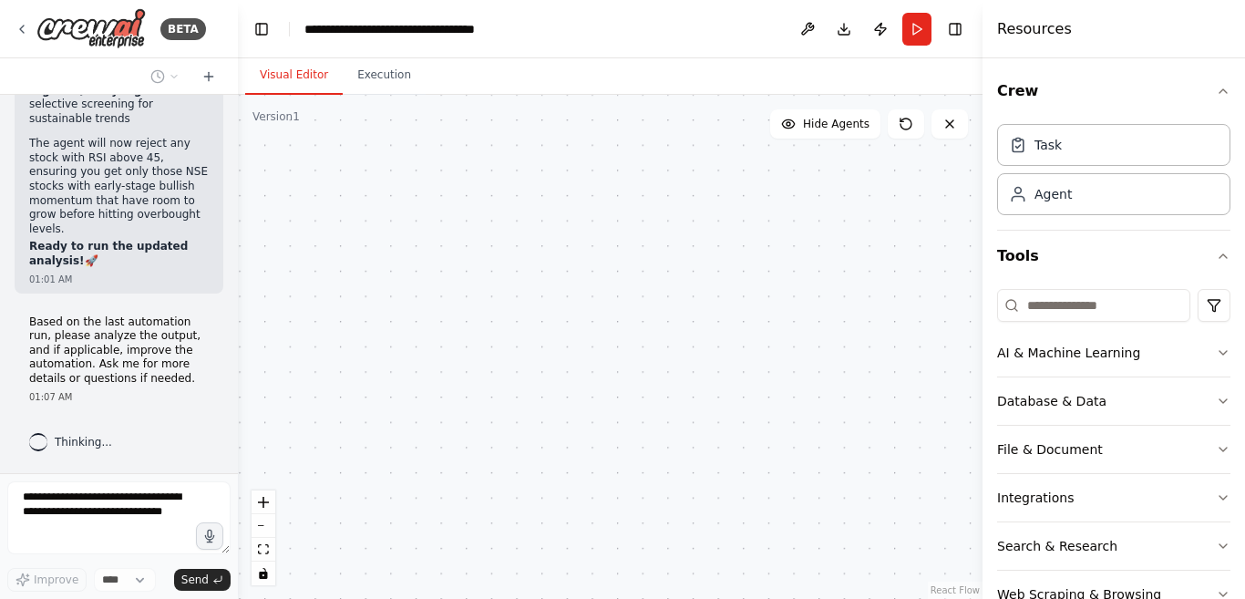
scroll to position [8710, 0]
click at [262, 549] on icon "fit view" at bounding box center [263, 549] width 11 height 10
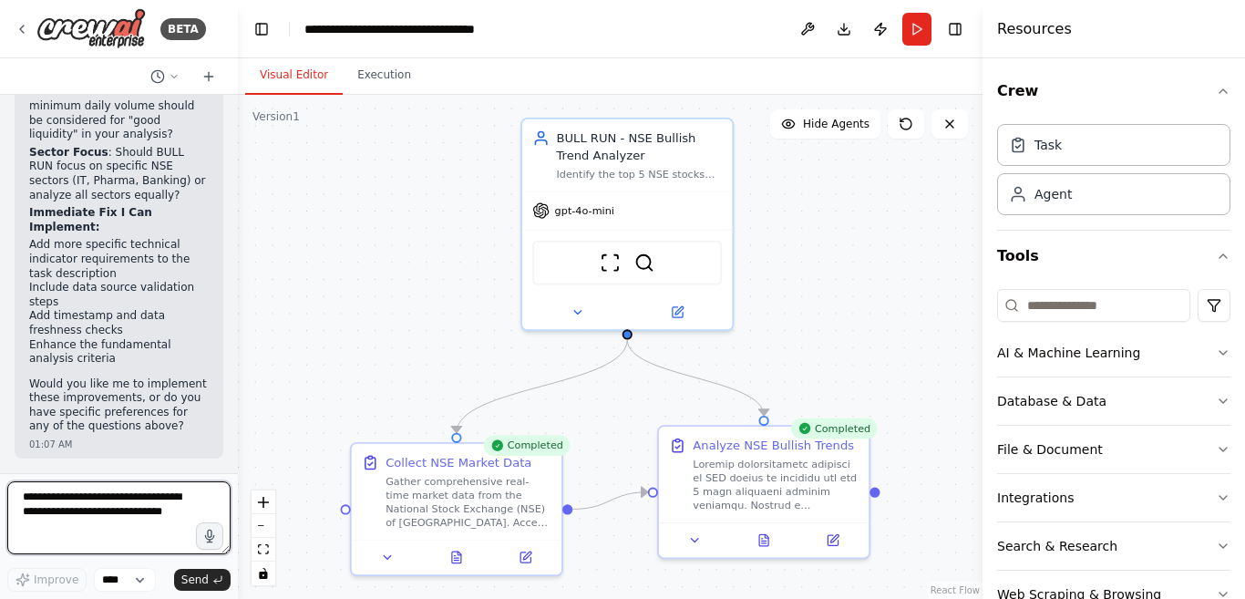
scroll to position [9655, 0]
click at [140, 497] on textarea "**********" at bounding box center [118, 517] width 223 height 73
type textarea "**********"
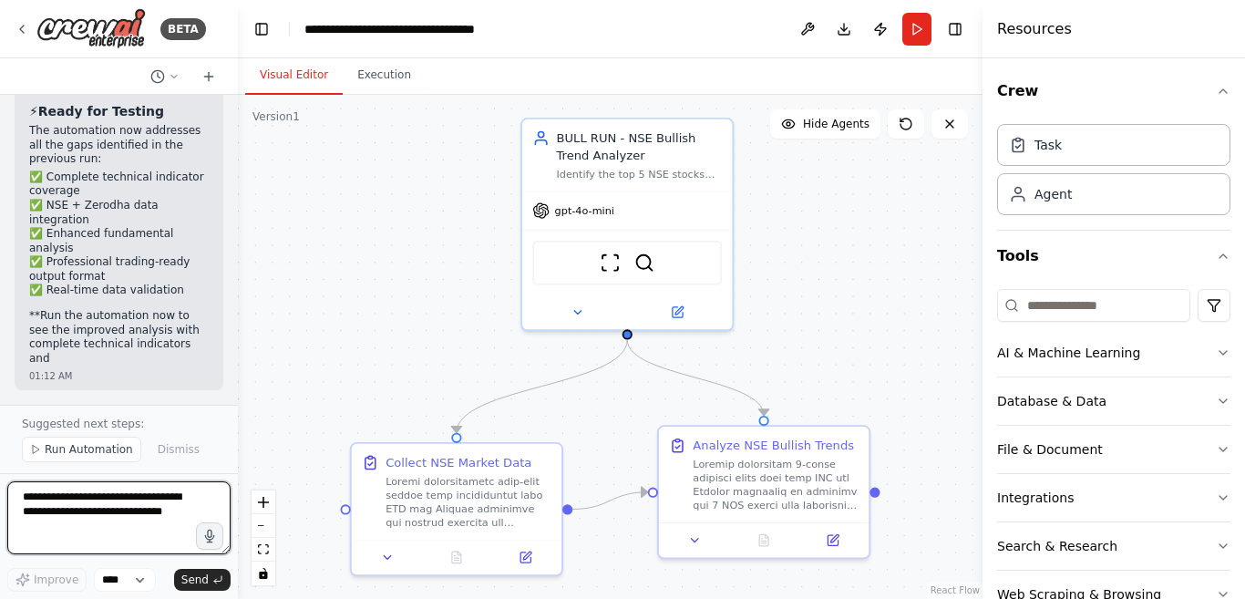
scroll to position [13267, 0]
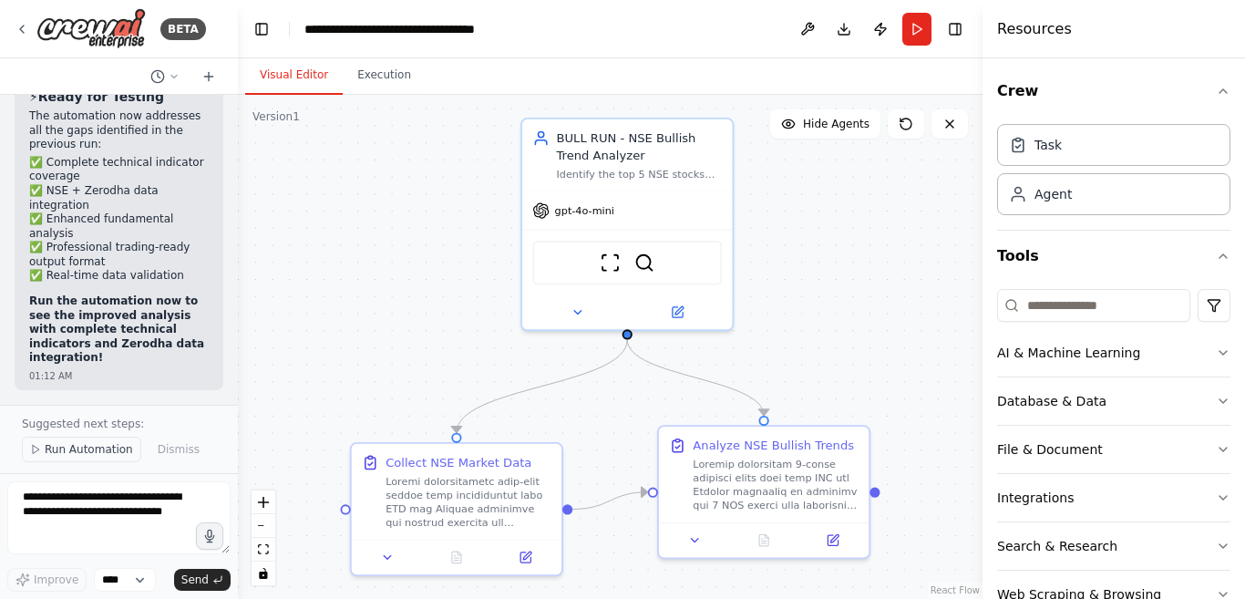
click at [71, 451] on span "Run Automation" at bounding box center [89, 449] width 88 height 15
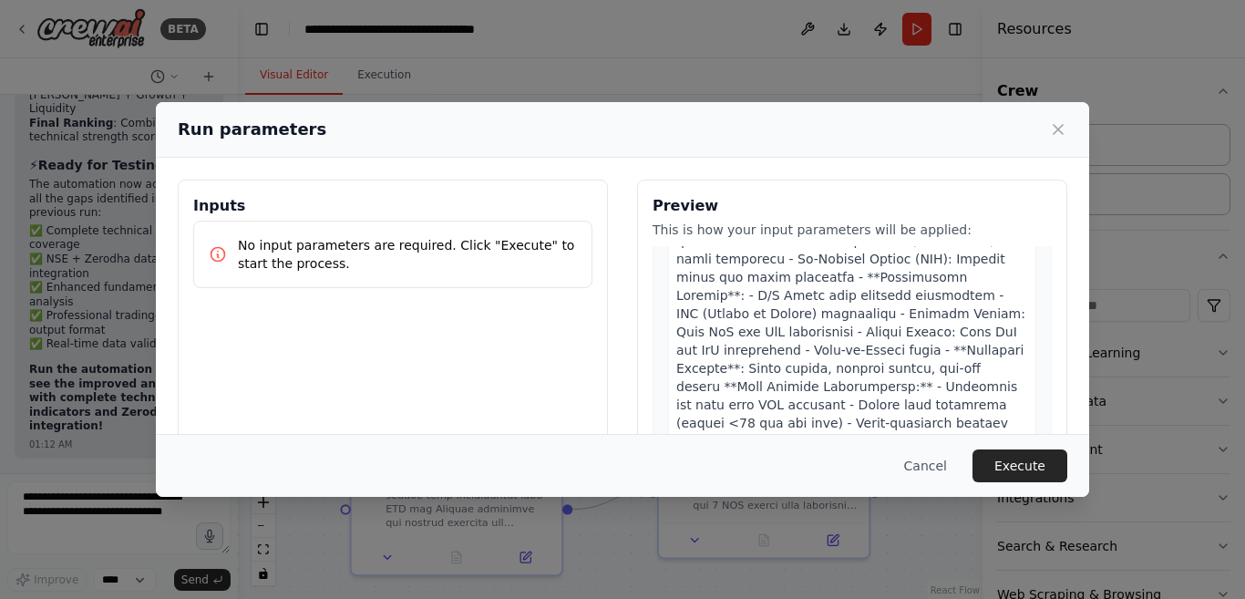
scroll to position [199, 0]
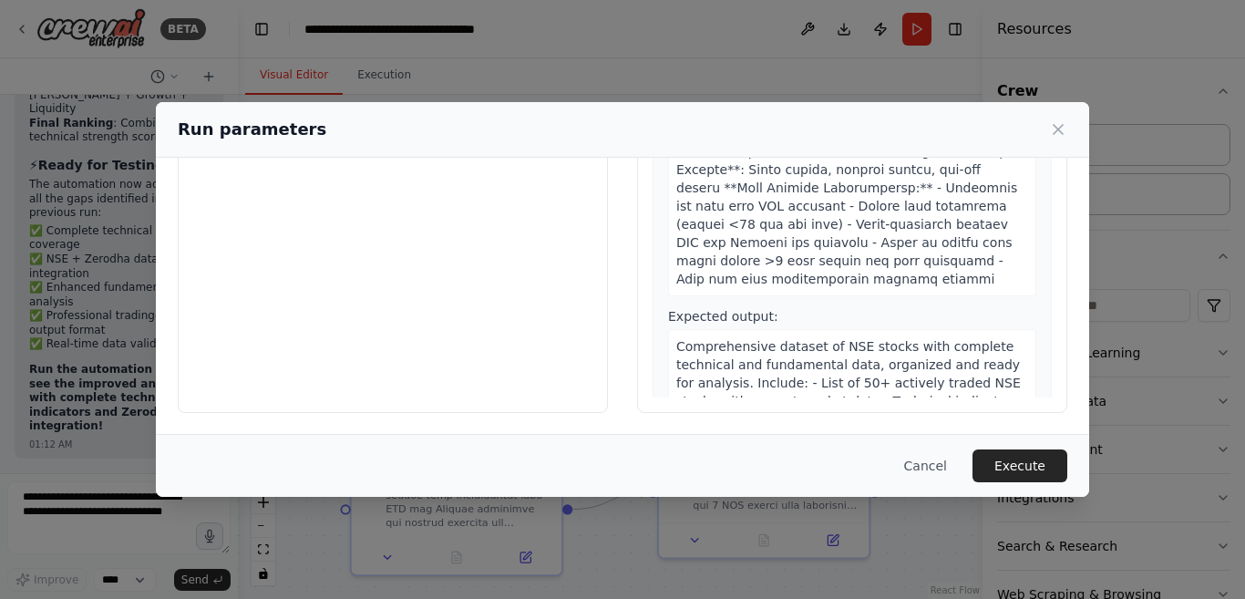
drag, startPoint x: 1009, startPoint y: 463, endPoint x: 981, endPoint y: 465, distance: 28.3
click at [1008, 465] on button "Execute" at bounding box center [1019, 465] width 95 height 33
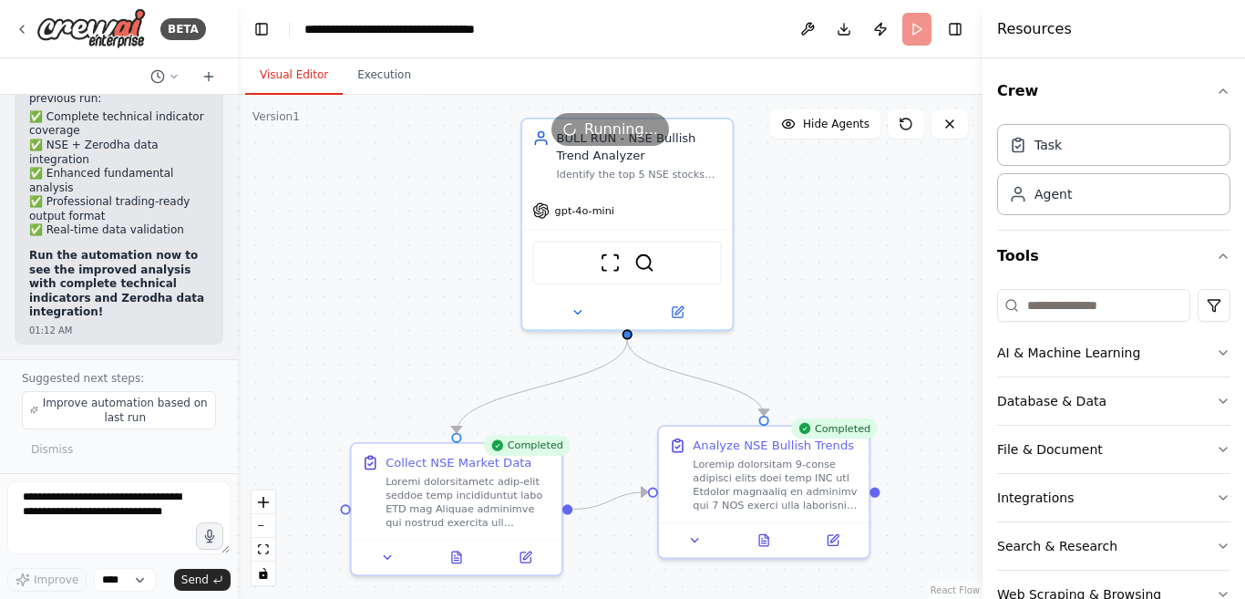
scroll to position [13267, 0]
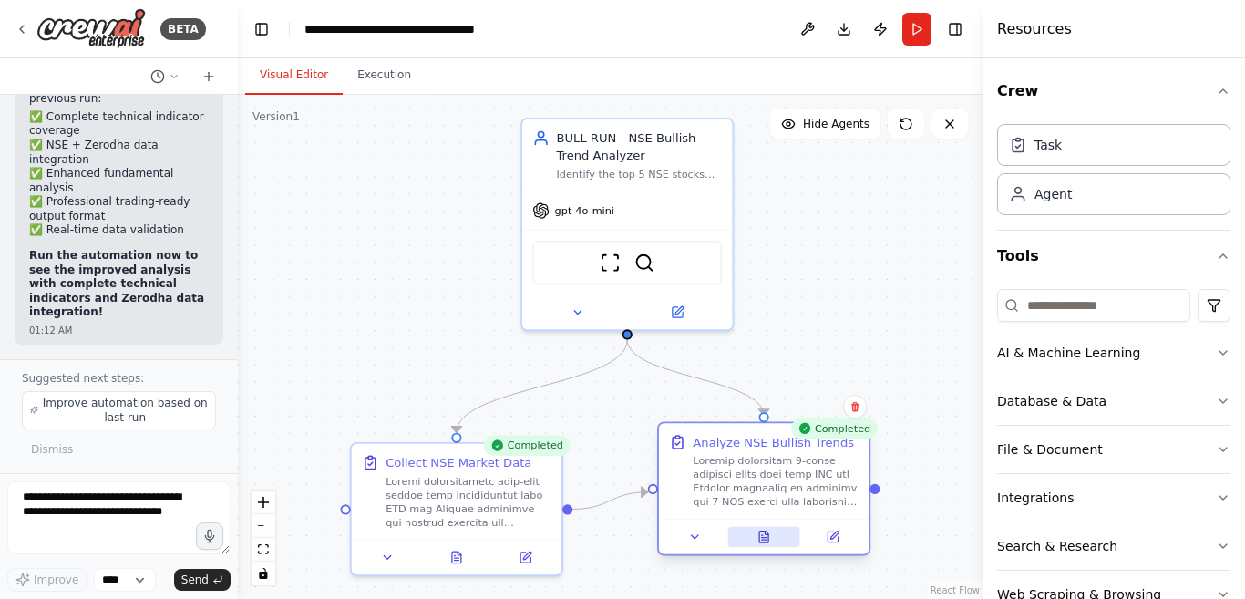
click at [769, 537] on icon at bounding box center [764, 536] width 14 height 14
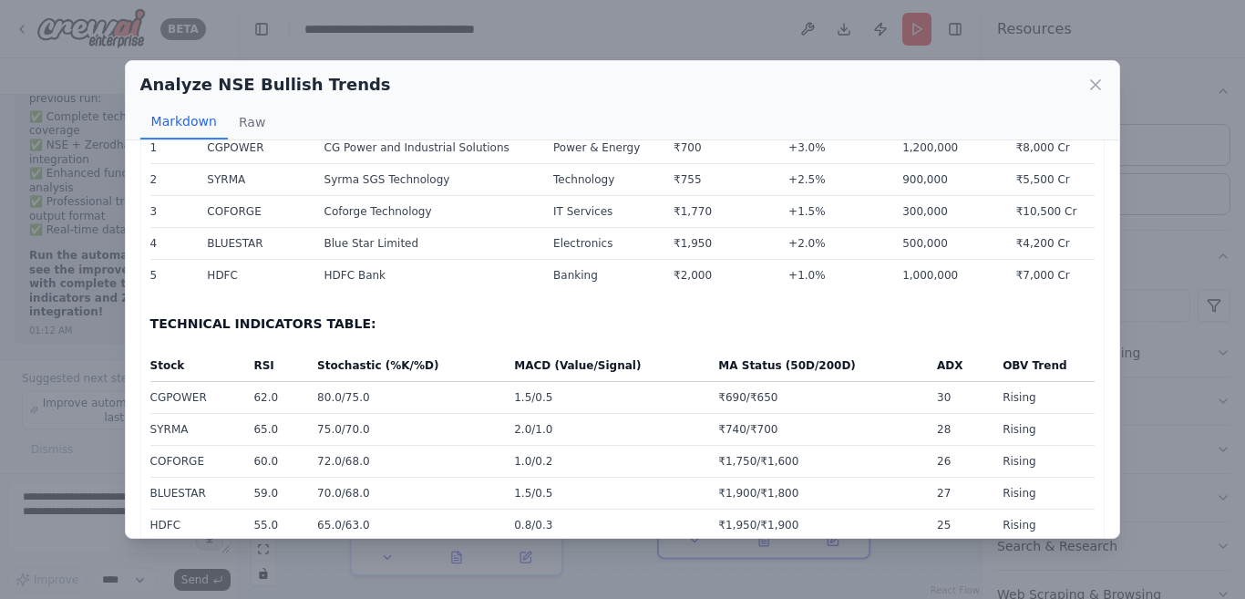
scroll to position [0, 0]
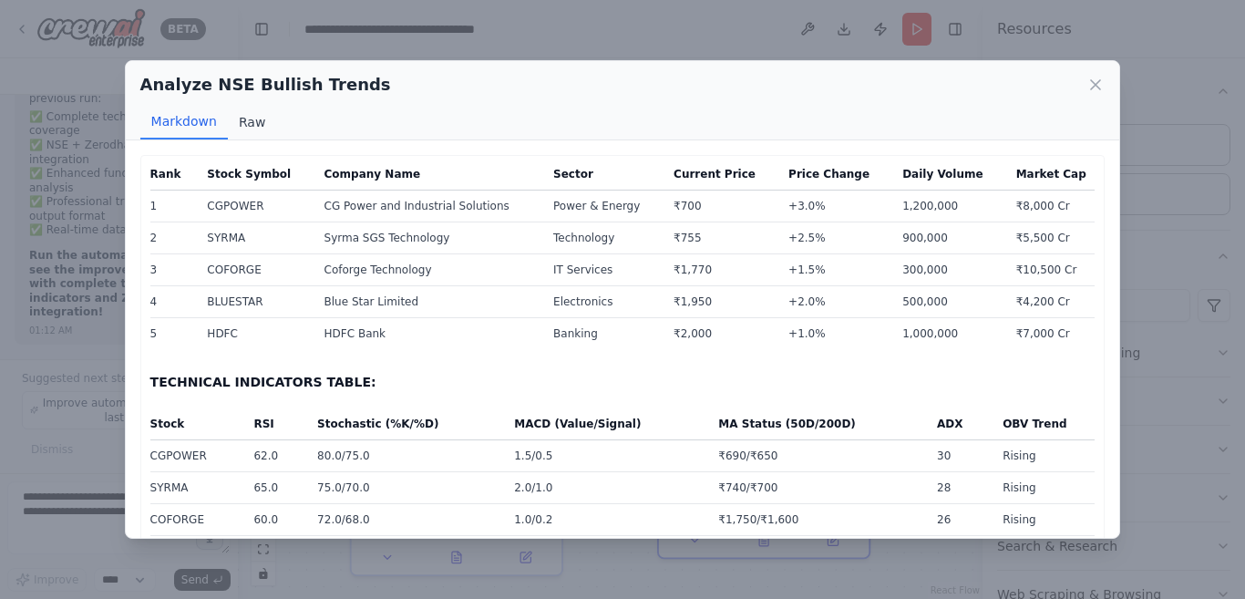
click at [249, 118] on button "Raw" at bounding box center [252, 122] width 48 height 35
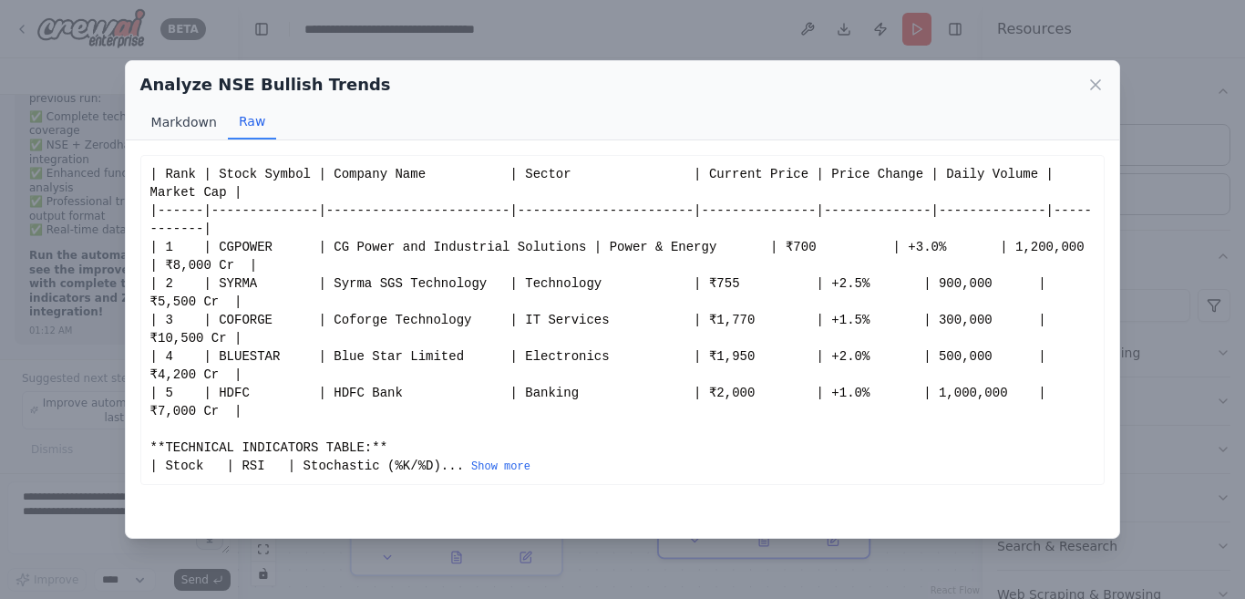
click at [175, 118] on button "Markdown" at bounding box center [183, 122] width 87 height 35
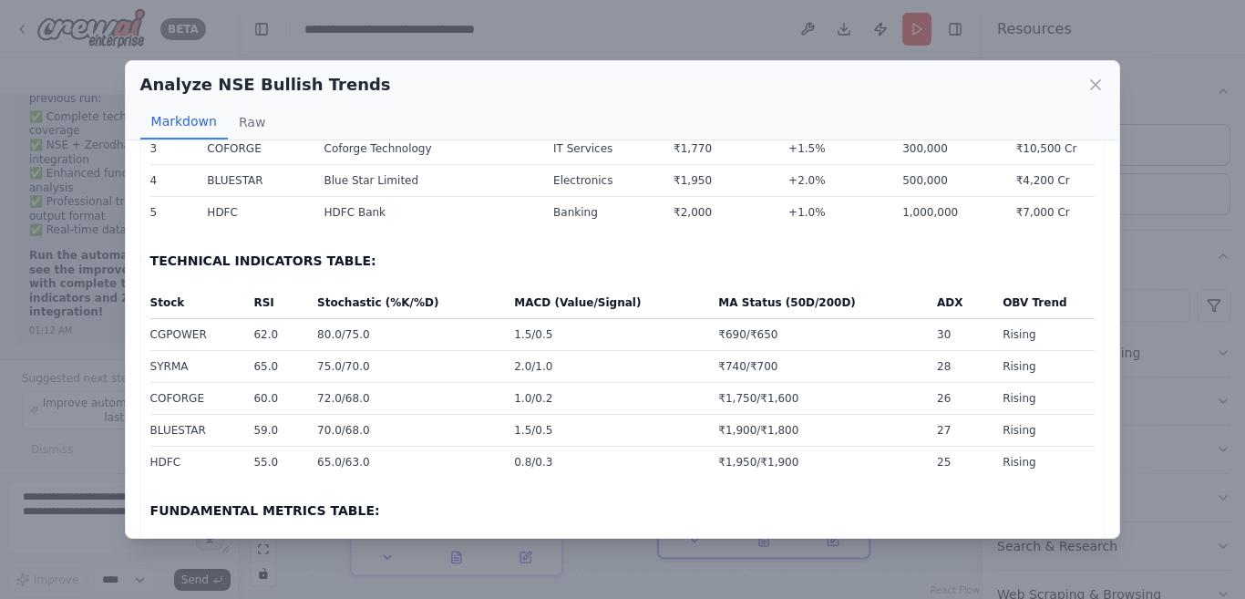
scroll to position [243, 0]
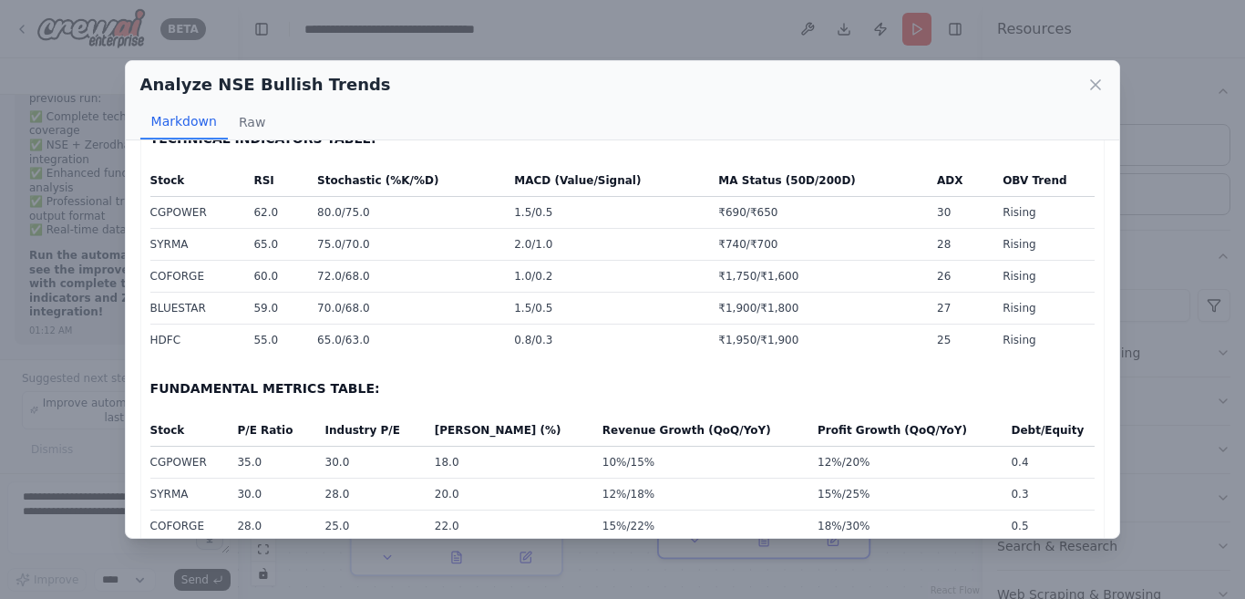
click at [1090, 87] on icon at bounding box center [1095, 85] width 18 height 18
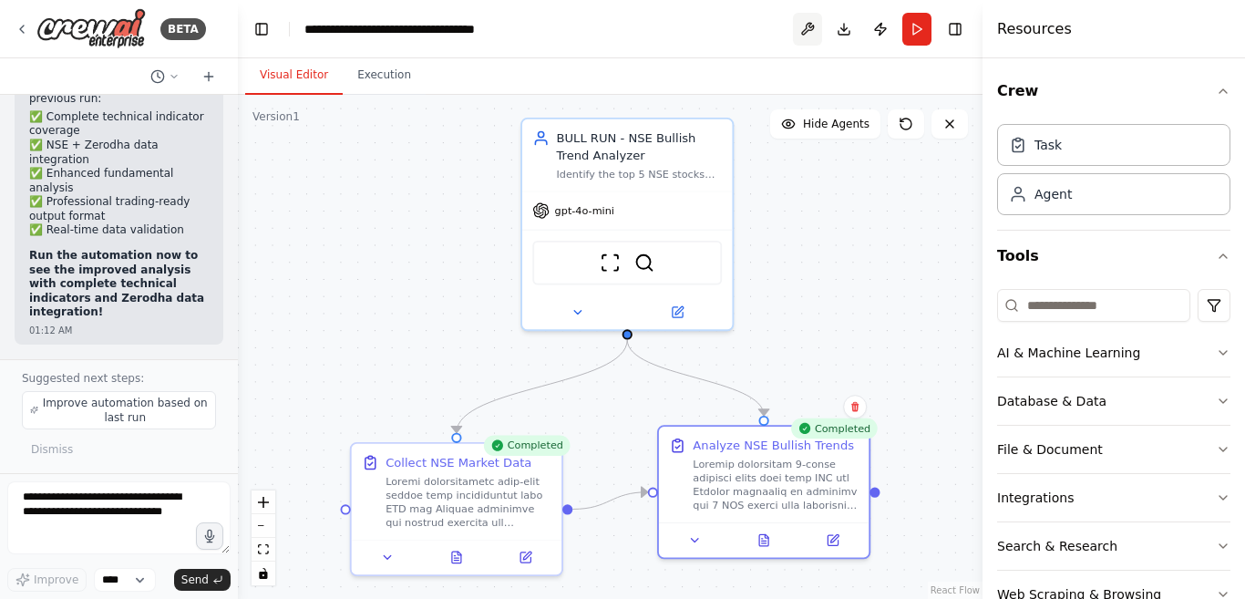
click at [807, 25] on button at bounding box center [807, 29] width 29 height 33
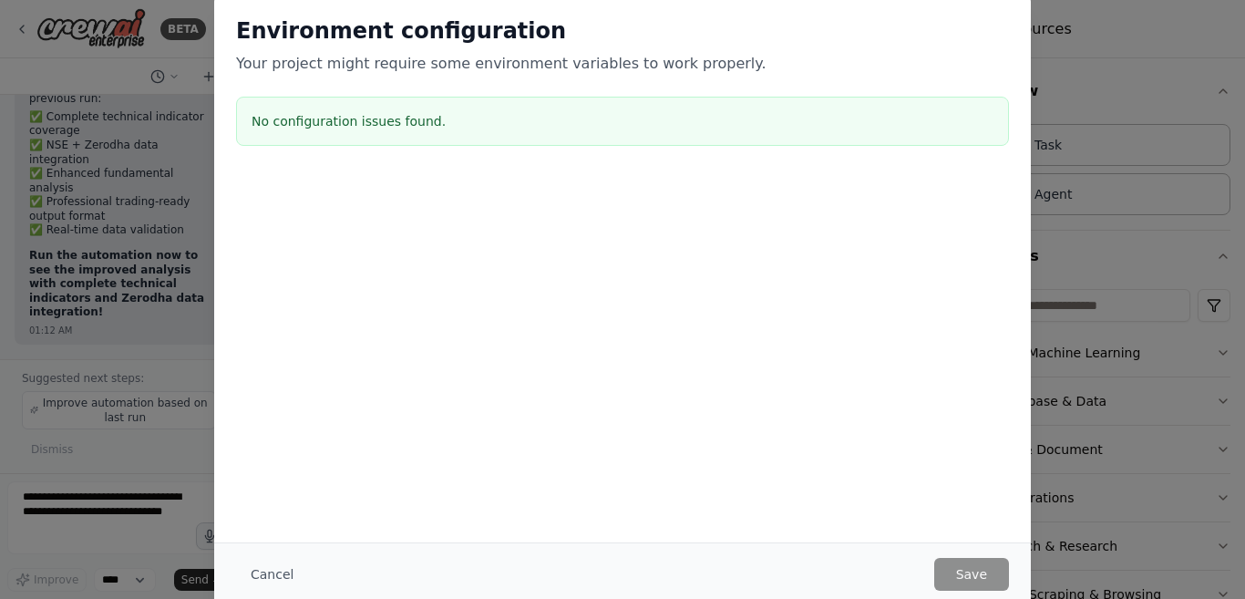
click at [1119, 72] on div "Environment configuration Your project might require some environment variables…" at bounding box center [622, 299] width 1245 height 599
click at [263, 579] on button "Cancel" at bounding box center [272, 574] width 72 height 33
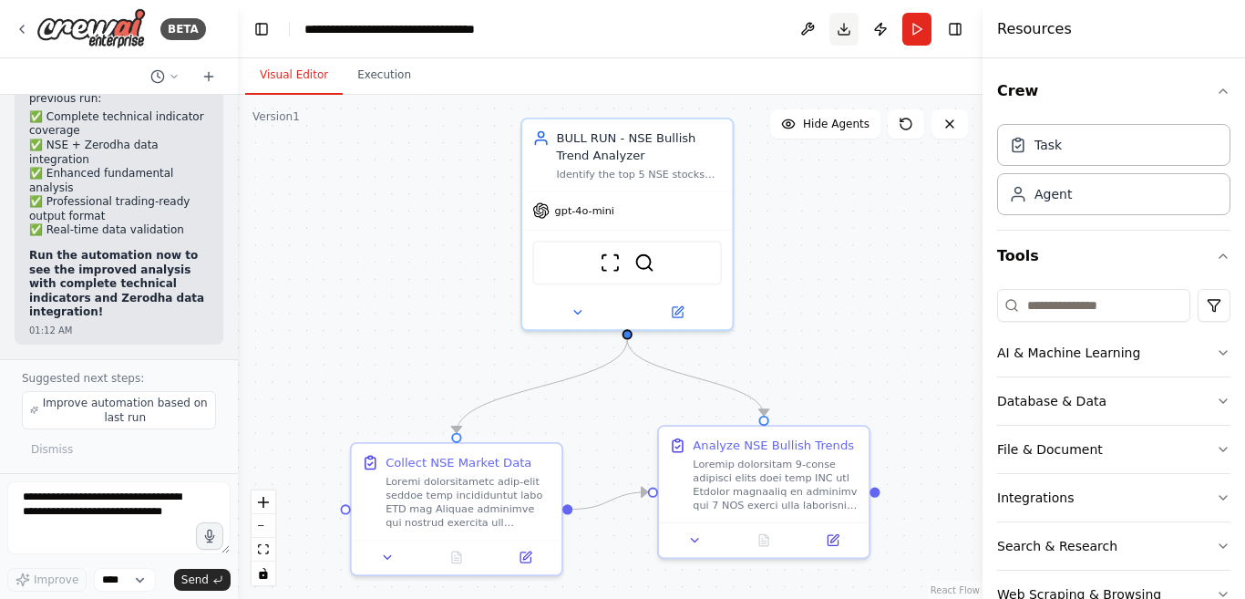
click at [845, 28] on button "Download" at bounding box center [843, 29] width 29 height 33
click at [880, 28] on button "Publish" at bounding box center [880, 29] width 29 height 33
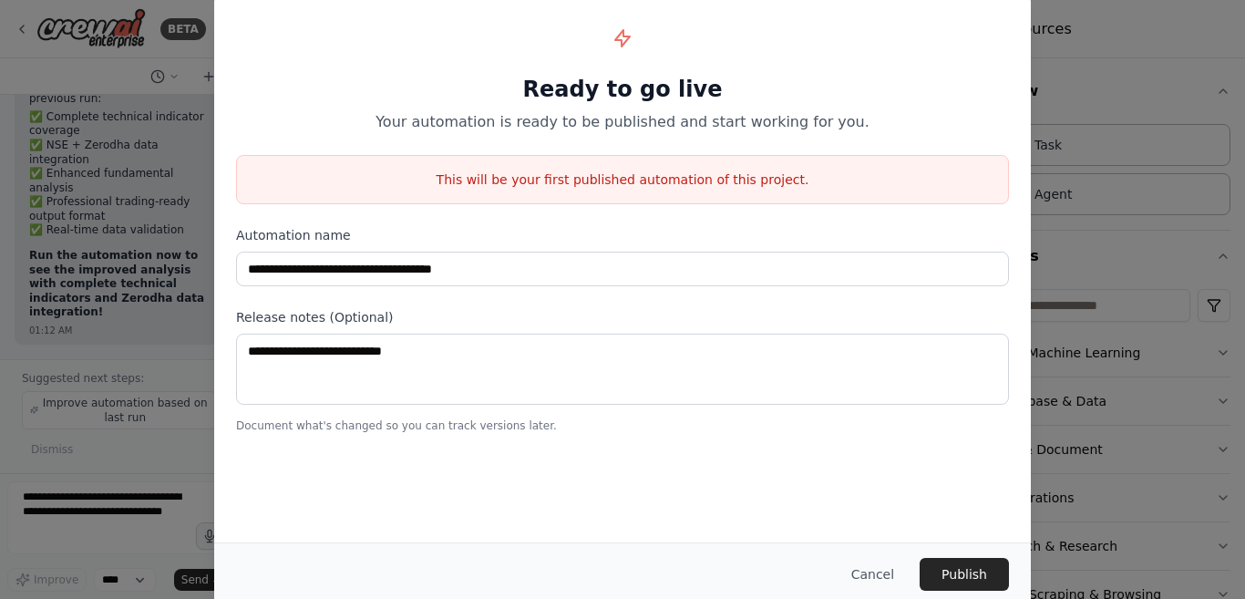
click at [893, 575] on button "Cancel" at bounding box center [872, 574] width 72 height 33
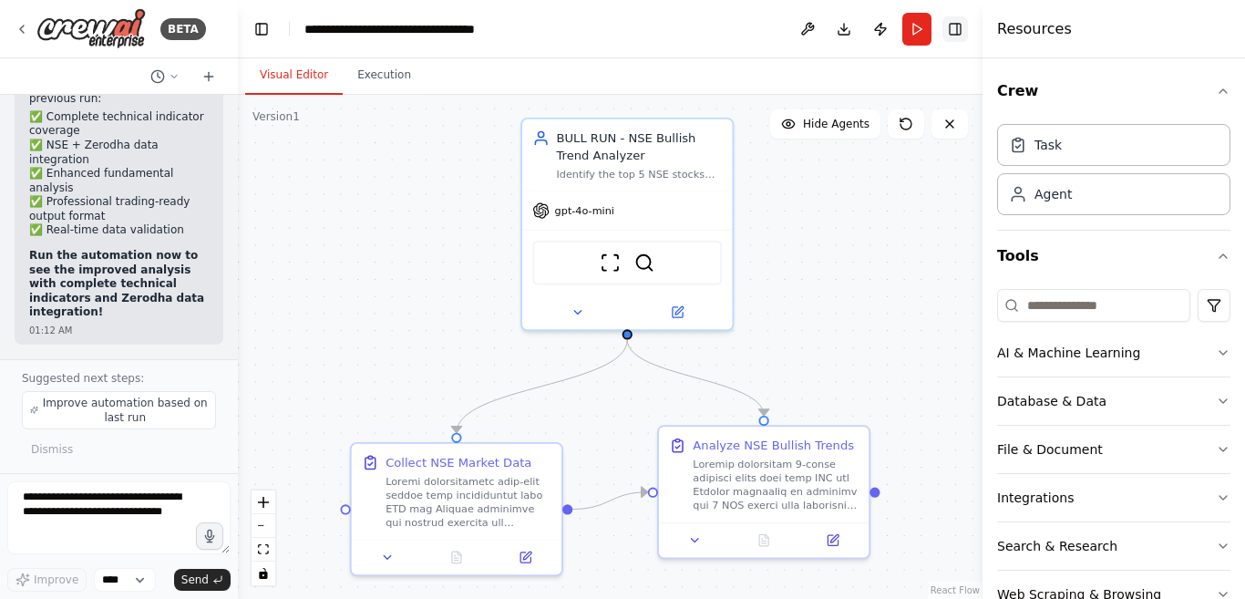
click at [958, 28] on button "Toggle Right Sidebar" at bounding box center [955, 29] width 26 height 26
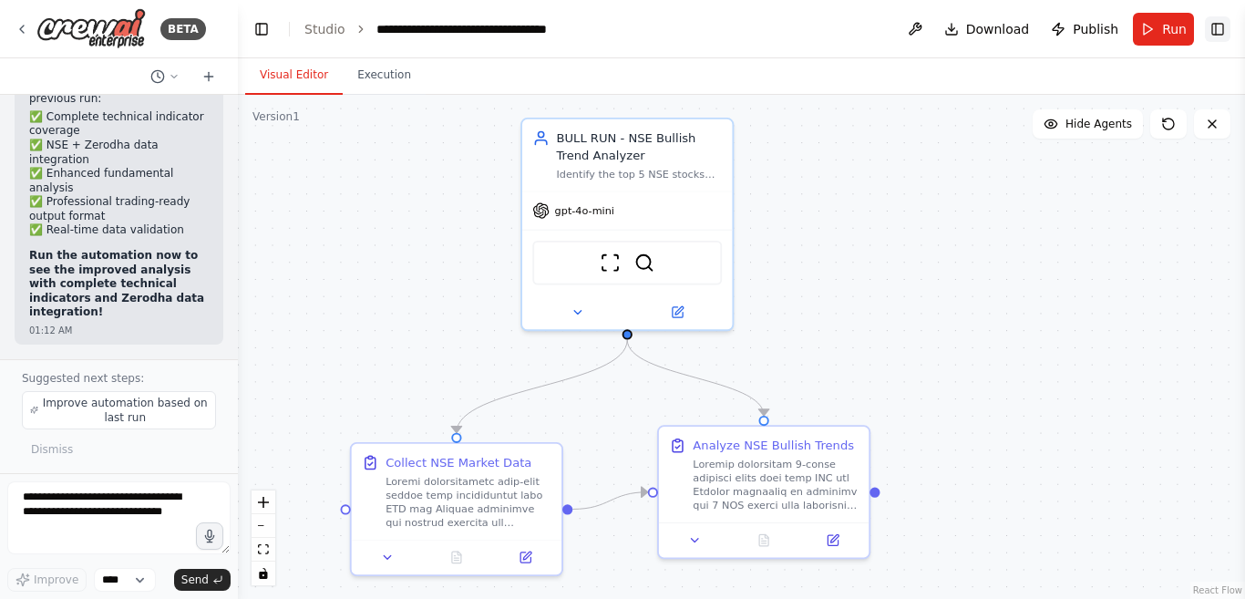
click at [1215, 36] on button "Toggle Right Sidebar" at bounding box center [1217, 29] width 26 height 26
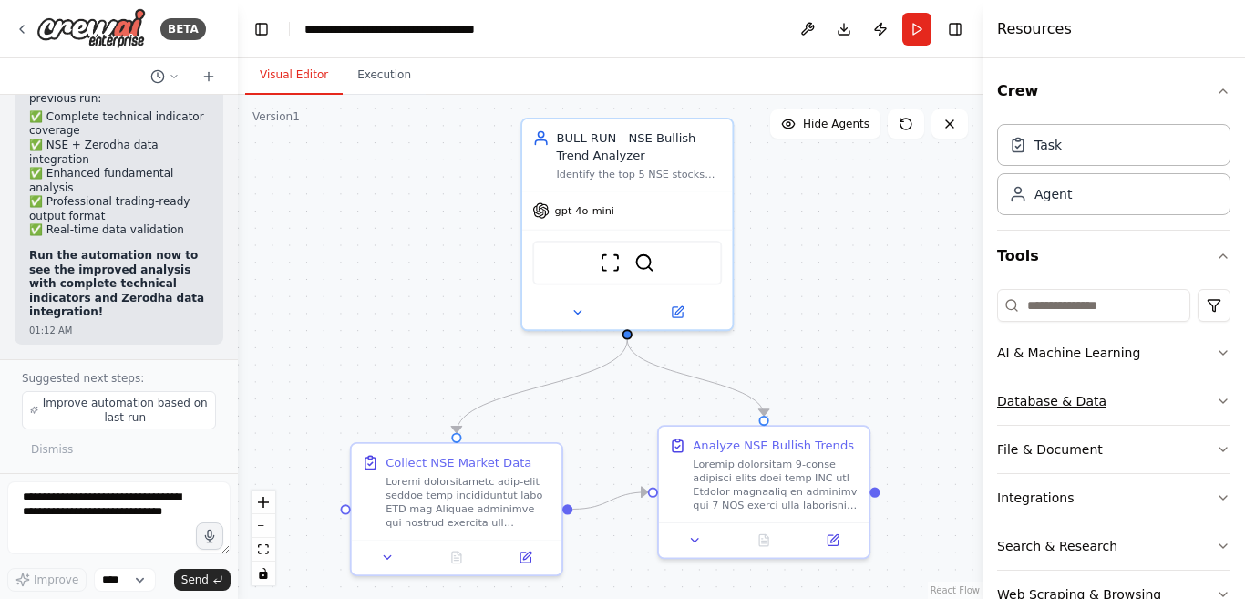
click at [1215, 397] on icon "button" at bounding box center [1222, 401] width 15 height 15
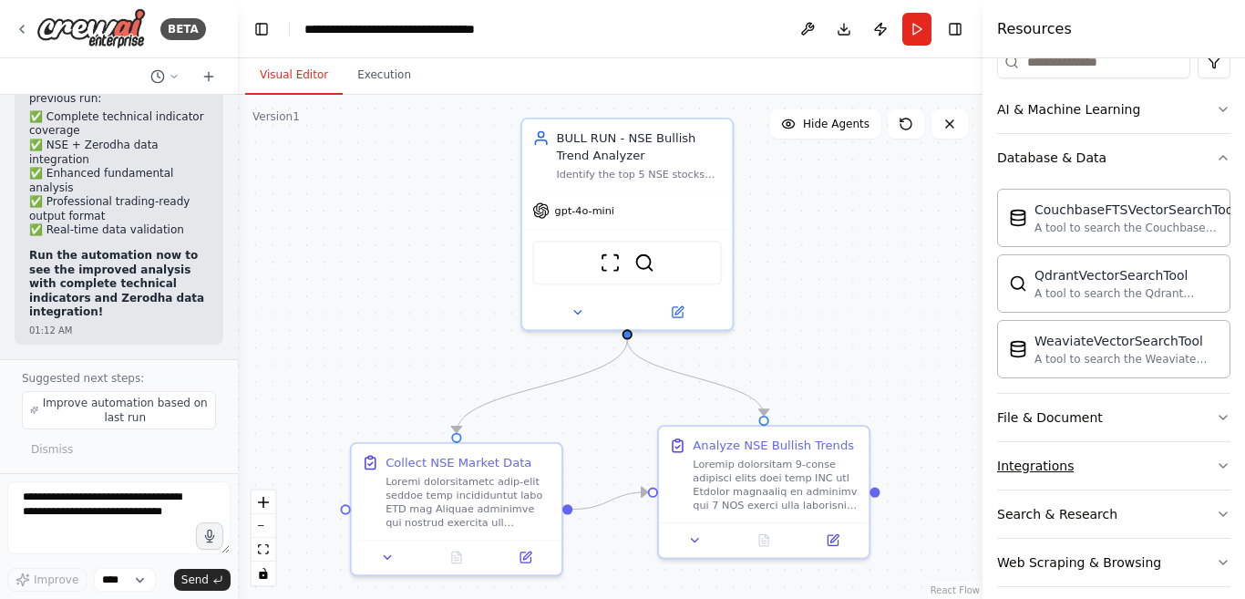
scroll to position [121, 0]
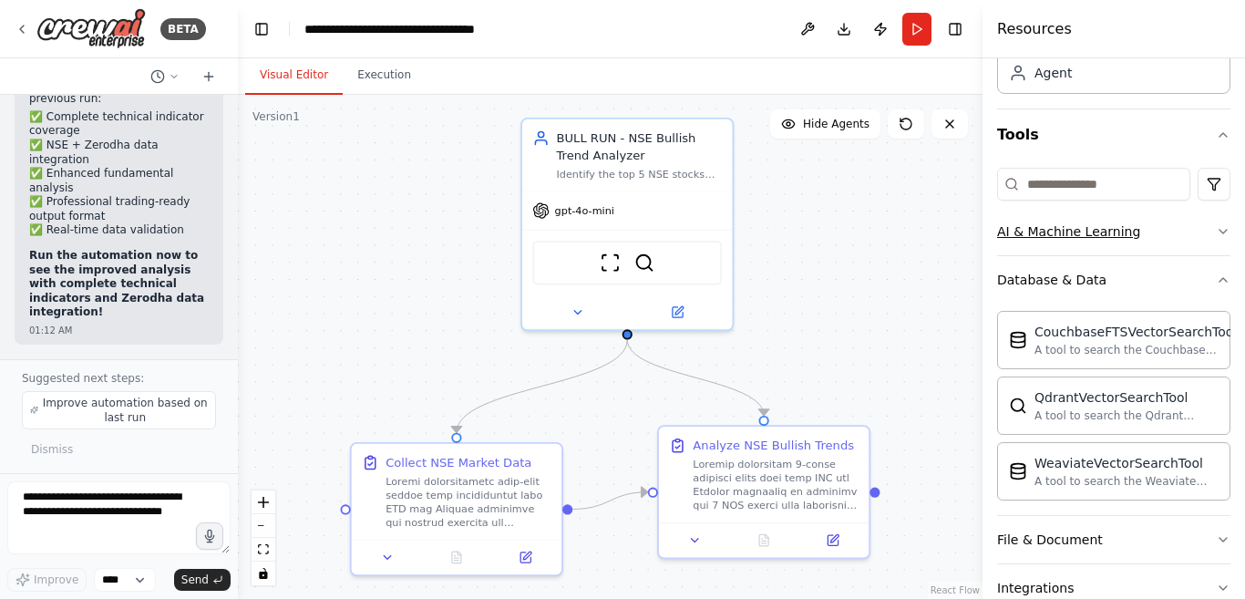
click at [1215, 231] on icon "button" at bounding box center [1222, 231] width 15 height 15
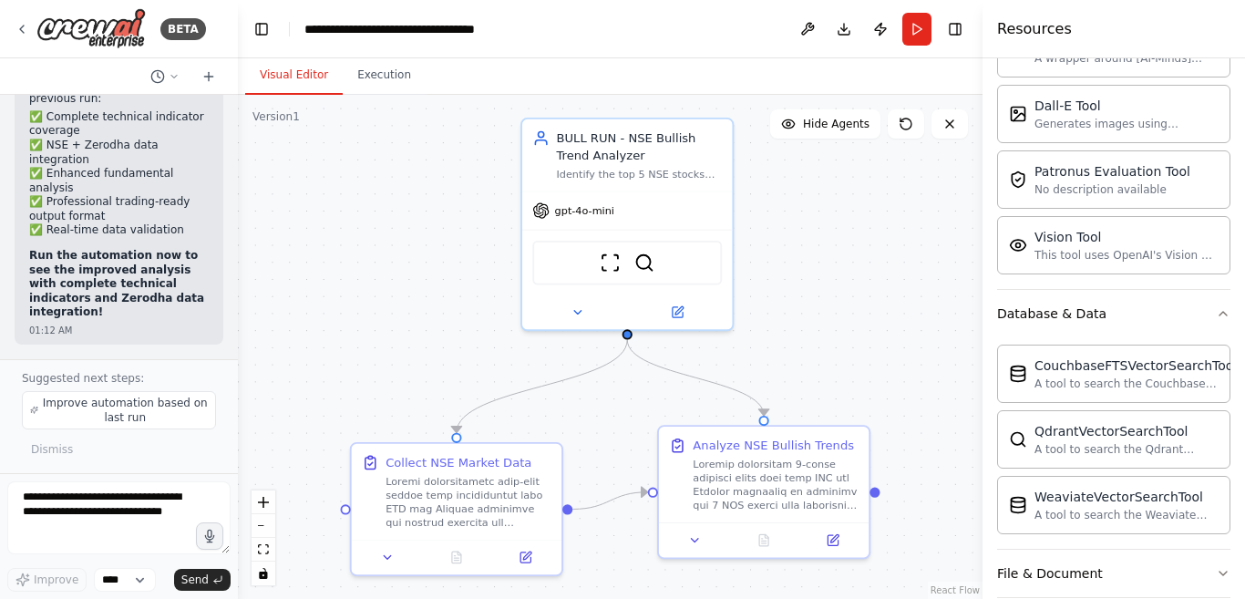
scroll to position [538, 0]
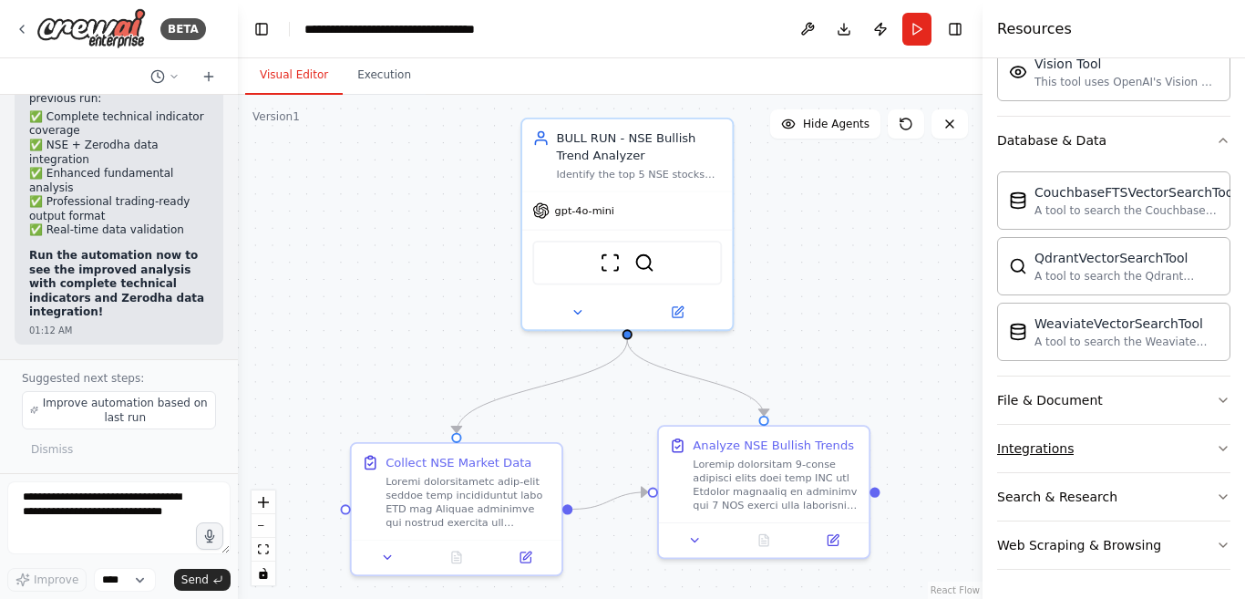
click at [1215, 447] on icon "button" at bounding box center [1222, 448] width 15 height 15
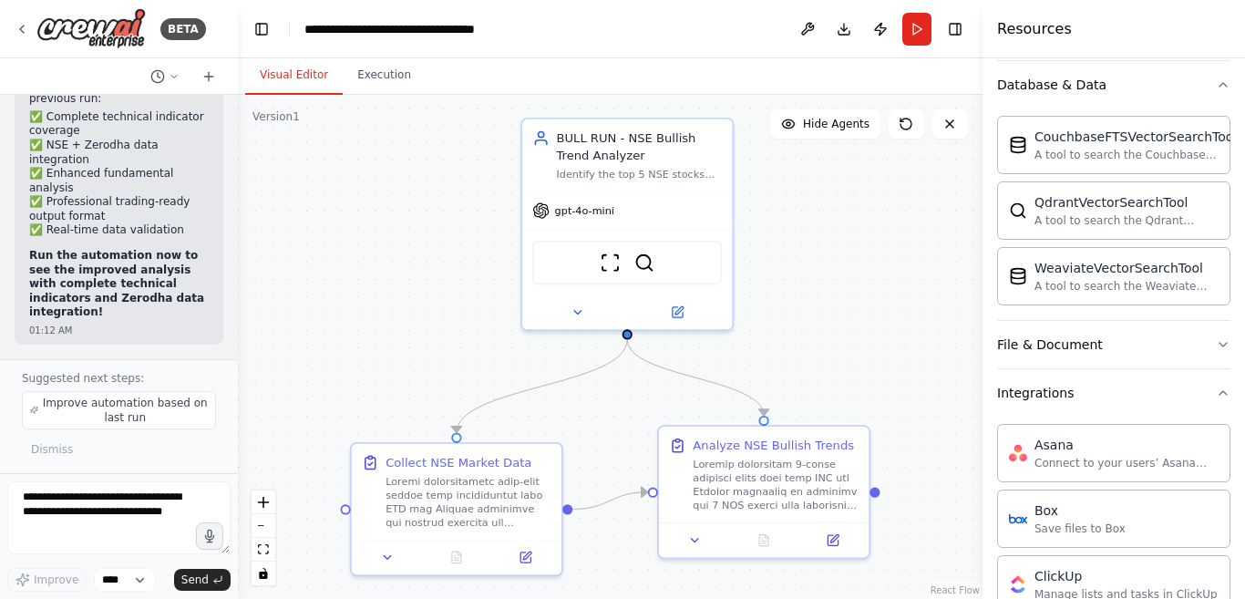
scroll to position [0, 0]
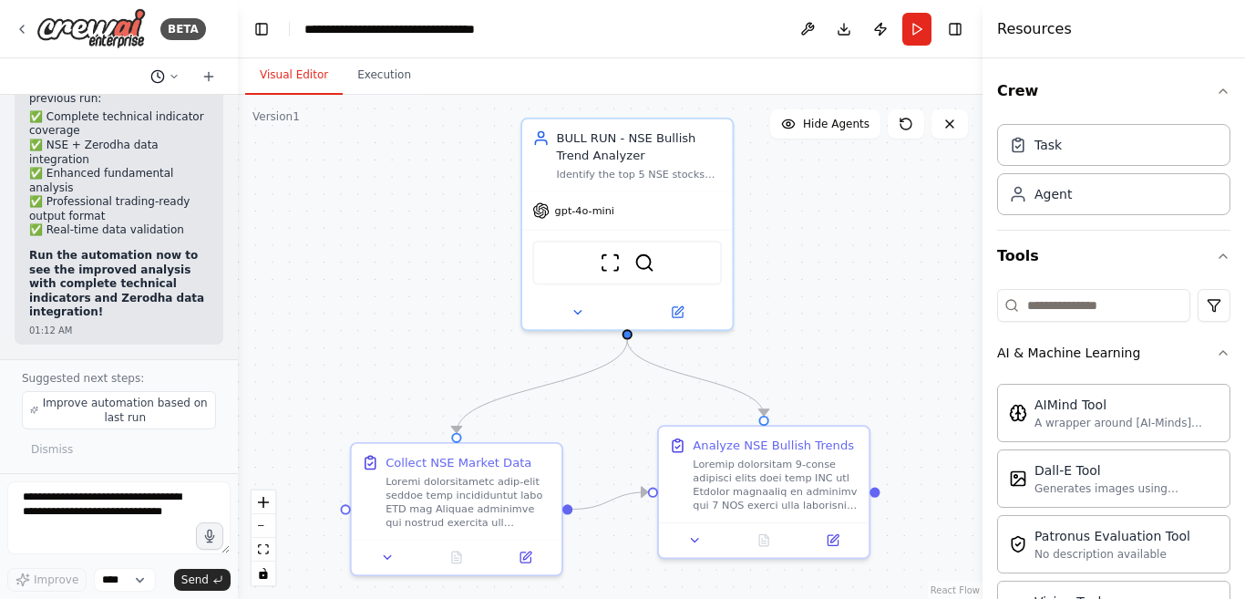
click at [170, 77] on icon at bounding box center [174, 76] width 11 height 11
